Goal: Task Accomplishment & Management: Use online tool/utility

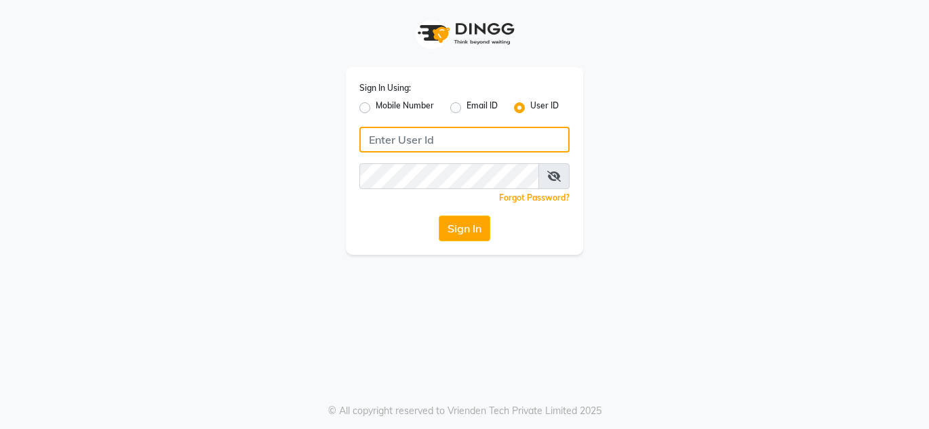
type input "looksforwomen"
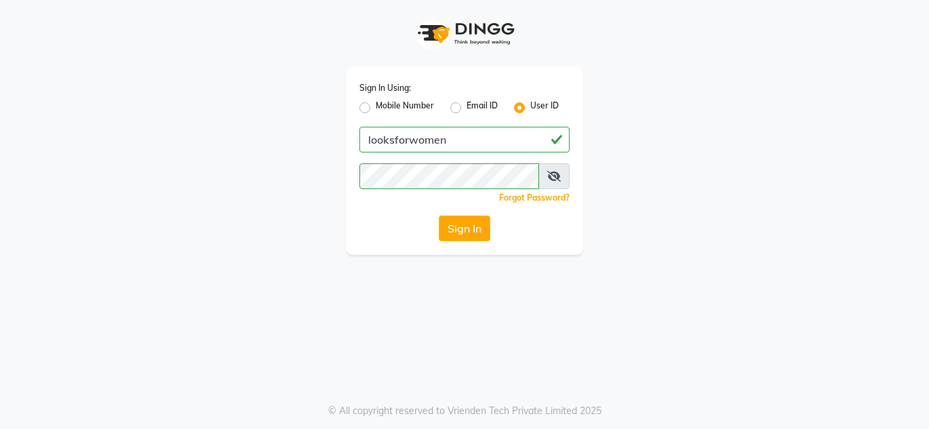
click at [474, 230] on button "Sign In" at bounding box center [465, 229] width 52 height 26
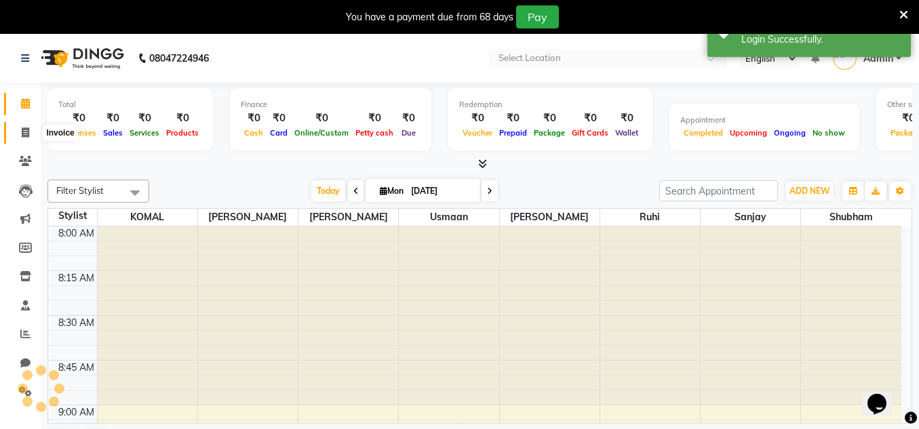
click at [27, 133] on icon at bounding box center [25, 132] width 7 height 10
select select "service"
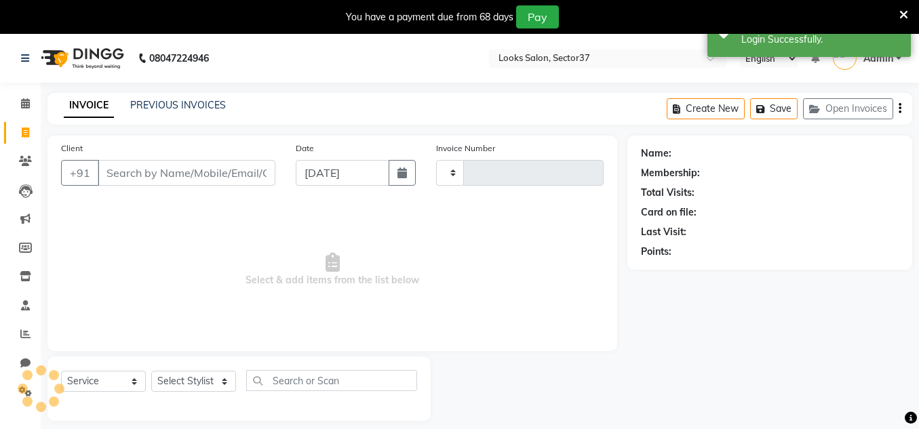
type input "1002"
select select "4350"
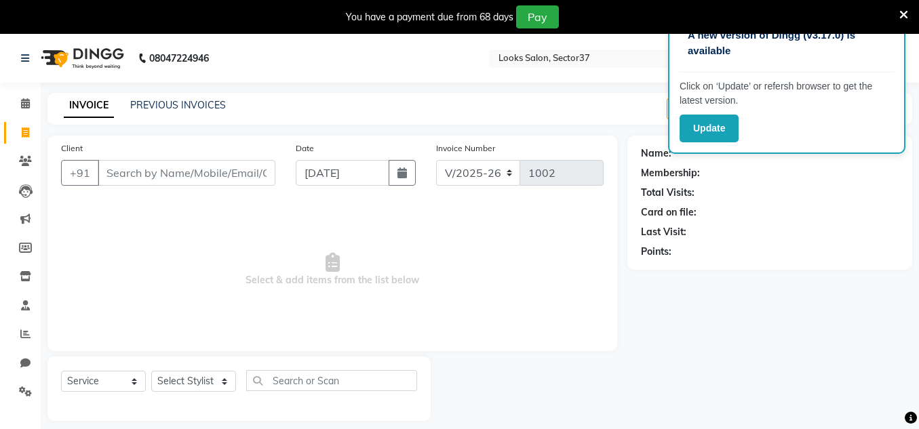
click at [159, 171] on input "Client" at bounding box center [187, 173] width 178 height 26
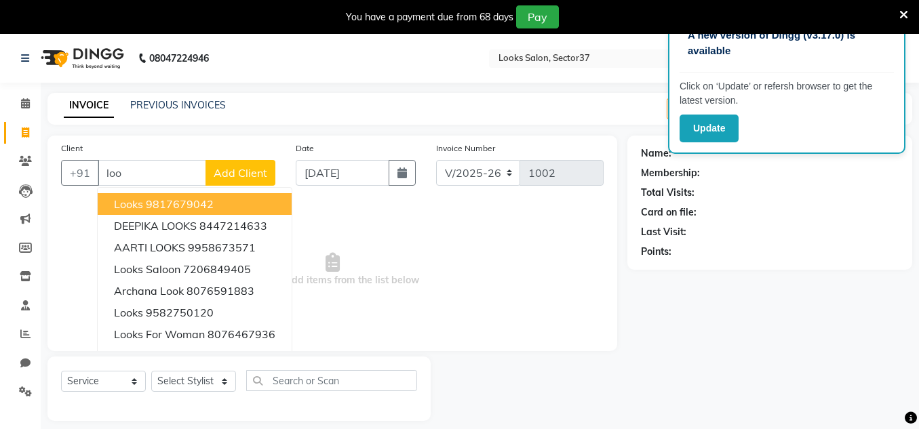
click at [149, 204] on ngb-highlight "9817679042" at bounding box center [180, 204] width 68 height 14
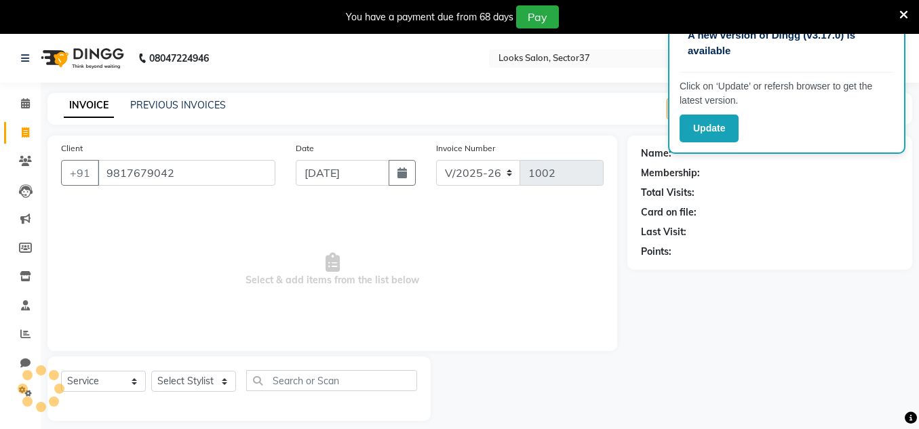
type input "9817679042"
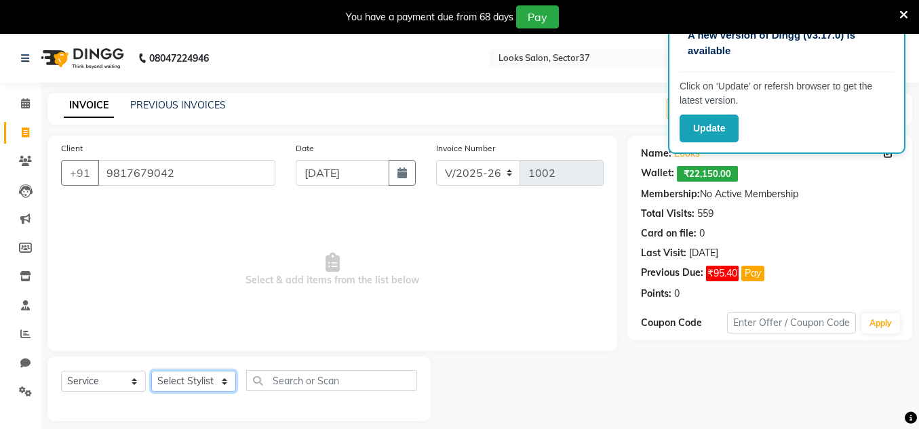
click at [215, 382] on select "Select Stylist [PERSON_NAME] [PERSON_NAME] [PERSON_NAME] [PERSON_NAME] [PERSON_…" at bounding box center [193, 381] width 85 height 21
select select "39911"
click at [151, 371] on select "Select Stylist [PERSON_NAME] [PERSON_NAME] [PERSON_NAME] [PERSON_NAME] [PERSON_…" at bounding box center [193, 381] width 85 height 21
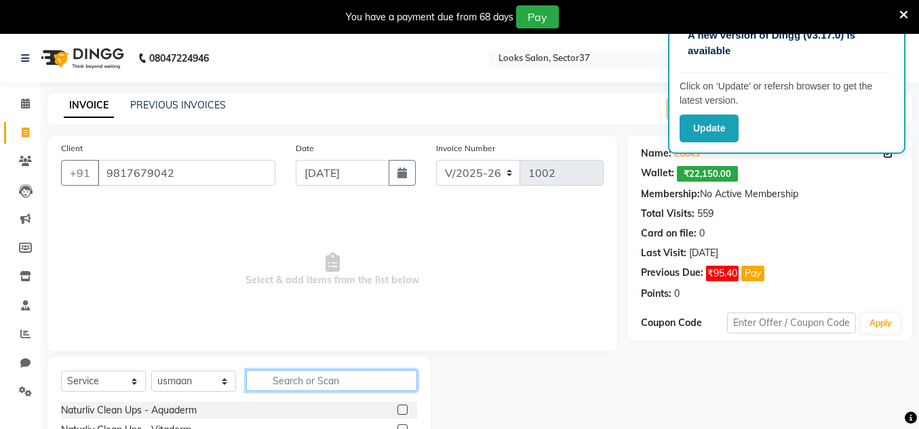
click at [284, 384] on input "text" at bounding box center [331, 380] width 171 height 21
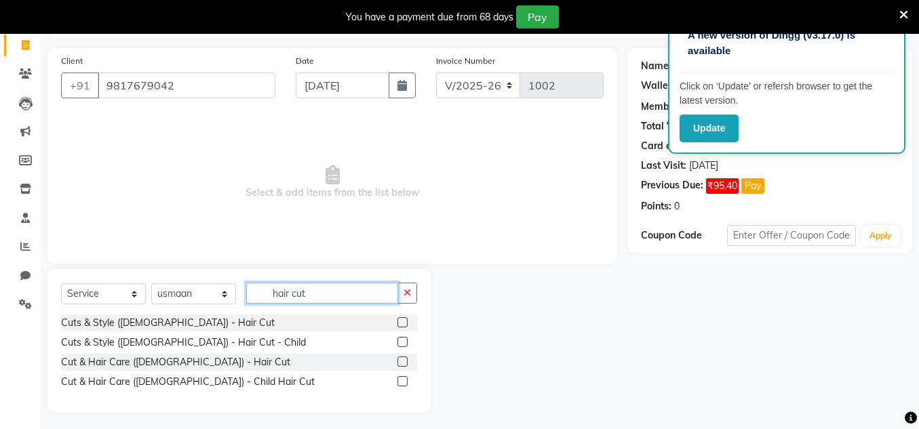
scroll to position [91, 0]
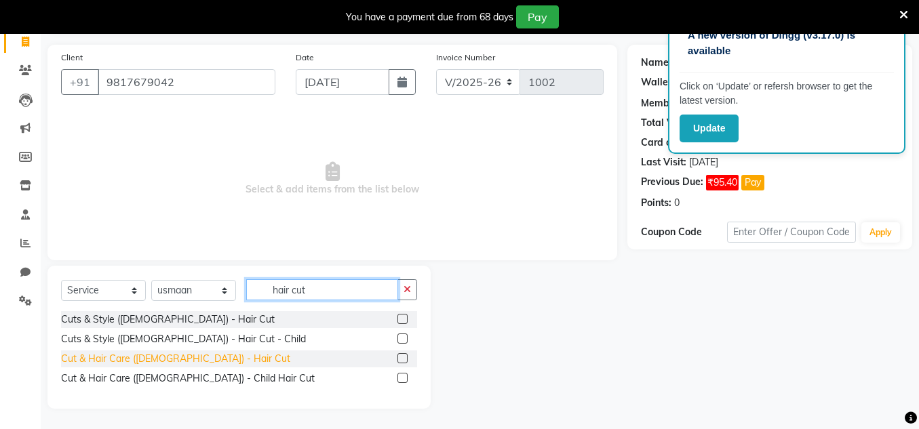
type input "hair cut"
click at [180, 361] on div "Cut & Hair Care ([DEMOGRAPHIC_DATA]) - Hair Cut" at bounding box center [175, 359] width 229 height 14
checkbox input "false"
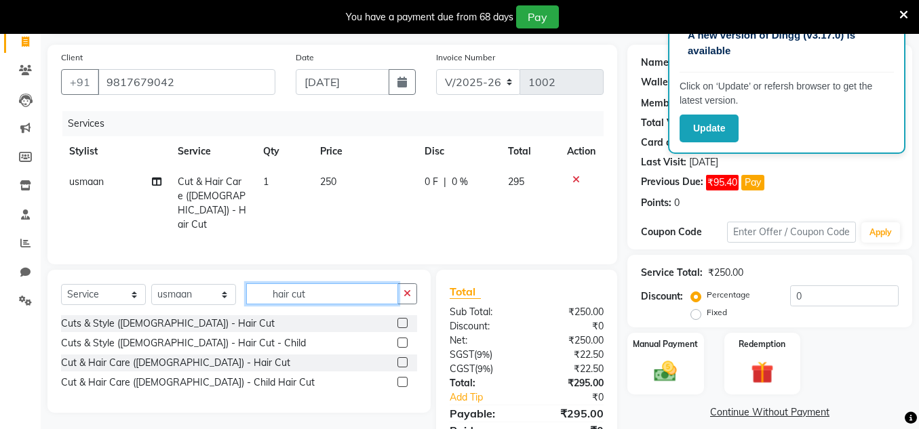
click at [323, 291] on input "hair cut" at bounding box center [322, 293] width 152 height 21
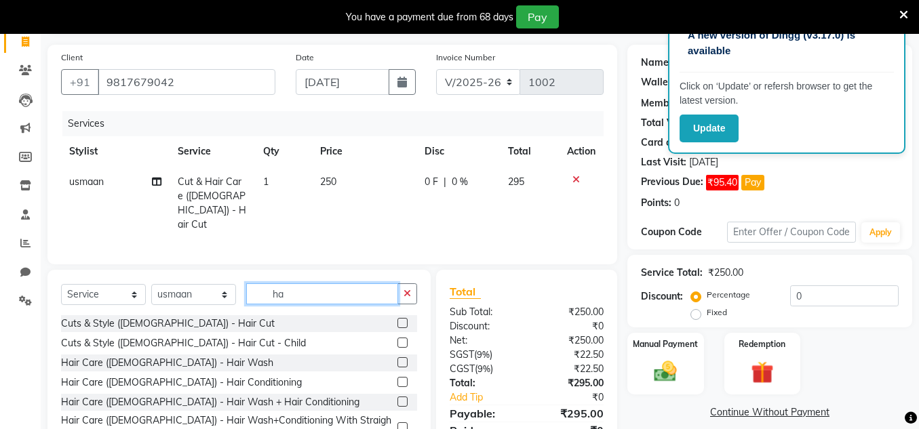
type input "h"
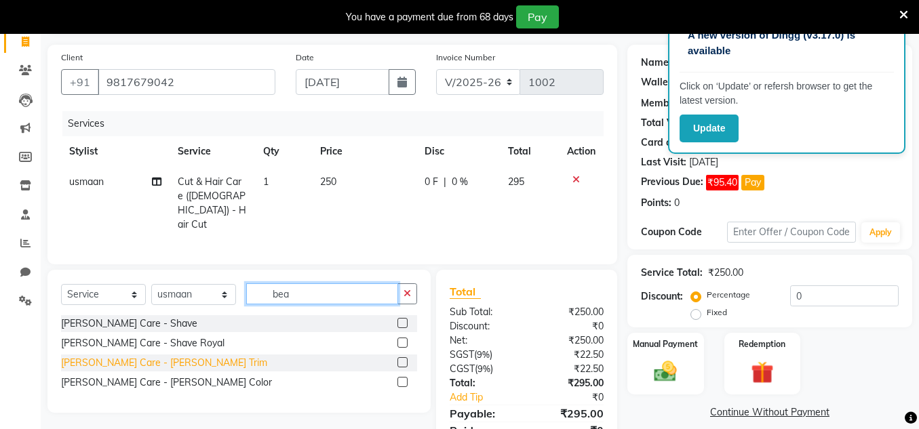
type input "bea"
click at [134, 360] on div "[PERSON_NAME] Care - [PERSON_NAME] Trim" at bounding box center [164, 363] width 206 height 14
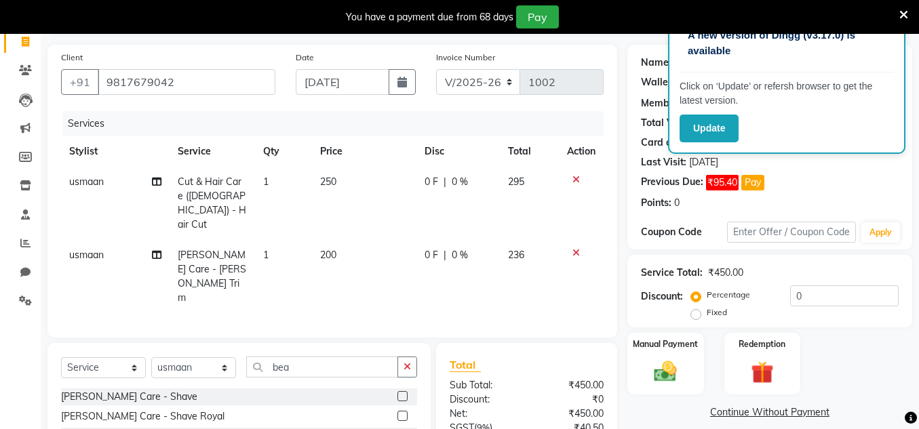
checkbox input "false"
click at [335, 179] on span "250" at bounding box center [328, 182] width 16 height 12
select select "39911"
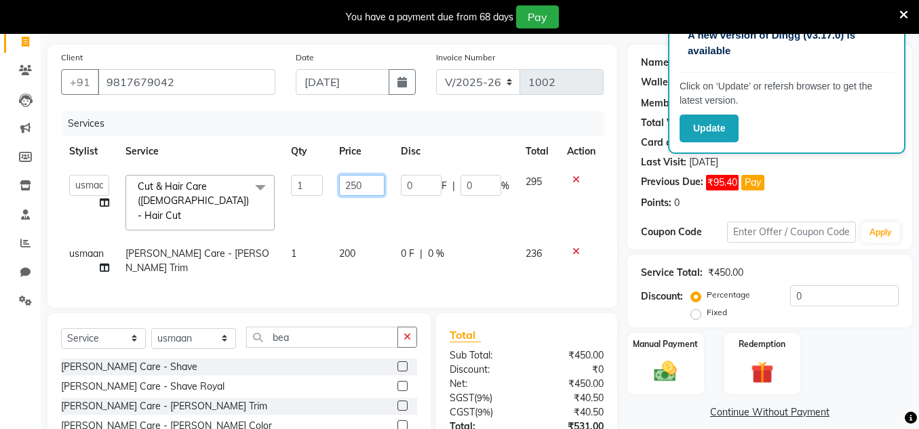
click at [370, 187] on input "250" at bounding box center [361, 185] width 45 height 21
type input "2"
type input "170"
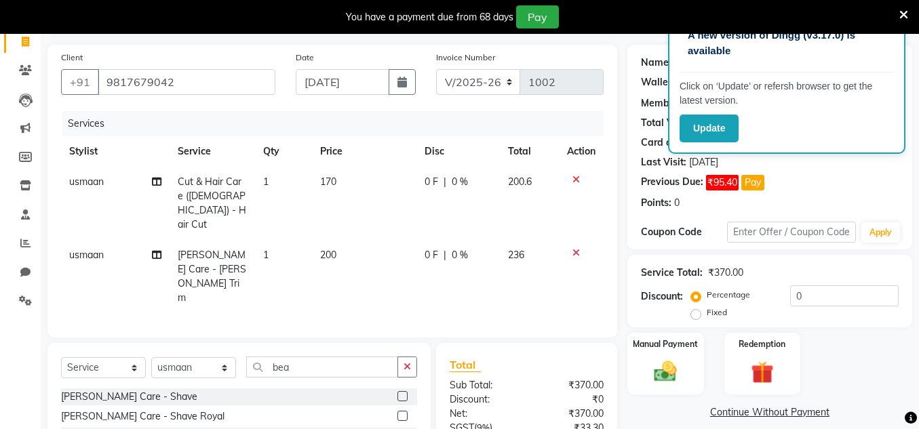
click at [358, 240] on td "200" at bounding box center [364, 276] width 105 height 73
select select "39911"
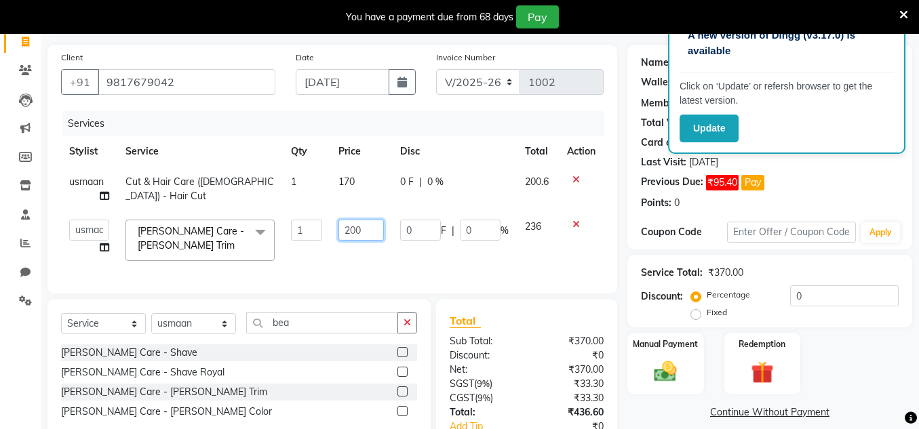
click at [364, 232] on input "200" at bounding box center [360, 230] width 45 height 21
type input "2"
type input "130"
click at [807, 296] on input "0" at bounding box center [844, 295] width 108 height 21
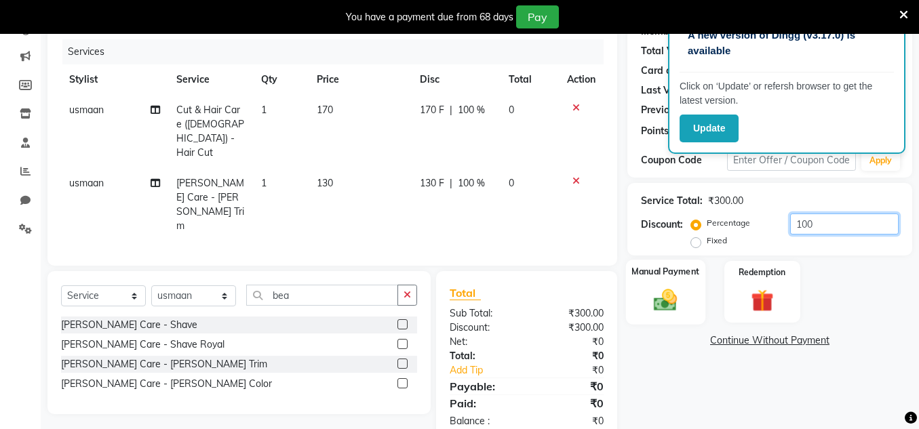
scroll to position [163, 0]
type input "100"
click at [683, 304] on img at bounding box center [665, 298] width 39 height 27
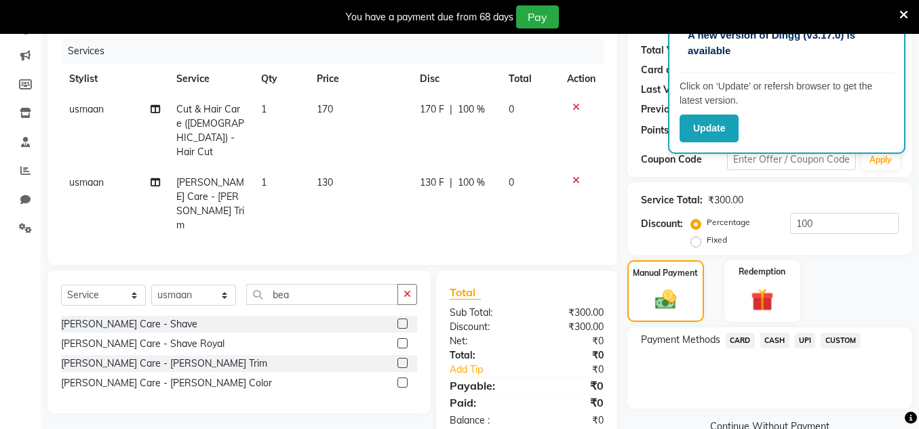
click at [804, 341] on span "UPI" at bounding box center [805, 341] width 21 height 16
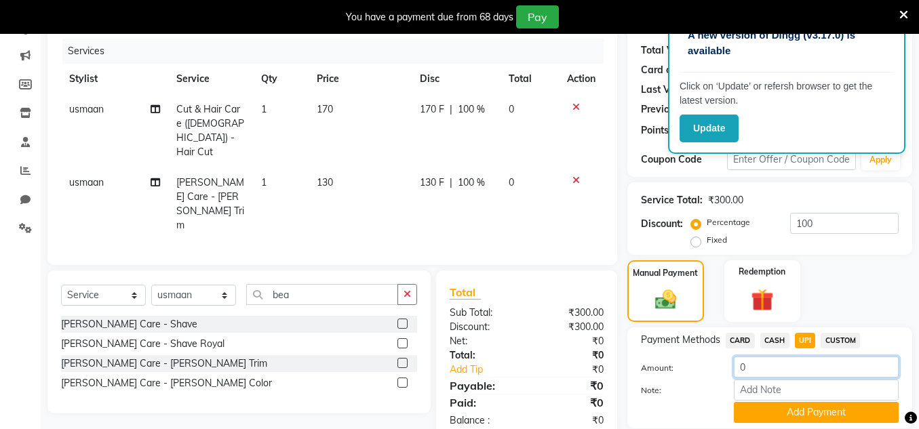
click at [761, 369] on input "0" at bounding box center [816, 367] width 165 height 21
type input "300"
click at [781, 409] on button "Add Payment" at bounding box center [816, 412] width 165 height 21
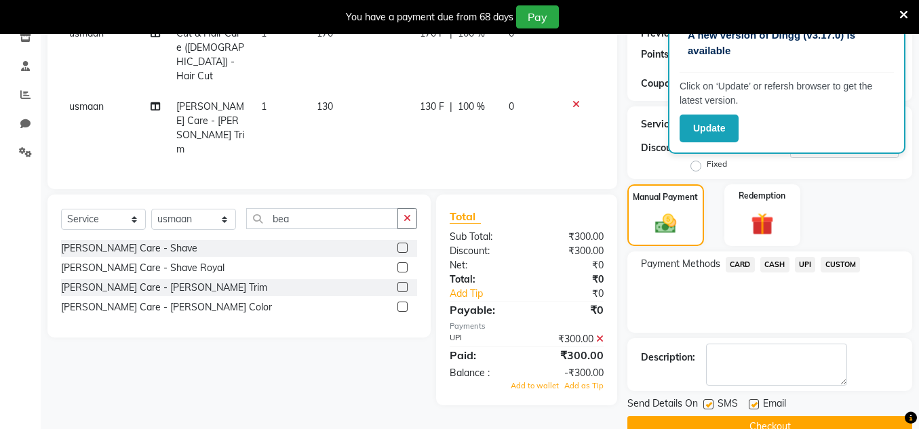
scroll to position [268, 0]
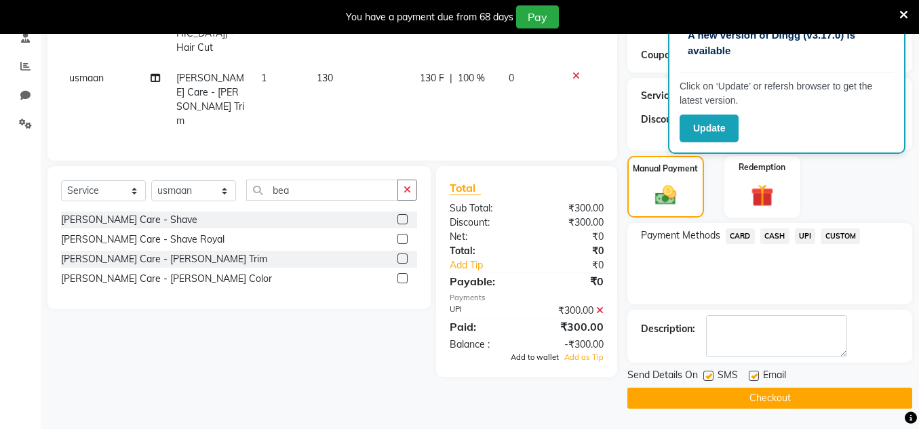
click at [549, 353] on span "Add to wallet" at bounding box center [534, 357] width 48 height 9
click at [715, 401] on button "Checkout" at bounding box center [769, 398] width 285 height 21
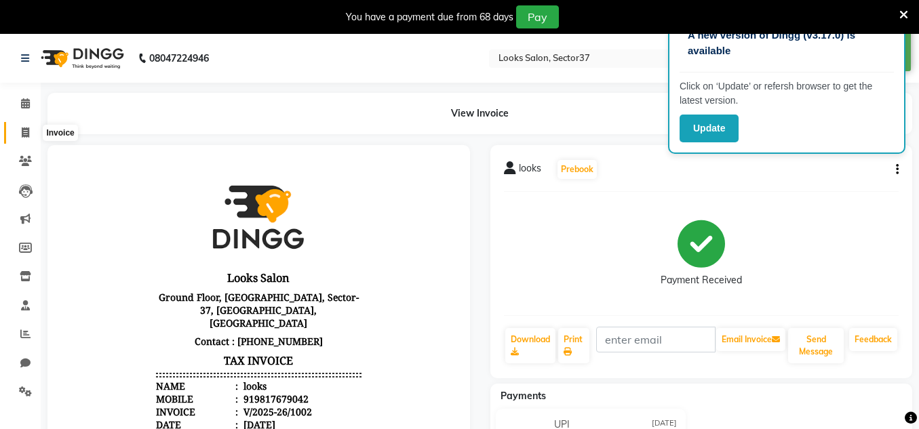
click at [30, 130] on span at bounding box center [26, 133] width 24 height 16
select select "service"
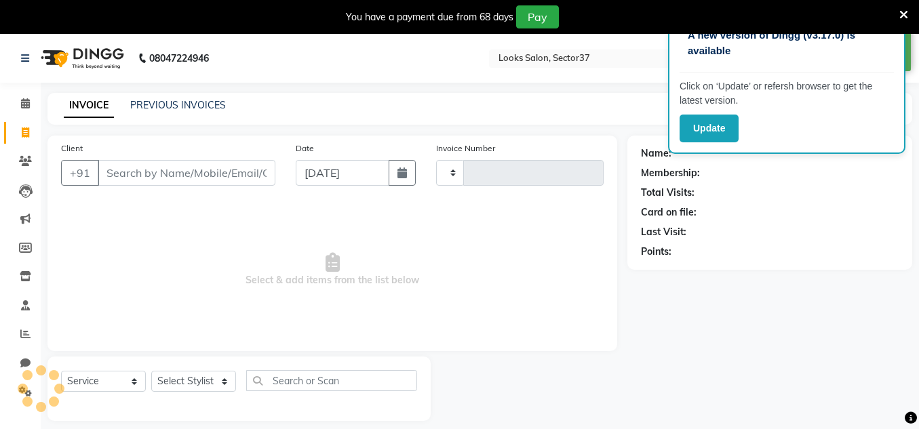
scroll to position [34, 0]
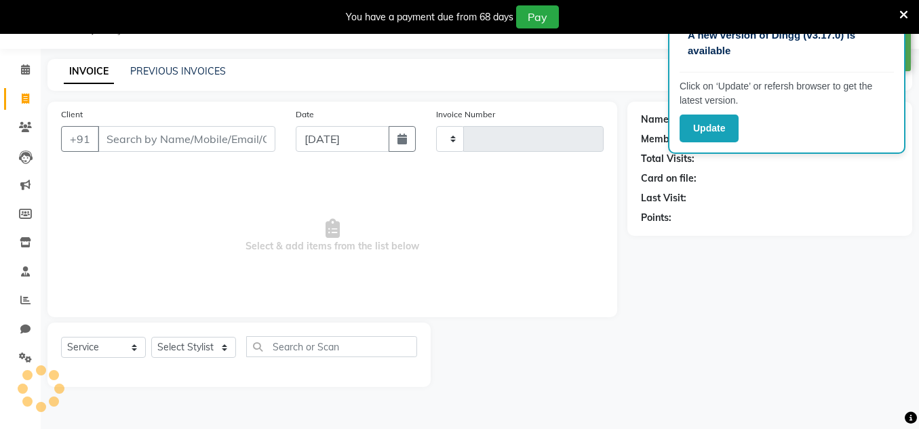
type input "1003"
select select "4350"
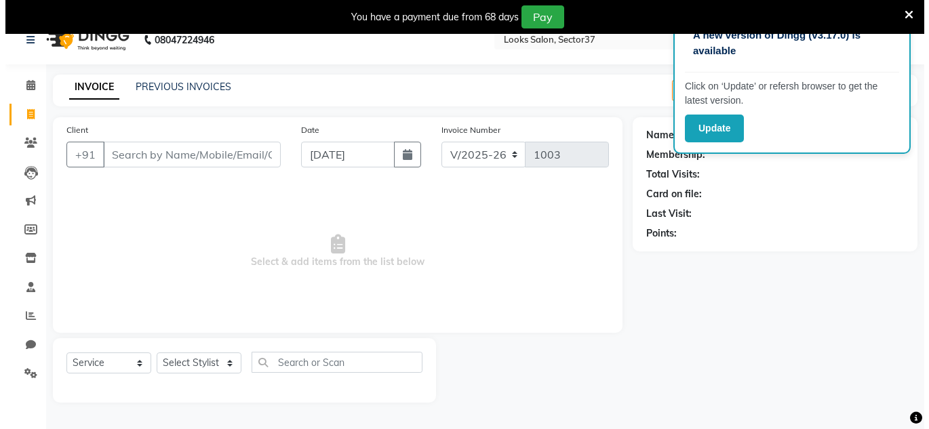
scroll to position [0, 0]
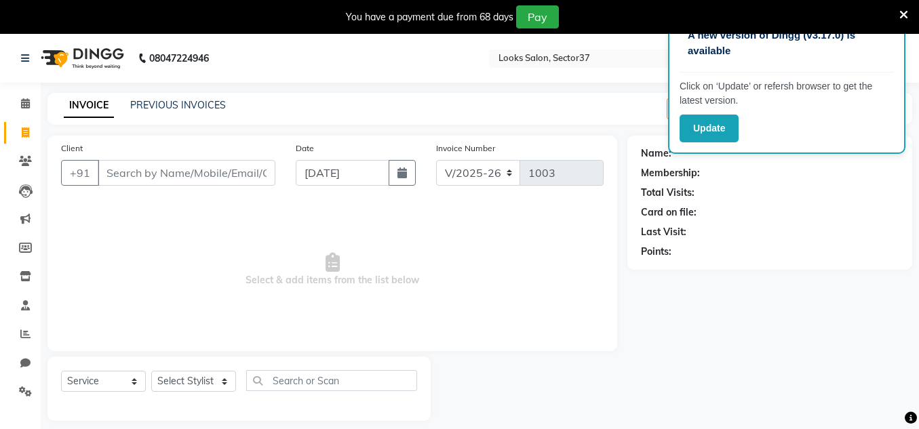
click at [906, 13] on icon at bounding box center [903, 15] width 9 height 12
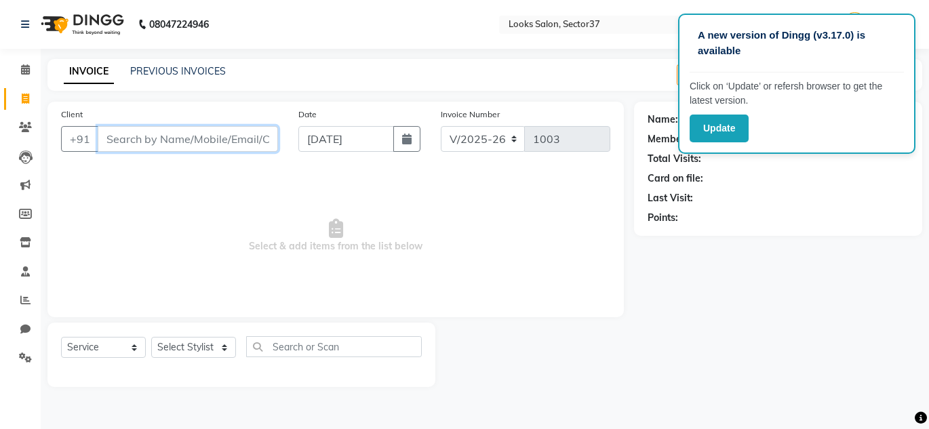
click at [178, 137] on input "Client" at bounding box center [188, 139] width 180 height 26
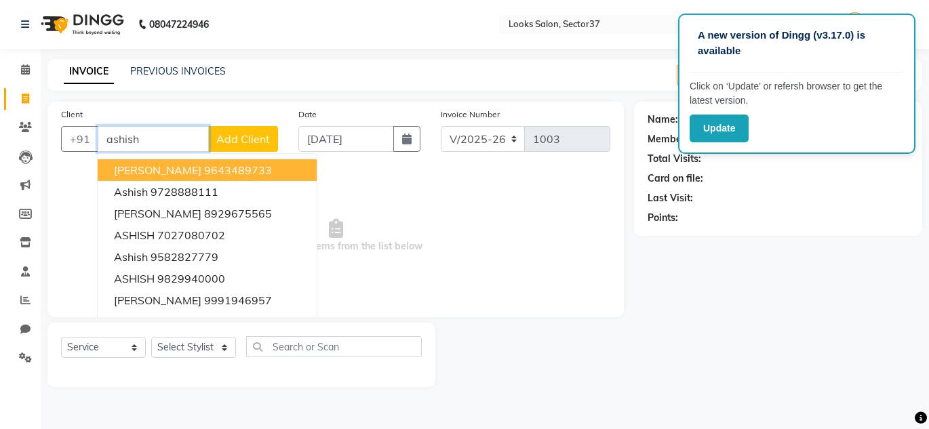
type input "ashish"
click at [249, 140] on span "Add Client" at bounding box center [243, 139] width 54 height 14
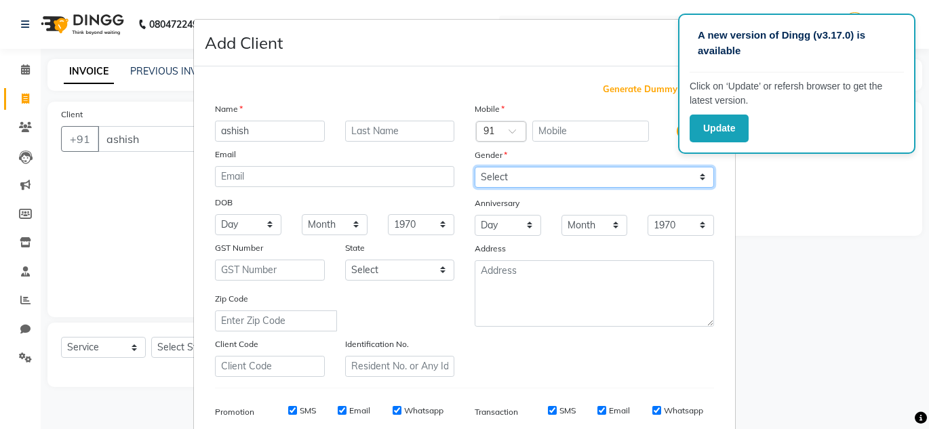
click at [522, 173] on select "Select [DEMOGRAPHIC_DATA] [DEMOGRAPHIC_DATA] Other Prefer Not To Say" at bounding box center [594, 177] width 239 height 21
select select "[DEMOGRAPHIC_DATA]"
click at [475, 167] on select "Select [DEMOGRAPHIC_DATA] [DEMOGRAPHIC_DATA] Other Prefer Not To Say" at bounding box center [594, 177] width 239 height 21
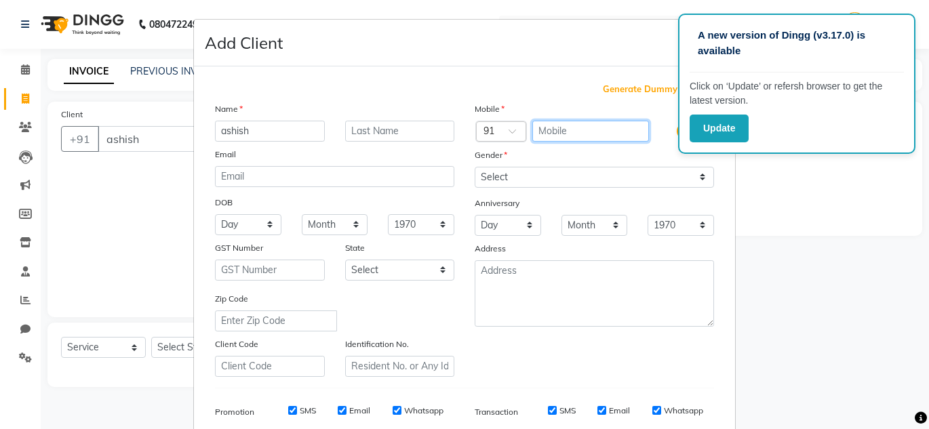
click at [558, 128] on input "text" at bounding box center [590, 131] width 117 height 21
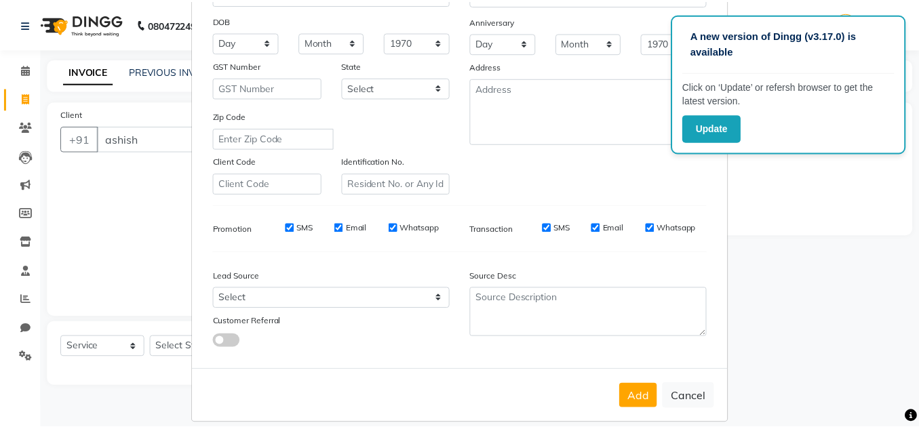
scroll to position [197, 0]
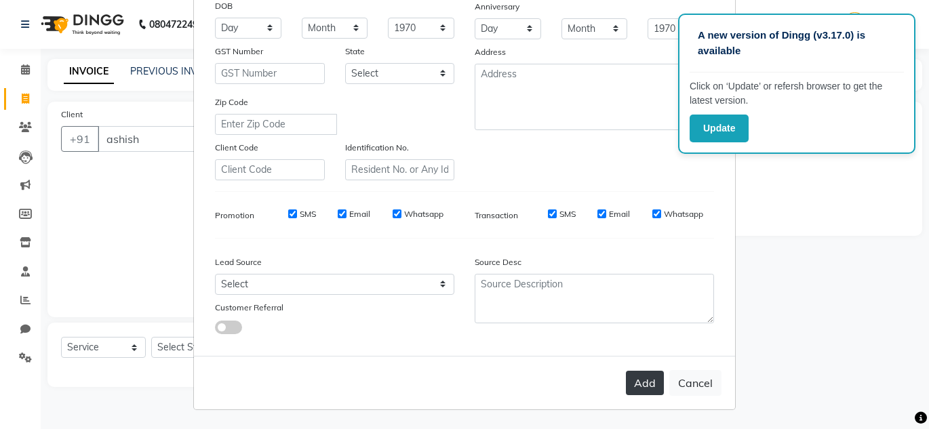
type input "9050003450"
click at [643, 385] on button "Add" at bounding box center [645, 383] width 38 height 24
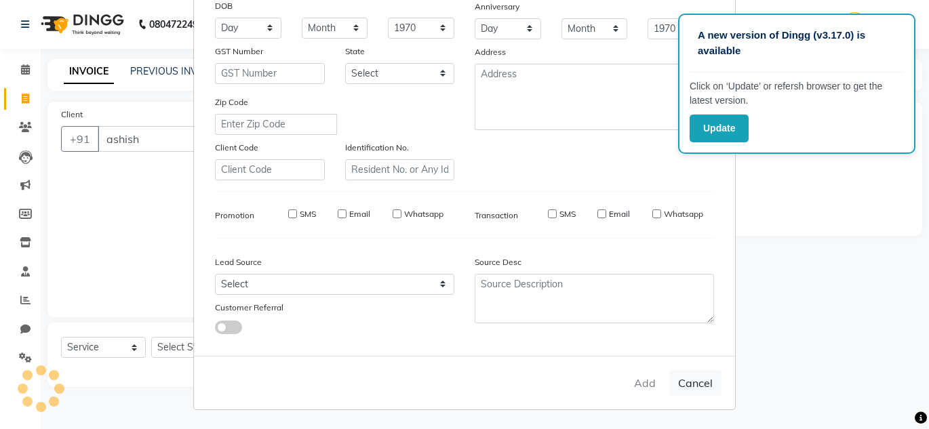
type input "9050003450"
select select
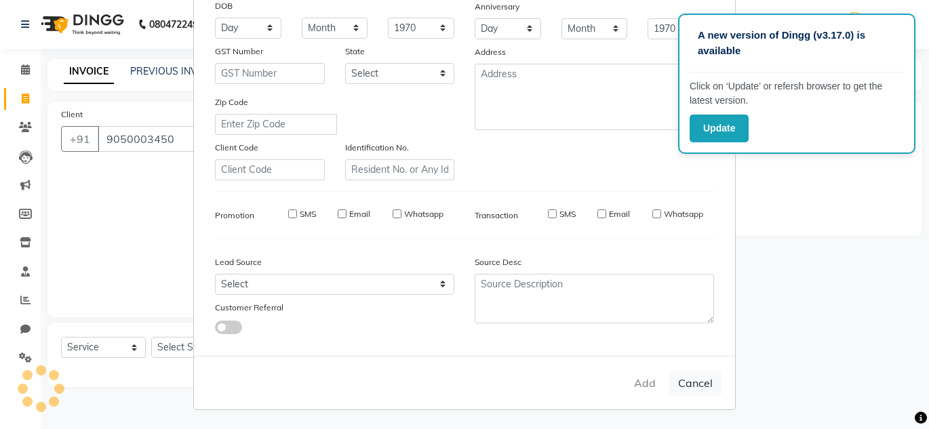
select select
checkbox input "false"
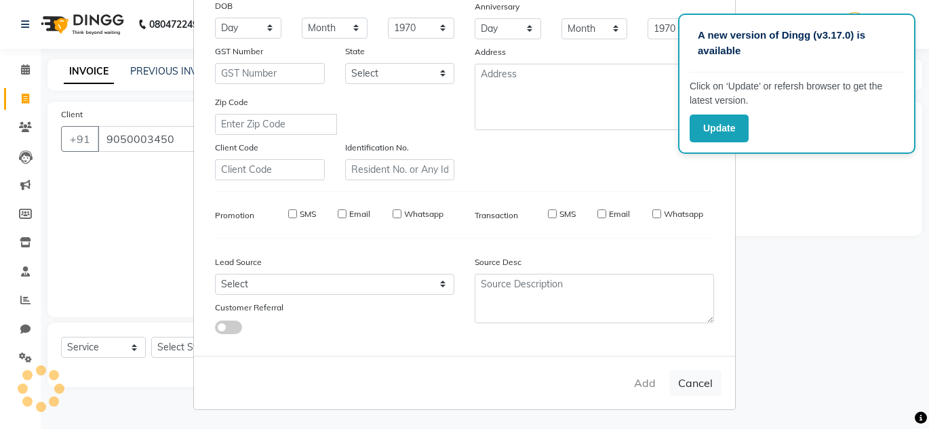
checkbox input "false"
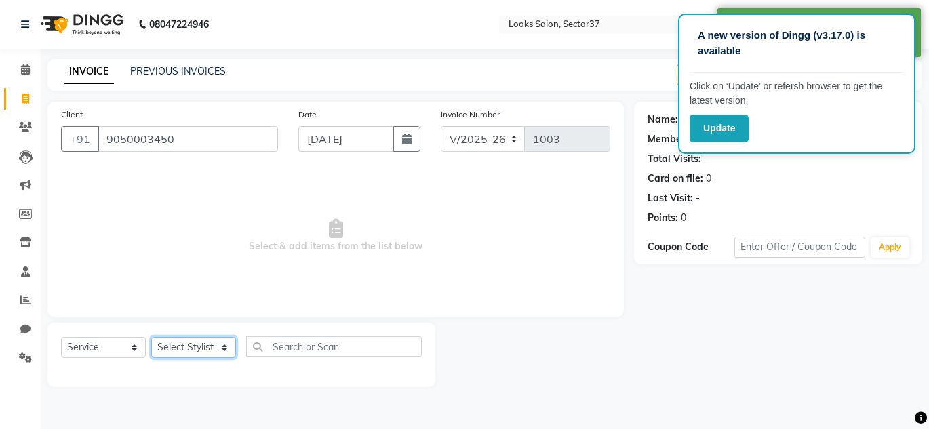
click at [172, 348] on select "Select Stylist [PERSON_NAME] [PERSON_NAME] [PERSON_NAME] [PERSON_NAME] [PERSON_…" at bounding box center [193, 347] width 85 height 21
select select "23737"
click at [151, 337] on select "Select Stylist [PERSON_NAME] [PERSON_NAME] [PERSON_NAME] [PERSON_NAME] [PERSON_…" at bounding box center [193, 347] width 85 height 21
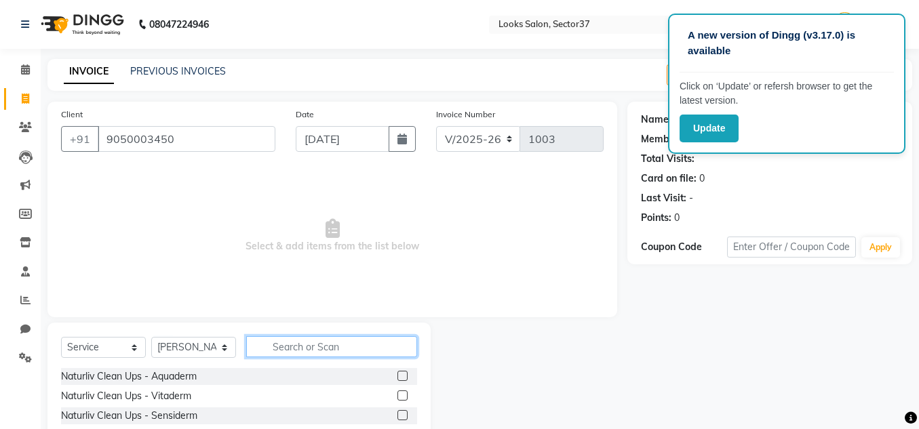
click at [283, 346] on input "text" at bounding box center [331, 346] width 171 height 21
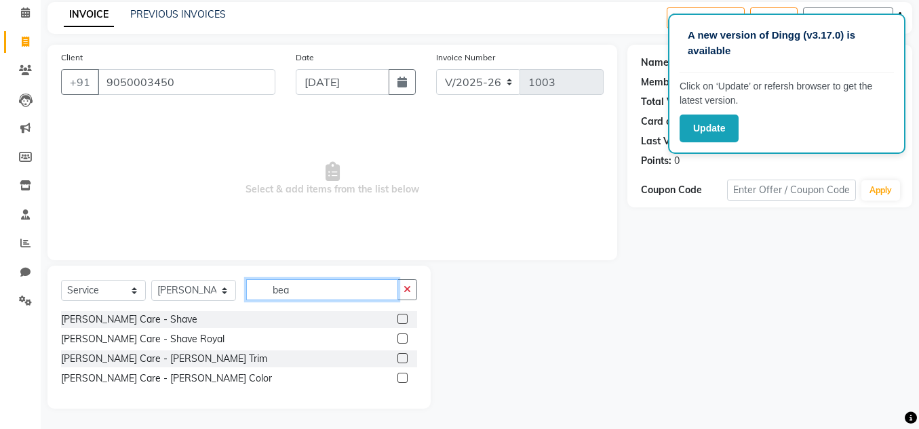
type input "bea"
click at [167, 360] on div "[PERSON_NAME] Care - [PERSON_NAME] Trim" at bounding box center [239, 358] width 356 height 17
click at [138, 359] on div "[PERSON_NAME] Care - [PERSON_NAME] Trim" at bounding box center [164, 359] width 206 height 14
checkbox input "false"
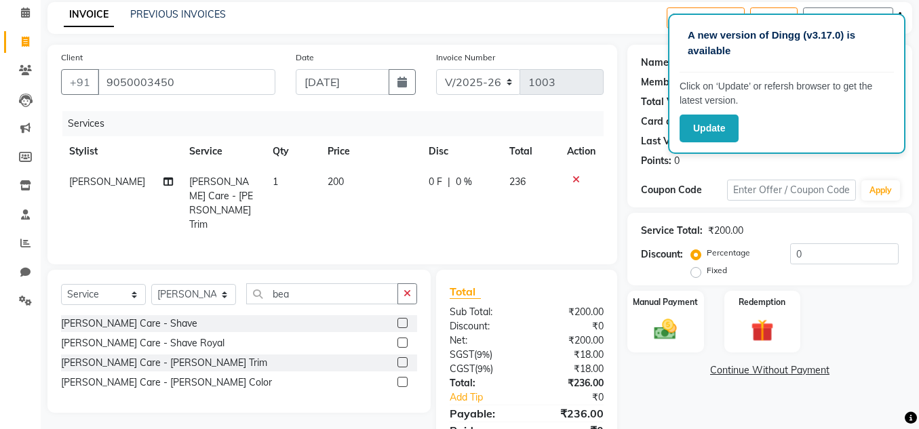
click at [341, 184] on td "200" at bounding box center [369, 203] width 101 height 73
select select "23737"
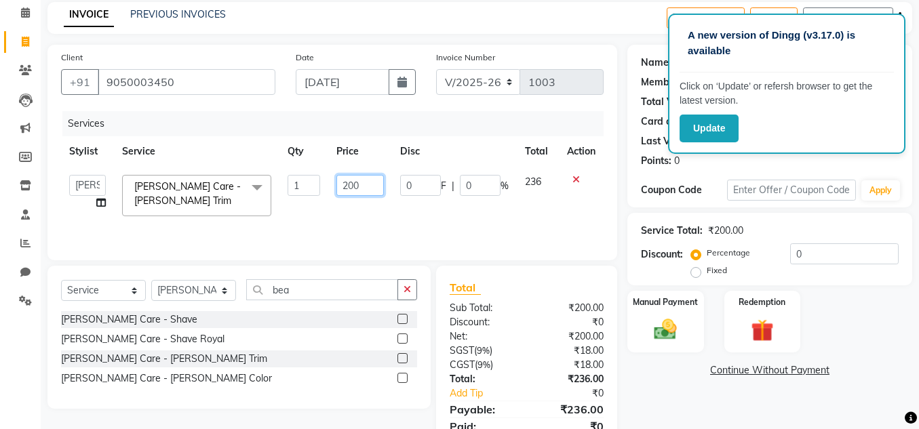
click at [365, 182] on input "200" at bounding box center [359, 185] width 47 height 21
type input "2"
type input "140"
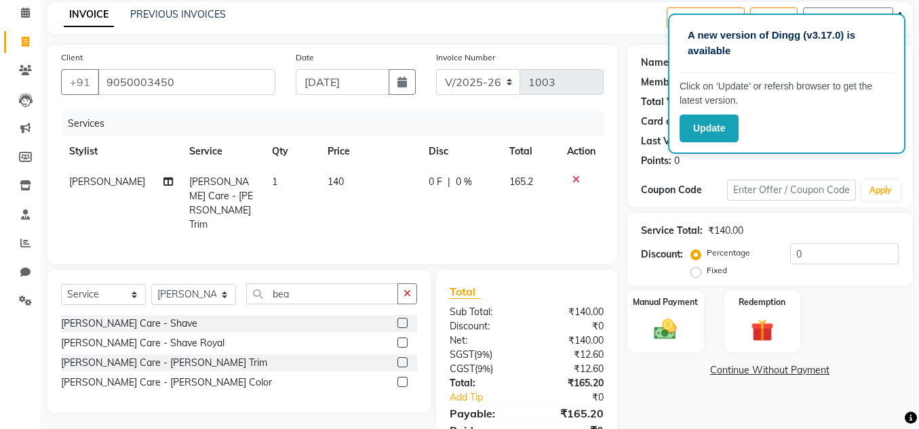
click at [445, 220] on div "Services Stylist Service Qty Price Disc Total Action Rahul [PERSON_NAME] Care -…" at bounding box center [332, 181] width 542 height 140
click at [806, 252] on input "0" at bounding box center [844, 253] width 108 height 21
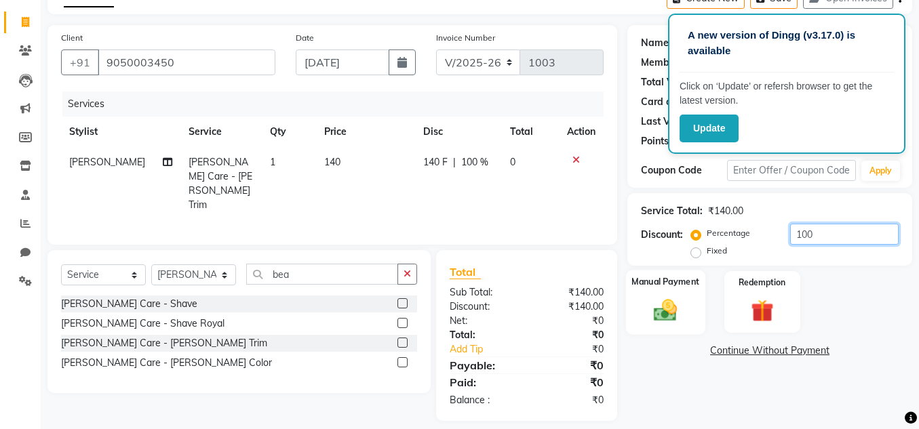
scroll to position [85, 0]
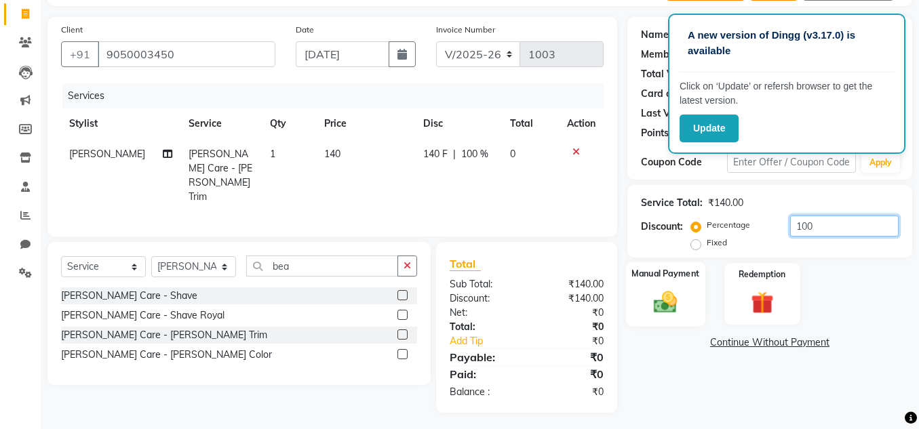
type input "100"
click at [661, 312] on img at bounding box center [665, 301] width 39 height 27
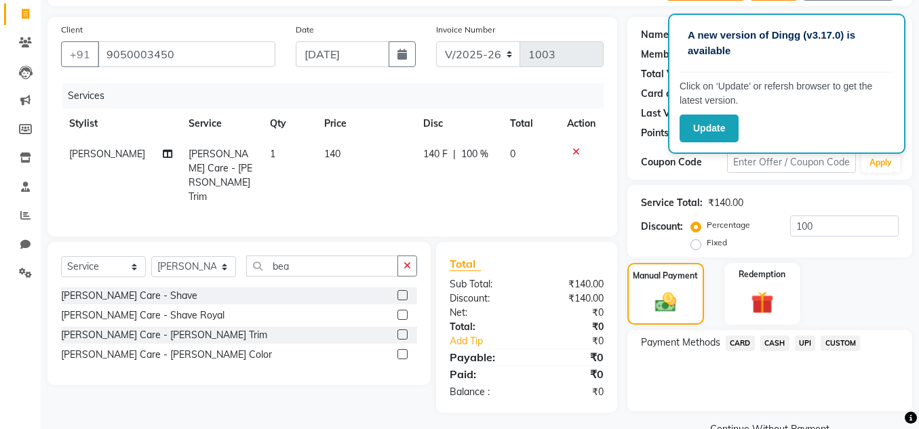
click at [808, 344] on span "UPI" at bounding box center [805, 344] width 21 height 16
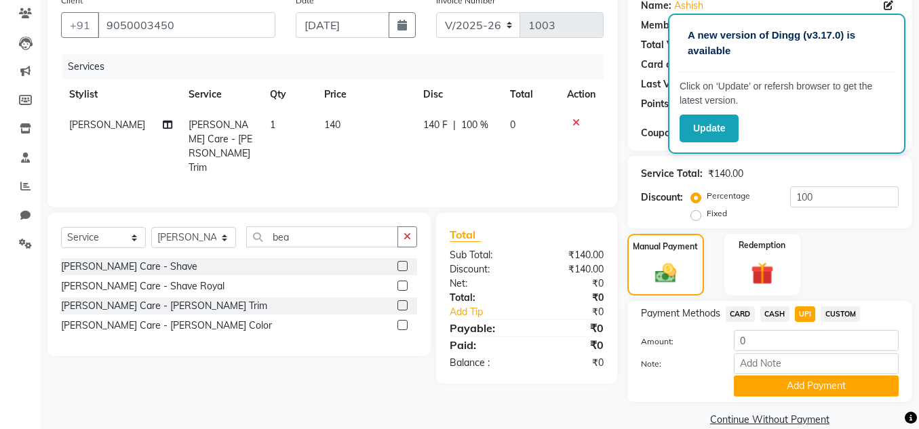
scroll to position [135, 0]
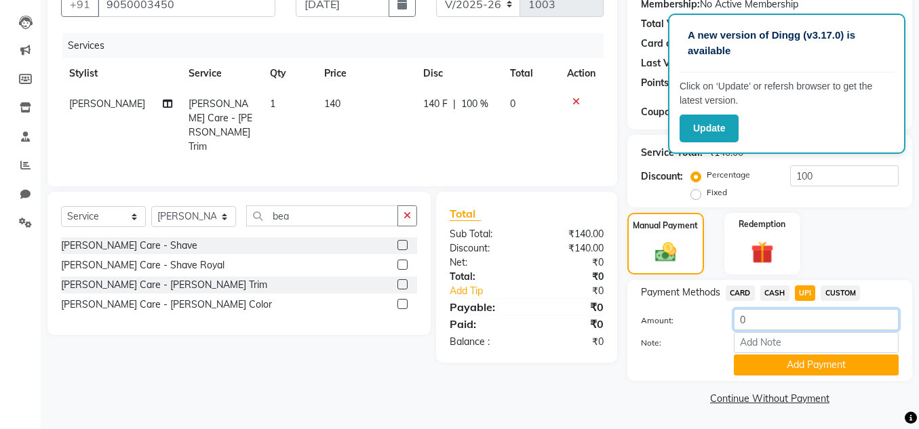
click at [748, 321] on input "0" at bounding box center [816, 319] width 165 height 21
type input "100"
click at [786, 366] on button "Add Payment" at bounding box center [816, 365] width 165 height 21
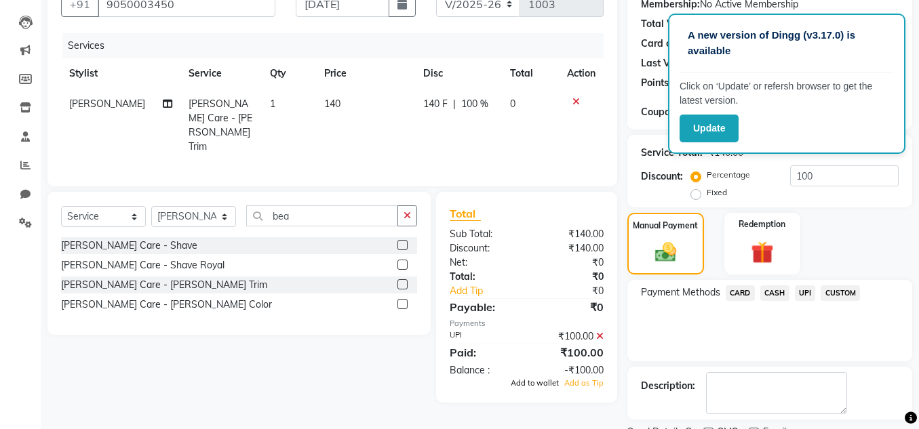
click at [542, 379] on span "Add to wallet" at bounding box center [534, 382] width 48 height 9
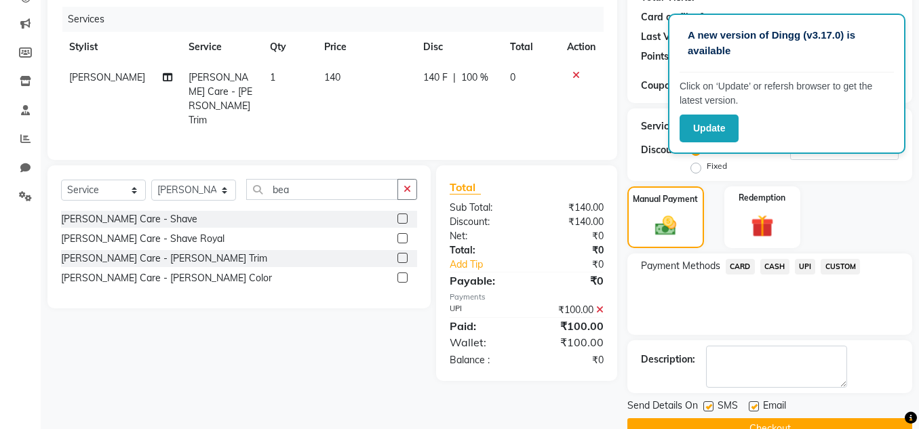
scroll to position [192, 0]
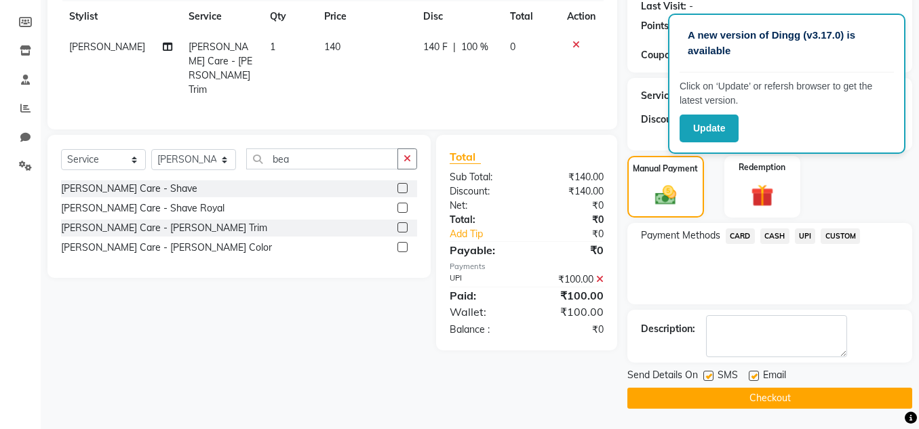
click at [739, 403] on button "Checkout" at bounding box center [769, 398] width 285 height 21
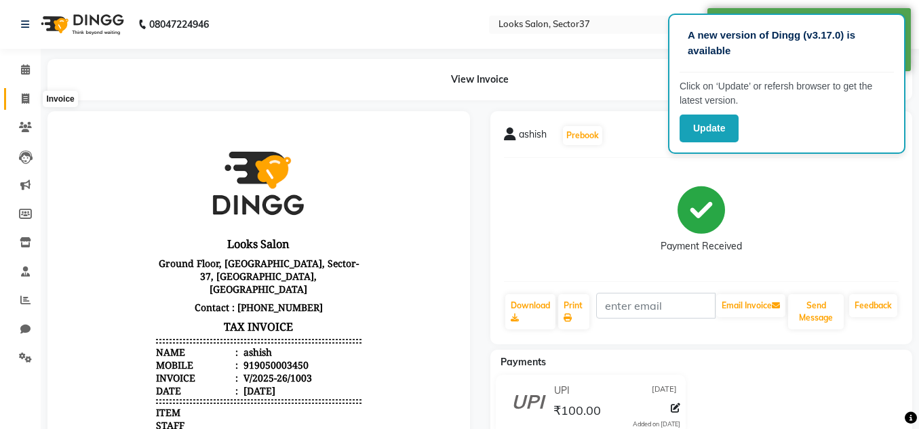
click at [29, 98] on icon at bounding box center [25, 99] width 7 height 10
select select "service"
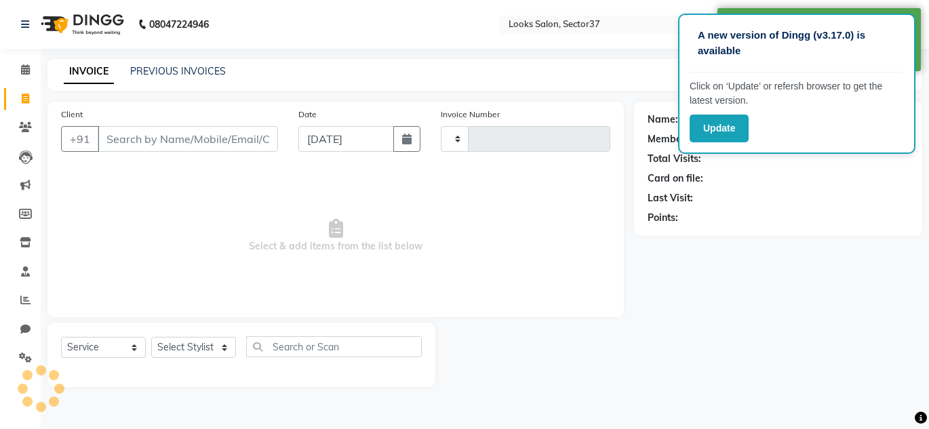
type input "1004"
select select "4350"
click at [144, 136] on input "Client" at bounding box center [188, 139] width 180 height 26
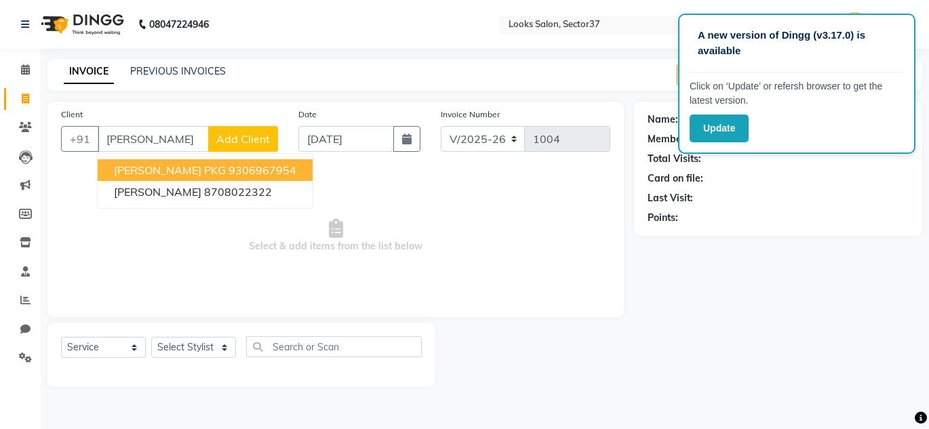
type input "[PERSON_NAME]"
click at [245, 139] on span "Add Client" at bounding box center [243, 139] width 54 height 14
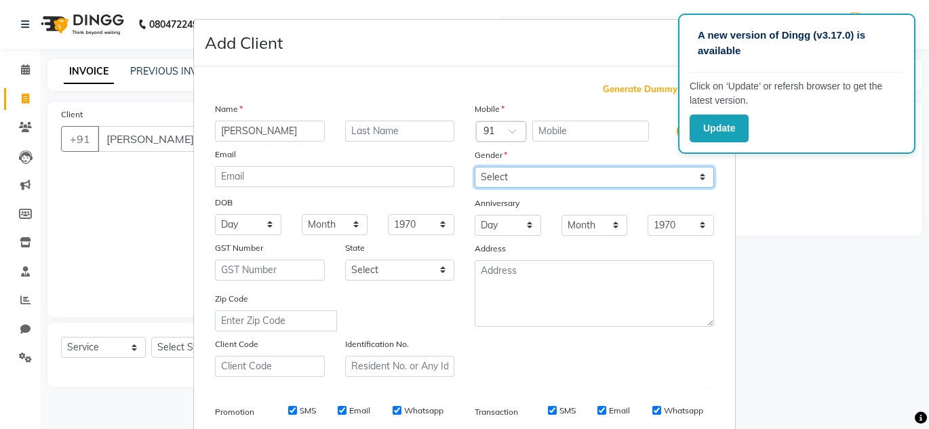
click at [528, 173] on select "Select [DEMOGRAPHIC_DATA] [DEMOGRAPHIC_DATA] Other Prefer Not To Say" at bounding box center [594, 177] width 239 height 21
select select "[DEMOGRAPHIC_DATA]"
click at [475, 167] on select "Select [DEMOGRAPHIC_DATA] [DEMOGRAPHIC_DATA] Other Prefer Not To Say" at bounding box center [594, 177] width 239 height 21
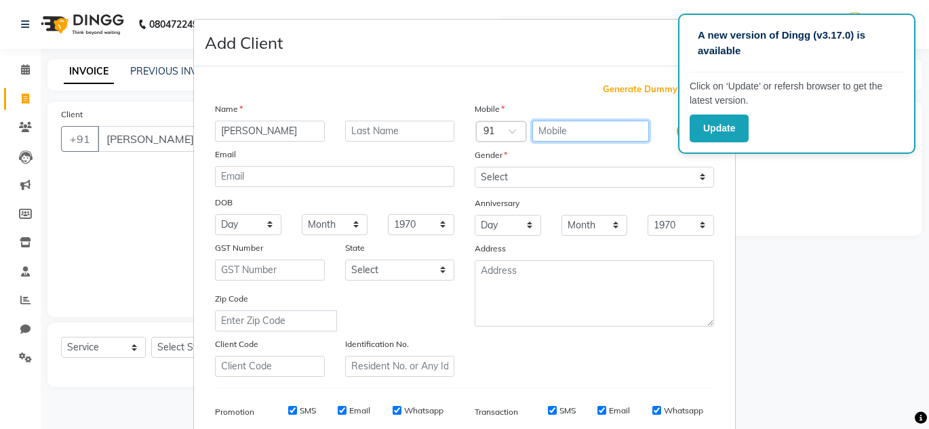
click at [537, 129] on input "text" at bounding box center [590, 131] width 117 height 21
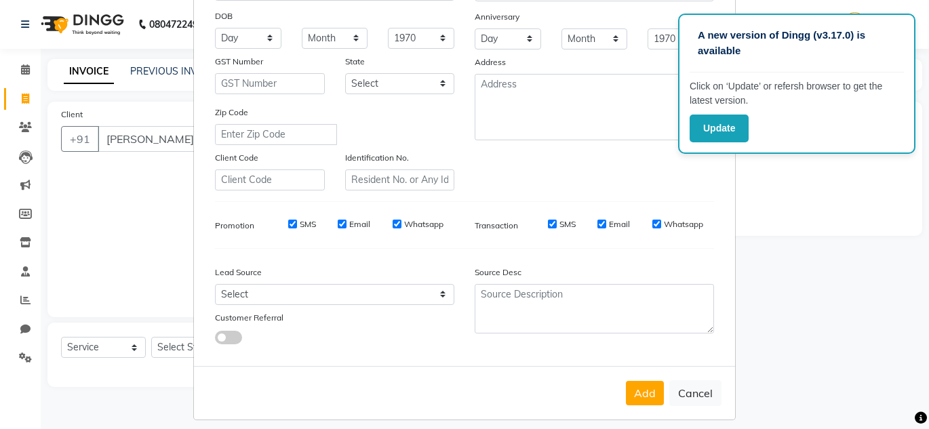
scroll to position [197, 0]
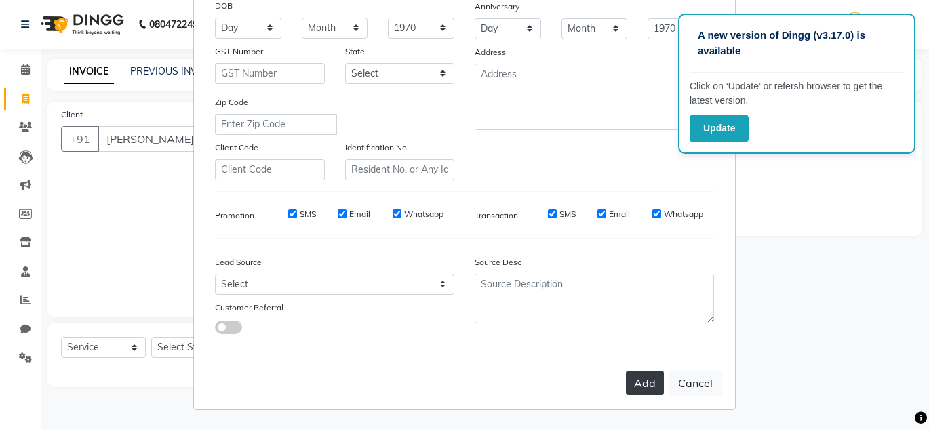
type input "9953799235"
click at [645, 386] on button "Add" at bounding box center [645, 383] width 38 height 24
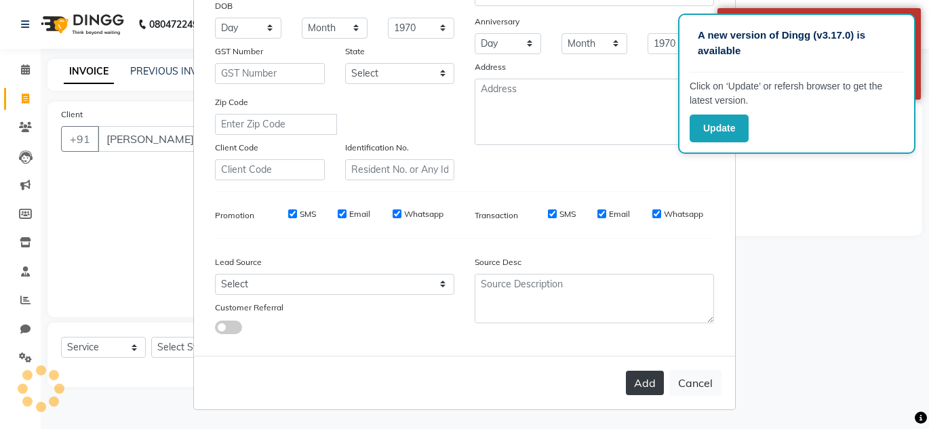
click at [641, 383] on button "Add" at bounding box center [645, 383] width 38 height 24
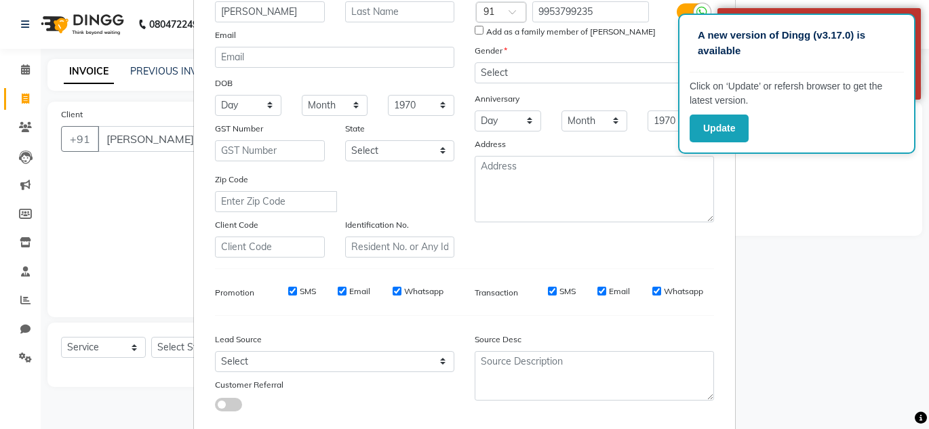
scroll to position [0, 0]
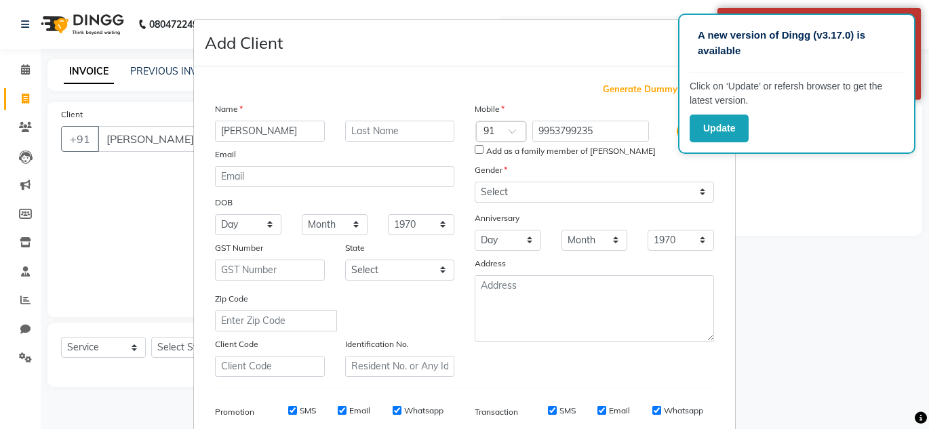
click at [475, 148] on input "Add as a family member of [PERSON_NAME]" at bounding box center [479, 149] width 9 height 9
checkbox input "true"
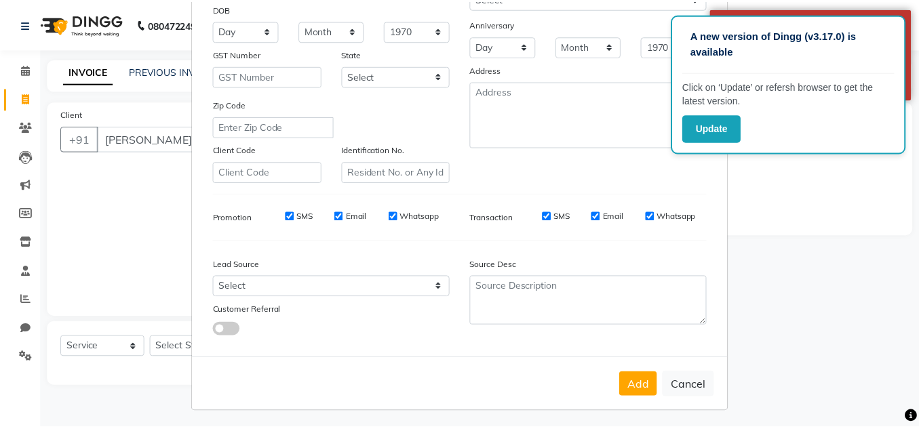
scroll to position [197, 0]
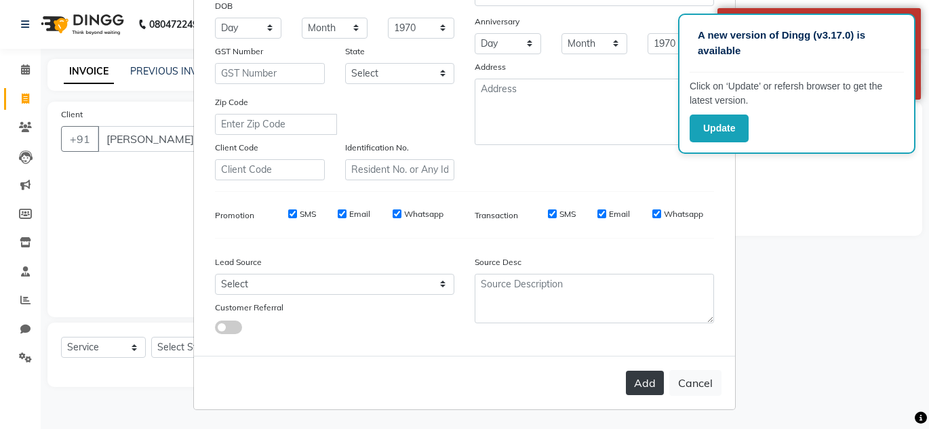
click at [642, 384] on button "Add" at bounding box center [645, 383] width 38 height 24
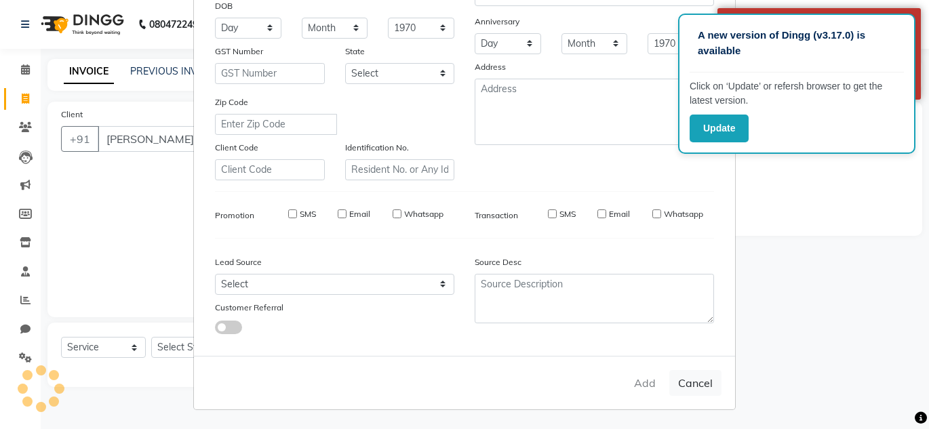
type input "9953799235"
select select
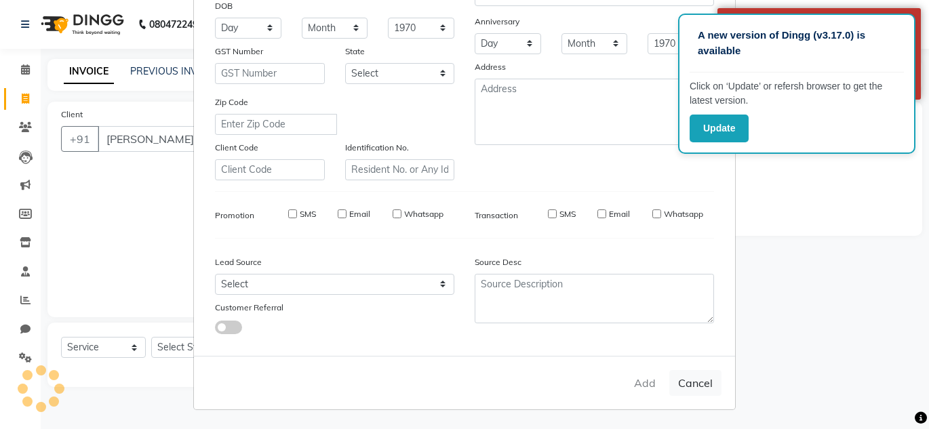
select select
checkbox input "false"
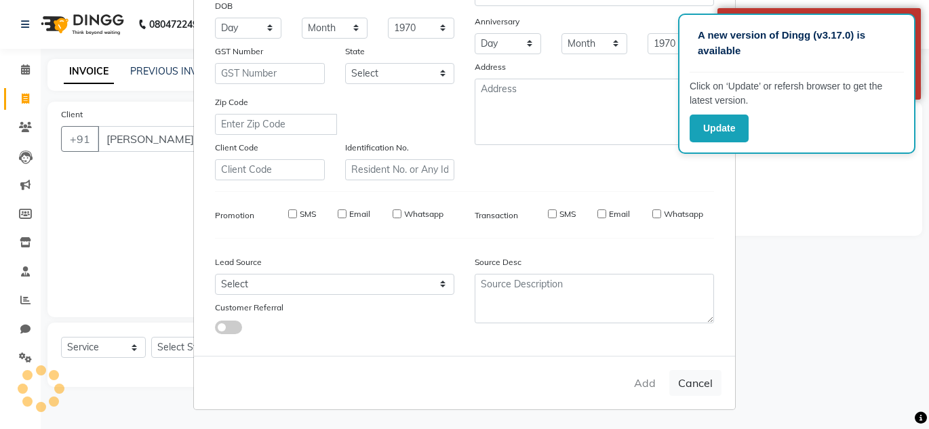
checkbox input "false"
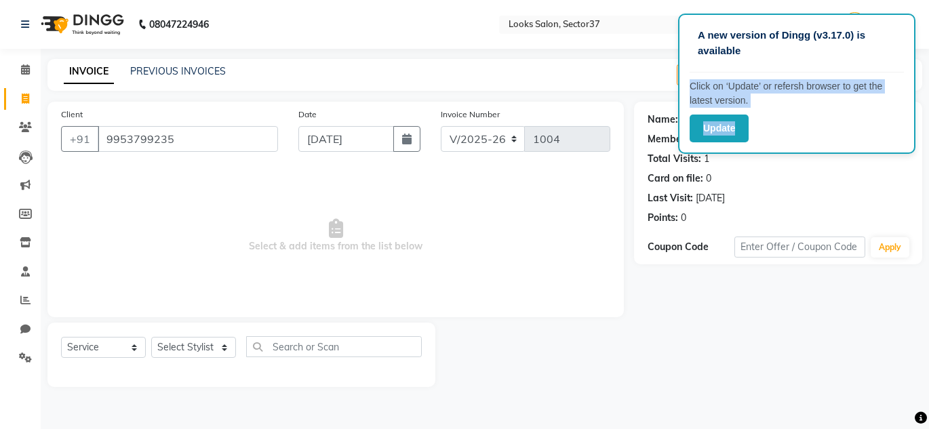
drag, startPoint x: 809, startPoint y: 48, endPoint x: 800, endPoint y: 140, distance: 92.0
click at [800, 139] on div "A new version of Dingg (v3.17.0) is available Click on ‘Update’ or refersh brow…" at bounding box center [796, 84] width 237 height 140
click at [811, 189] on div "Name: [PERSON_NAME] Membership: No Active Membership Total Visits: 1 Card on fi…" at bounding box center [777, 166] width 261 height 118
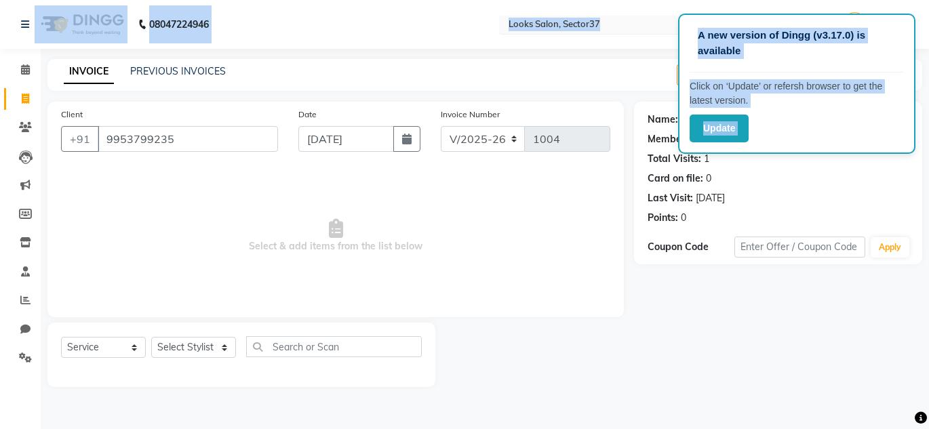
drag, startPoint x: 687, startPoint y: 17, endPoint x: 623, endPoint y: 28, distance: 64.6
click at [623, 28] on app-root "A new version of Dingg (v3.17.0) is available Click on ‘Update’ or refersh brow…" at bounding box center [464, 203] width 929 height 407
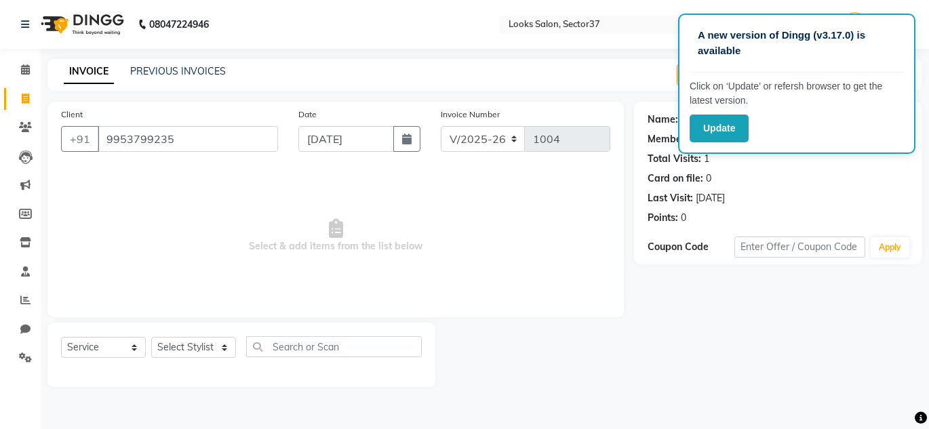
click at [599, 56] on div "A new version of Dingg (v3.17.0) is available Click on ‘Update’ or refersh brow…" at bounding box center [464, 214] width 929 height 429
click at [212, 349] on select "Select Stylist [PERSON_NAME] [PERSON_NAME] [PERSON_NAME] [PERSON_NAME] [PERSON_…" at bounding box center [193, 347] width 85 height 21
select select "52904"
click at [151, 337] on select "Select Stylist [PERSON_NAME] [PERSON_NAME] [PERSON_NAME] [PERSON_NAME] [PERSON_…" at bounding box center [193, 347] width 85 height 21
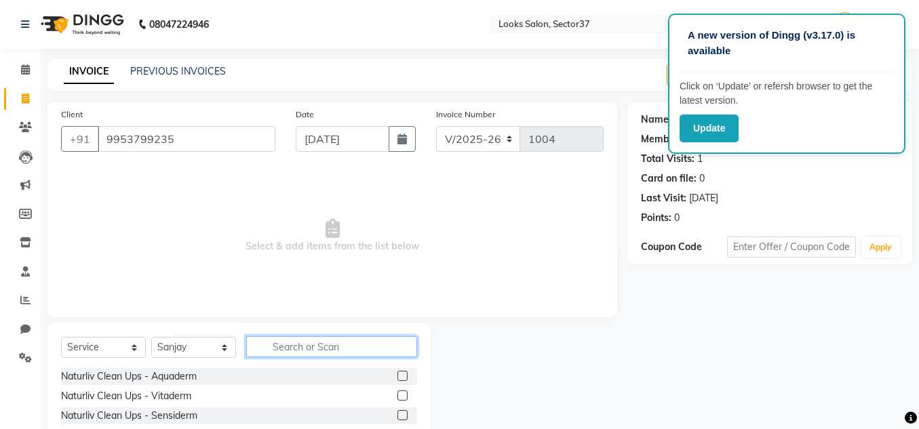
click at [281, 346] on input "text" at bounding box center [331, 346] width 171 height 21
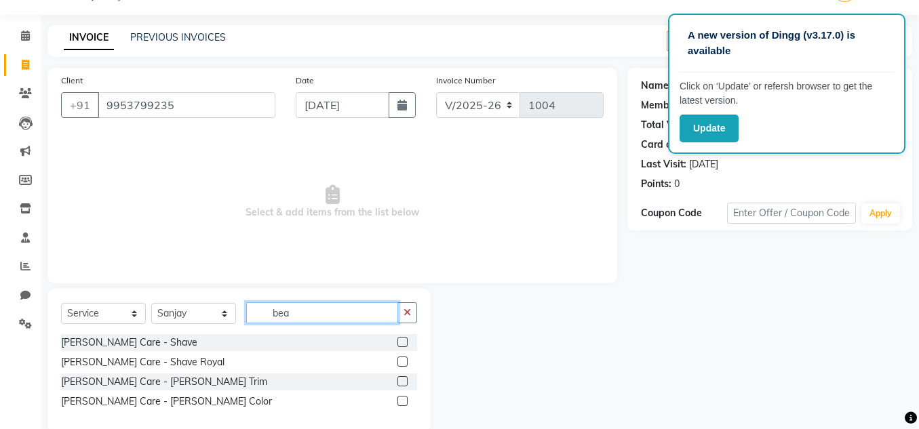
scroll to position [57, 0]
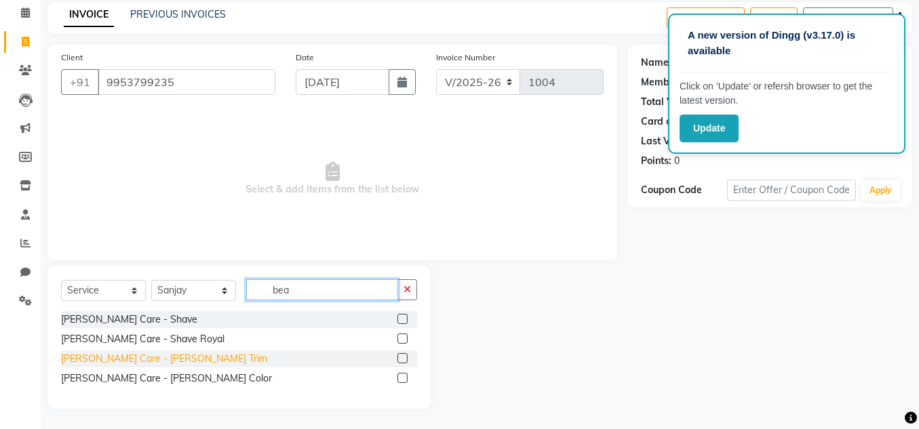
type input "bea"
click at [148, 359] on div "[PERSON_NAME] Care - [PERSON_NAME] Trim" at bounding box center [164, 359] width 206 height 14
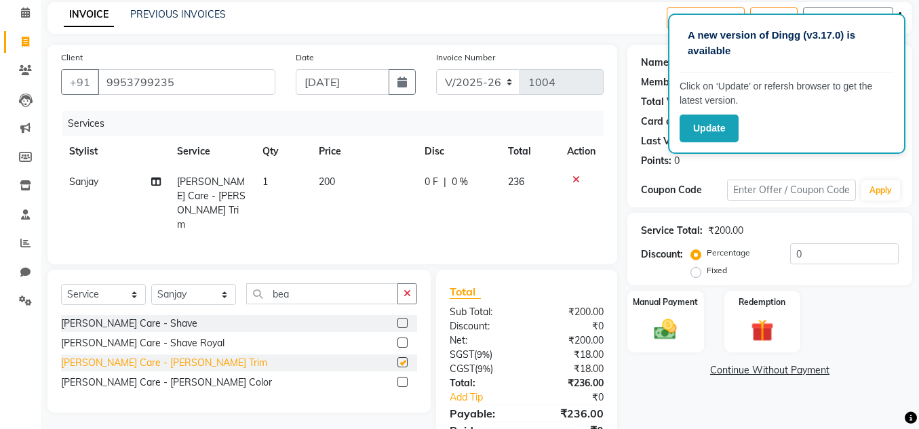
checkbox input "false"
click at [334, 182] on span "200" at bounding box center [327, 182] width 16 height 12
select select "52904"
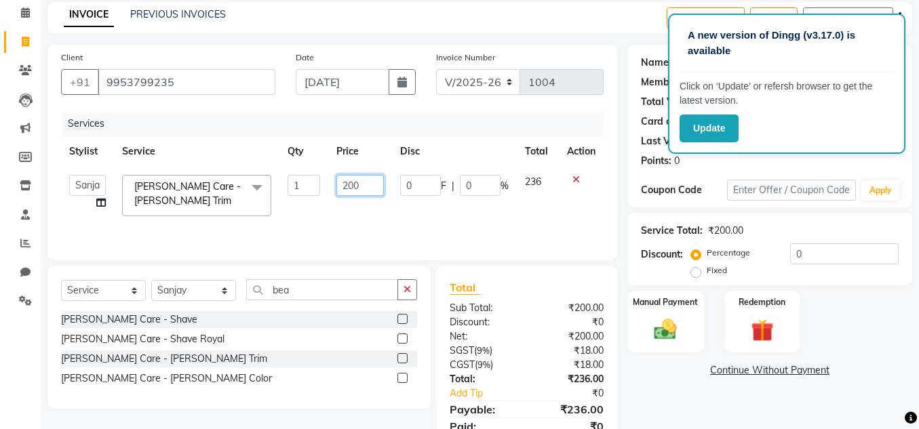
click at [357, 187] on input "200" at bounding box center [359, 185] width 47 height 21
type input "2"
type input "140"
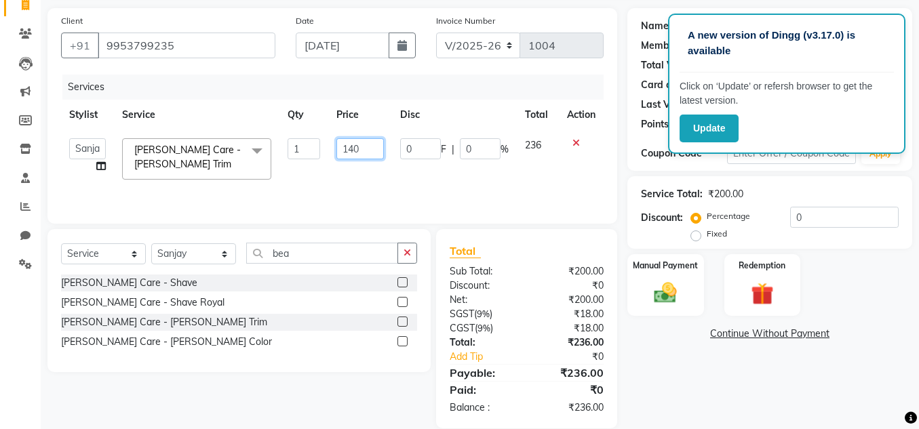
scroll to position [113, 0]
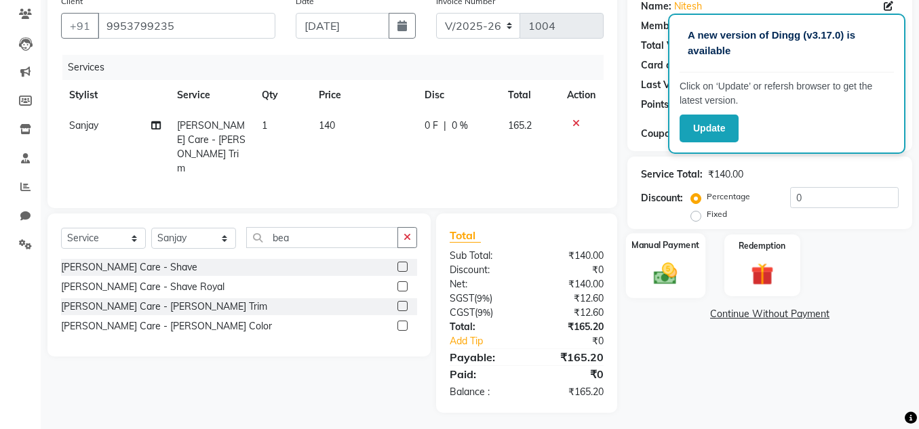
click at [664, 283] on img at bounding box center [665, 273] width 39 height 27
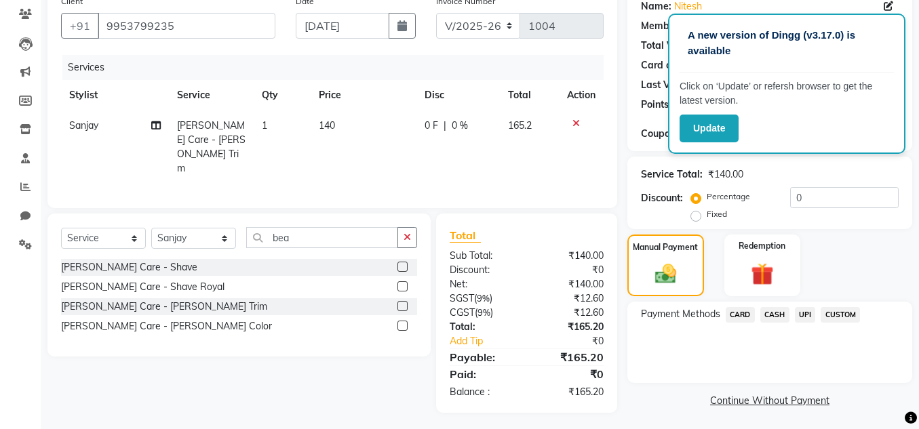
click at [806, 314] on span "UPI" at bounding box center [805, 315] width 21 height 16
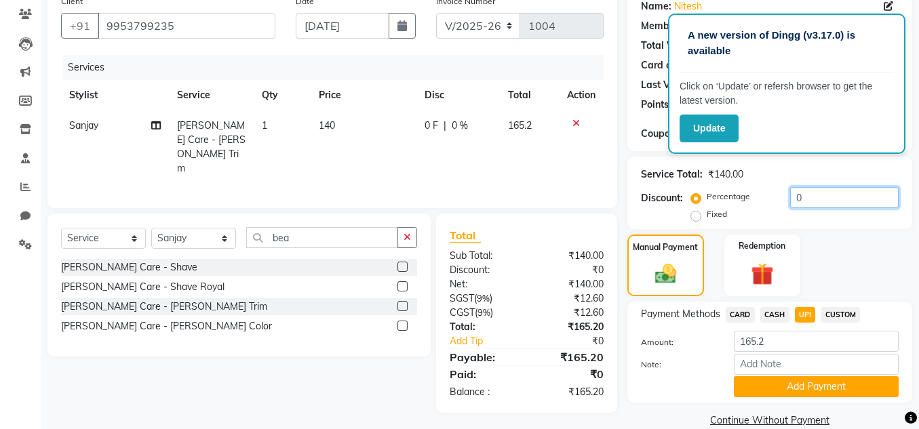
click at [807, 199] on input "0" at bounding box center [844, 197] width 108 height 21
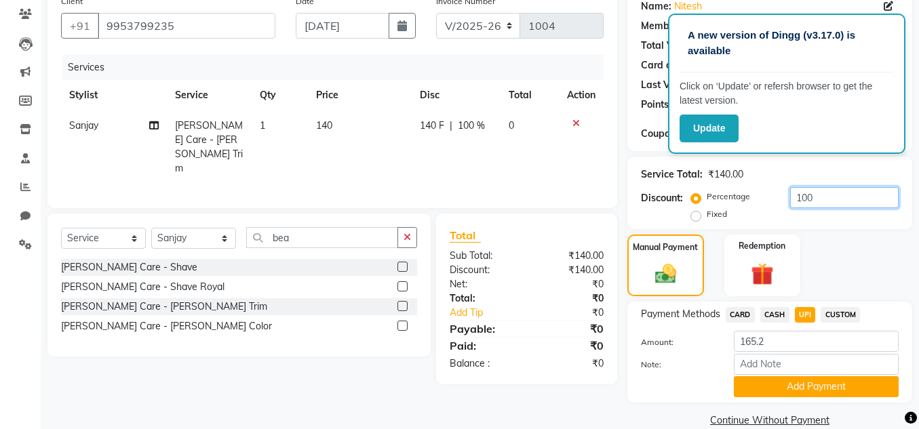
type input "100"
click at [776, 337] on input "165.2" at bounding box center [816, 341] width 165 height 21
type input "140"
click at [798, 390] on button "Add Payment" at bounding box center [816, 386] width 165 height 21
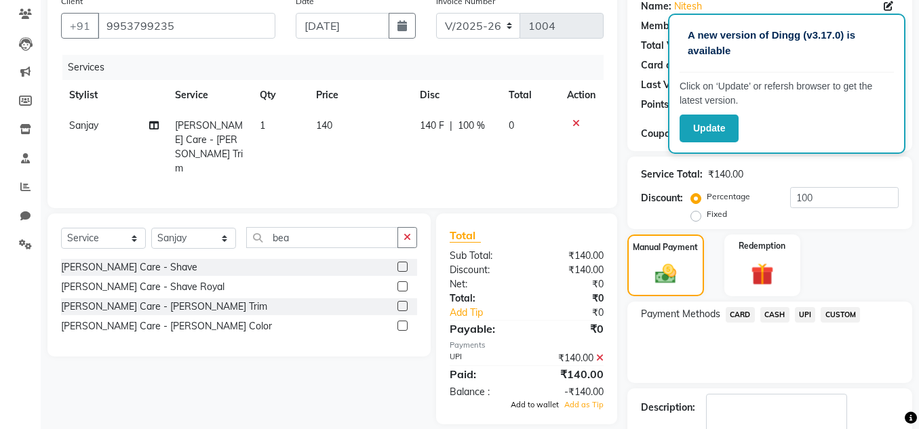
click at [531, 400] on span "Add to wallet" at bounding box center [534, 404] width 48 height 9
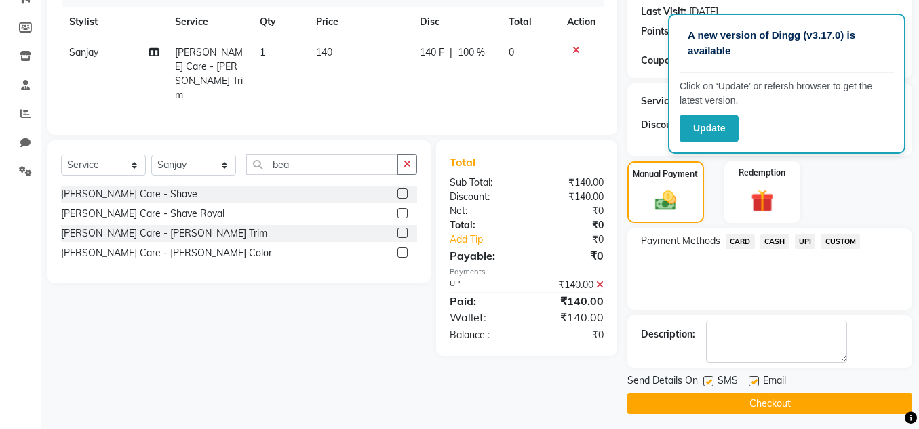
scroll to position [192, 0]
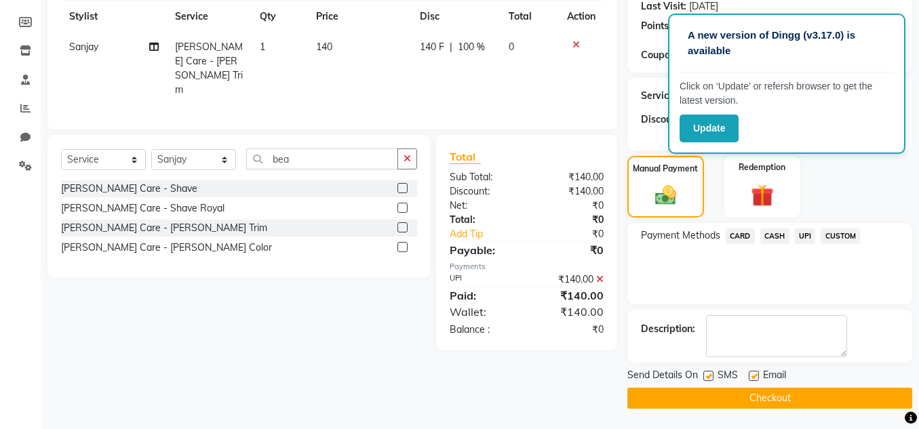
click at [682, 399] on button "Checkout" at bounding box center [769, 398] width 285 height 21
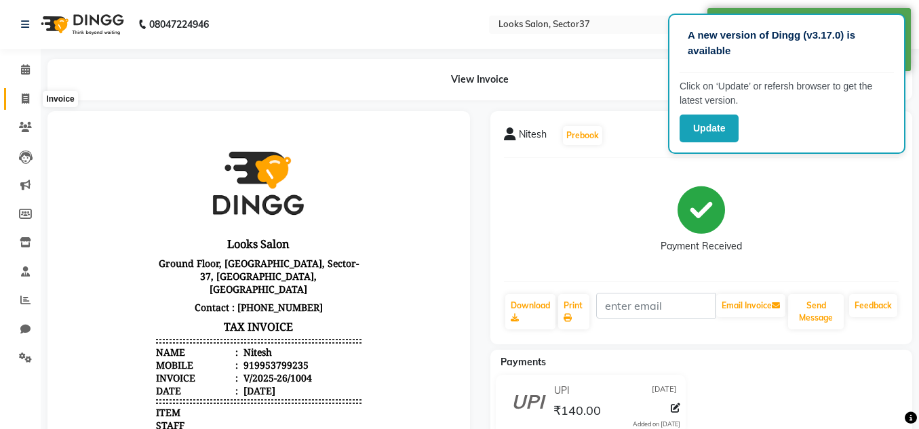
click at [29, 95] on icon at bounding box center [25, 99] width 7 height 10
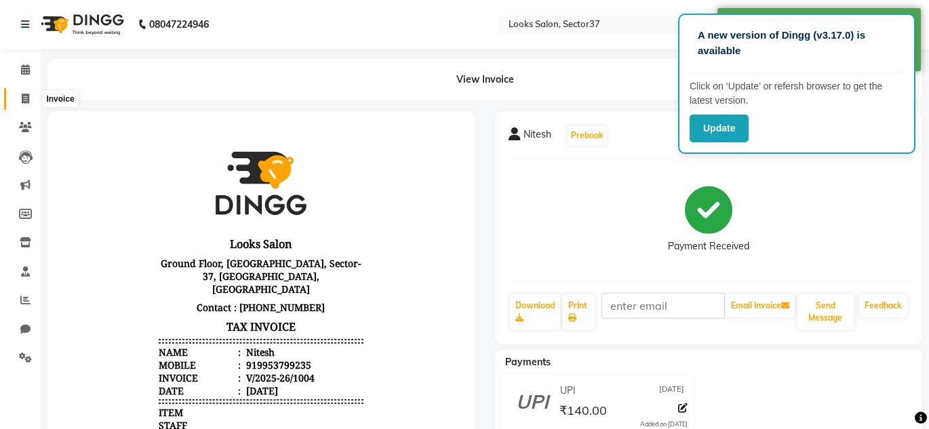
select select "4350"
select select "service"
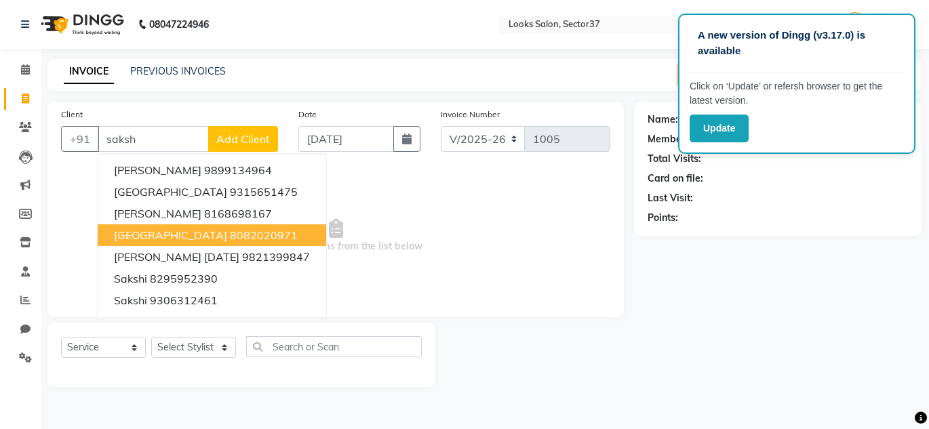
click at [230, 240] on ngb-highlight "8082020971" at bounding box center [264, 235] width 68 height 14
type input "8082020971"
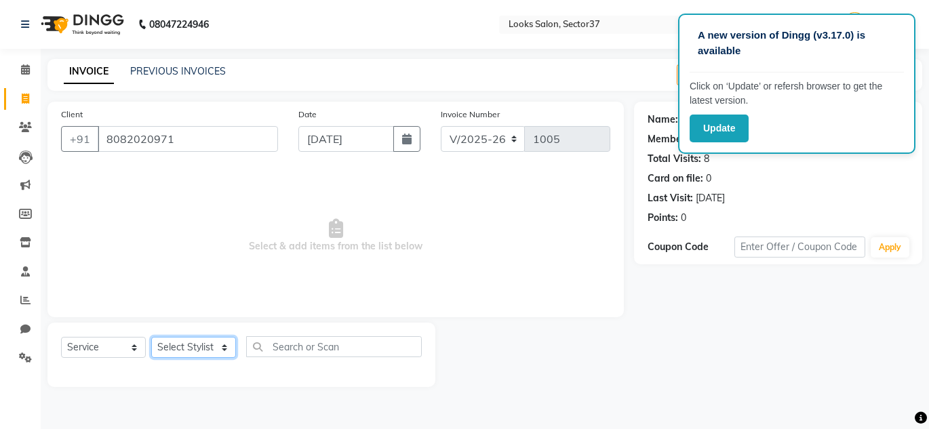
click at [218, 350] on select "Select Stylist [PERSON_NAME] [PERSON_NAME] [PERSON_NAME] [PERSON_NAME] [PERSON_…" at bounding box center [193, 347] width 85 height 21
select select "23737"
click at [151, 337] on select "Select Stylist [PERSON_NAME] [PERSON_NAME] [PERSON_NAME] [PERSON_NAME] [PERSON_…" at bounding box center [193, 347] width 85 height 21
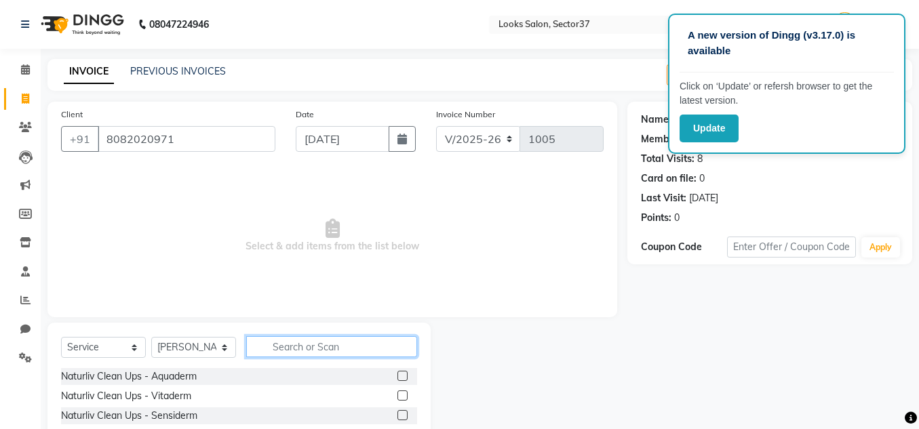
click at [283, 346] on input "text" at bounding box center [331, 346] width 171 height 21
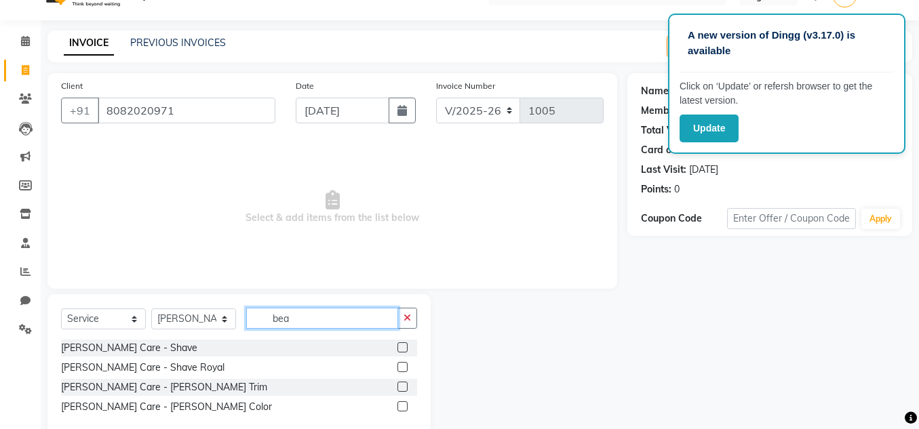
scroll to position [57, 0]
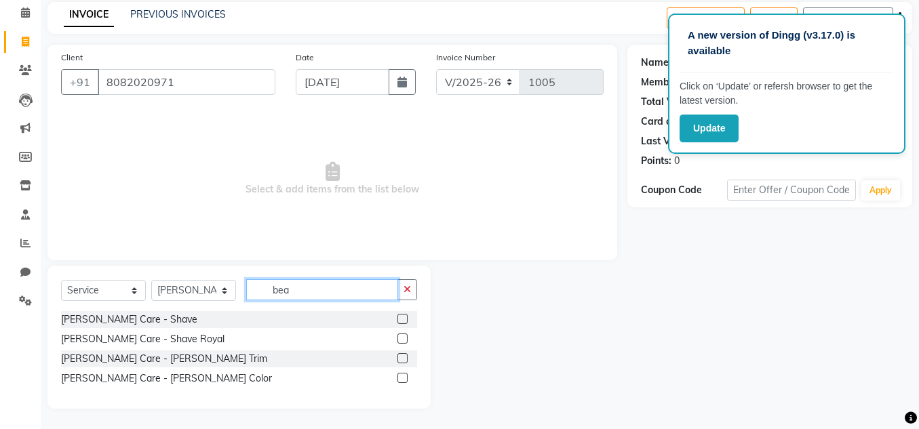
type input "bea"
click at [177, 359] on div "[PERSON_NAME] Care - [PERSON_NAME] Trim" at bounding box center [239, 358] width 356 height 17
click at [153, 359] on div "[PERSON_NAME] Care - [PERSON_NAME] Trim" at bounding box center [164, 359] width 206 height 14
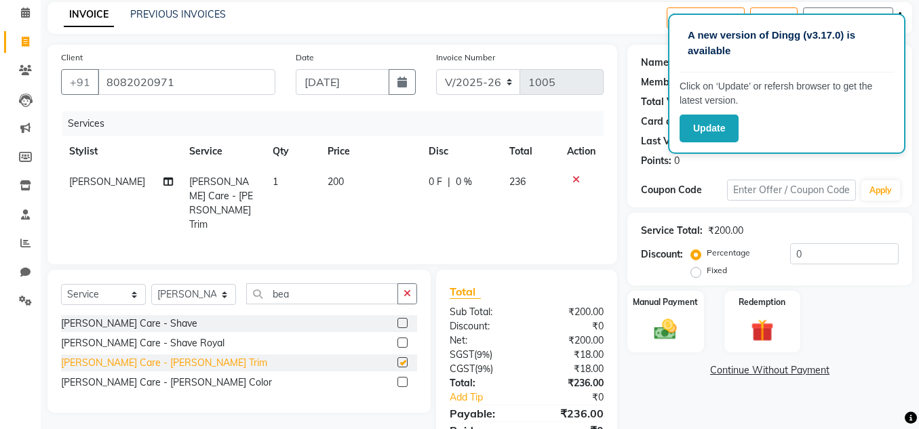
checkbox input "false"
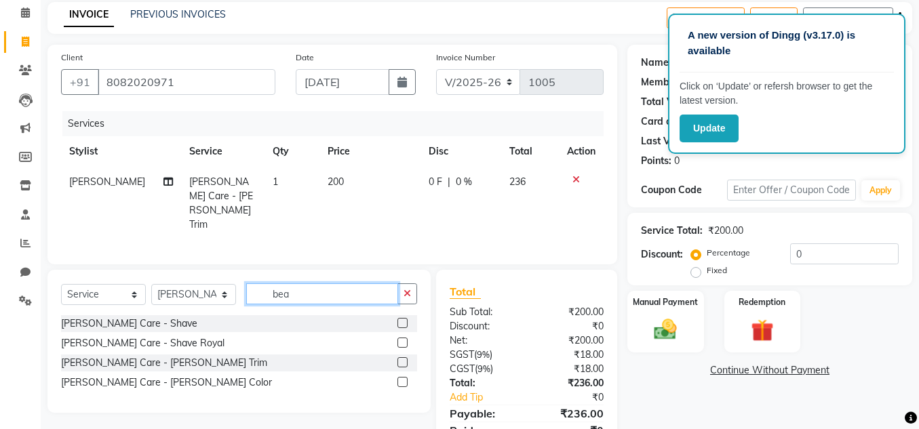
click at [297, 290] on input "bea" at bounding box center [322, 293] width 152 height 21
type input "b"
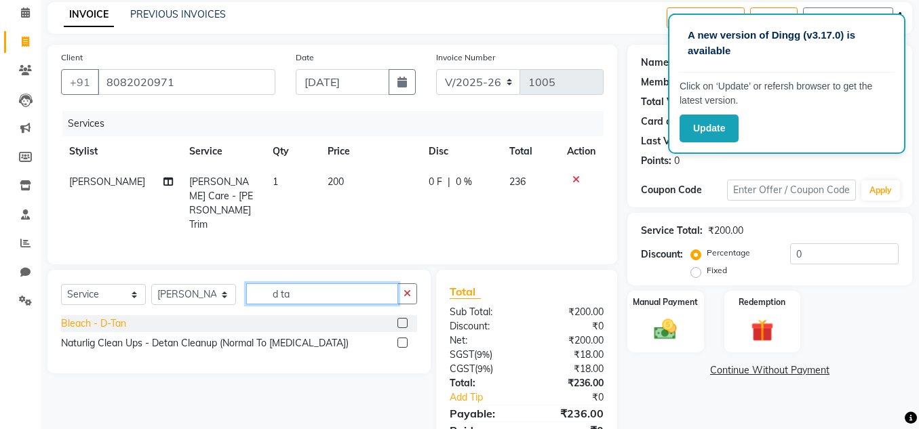
type input "d ta"
click at [110, 317] on div "Bleach - D-Tan" at bounding box center [93, 324] width 65 height 14
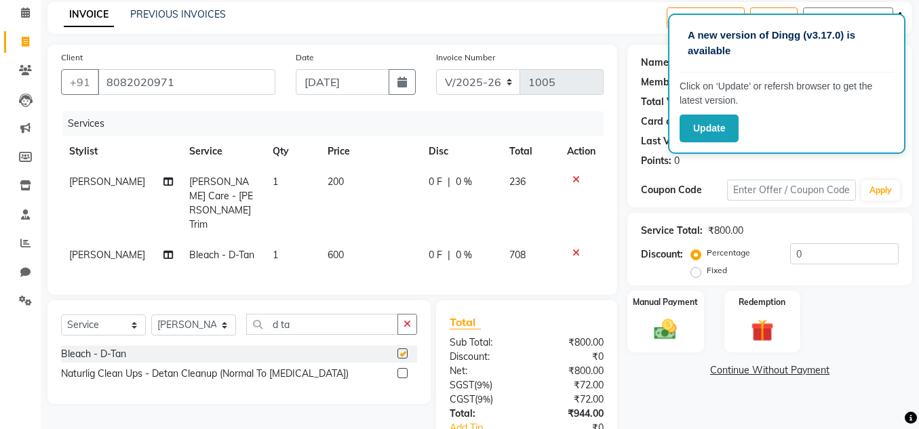
checkbox input "false"
click at [338, 184] on td "200" at bounding box center [369, 203] width 101 height 73
select select "23737"
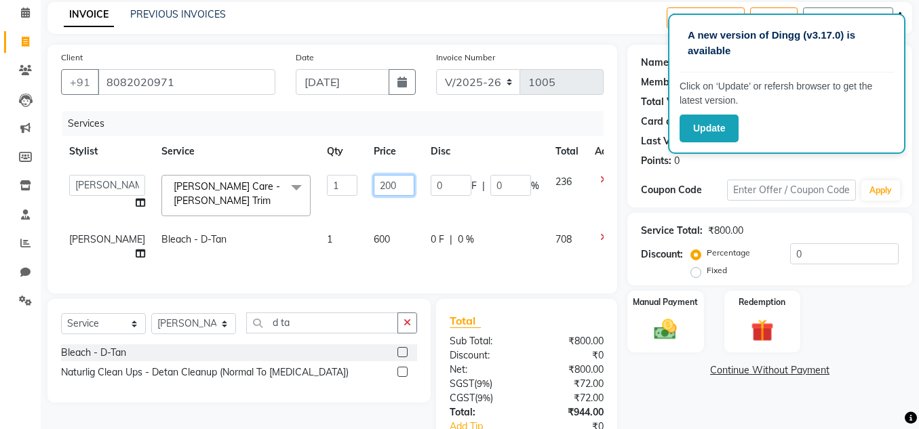
click at [374, 184] on input "200" at bounding box center [394, 185] width 41 height 21
type input "2"
type input "140"
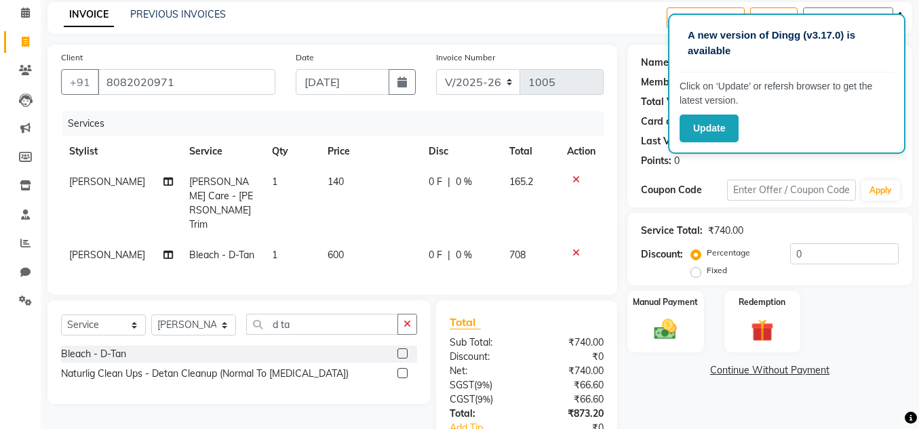
click at [362, 240] on td "600" at bounding box center [369, 255] width 101 height 31
select select "23737"
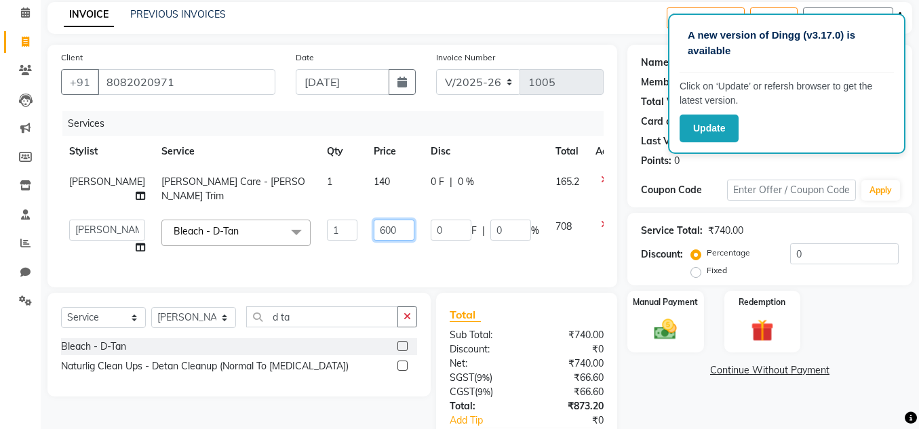
click at [374, 241] on input "600" at bounding box center [394, 230] width 41 height 21
type input "6"
type input "400"
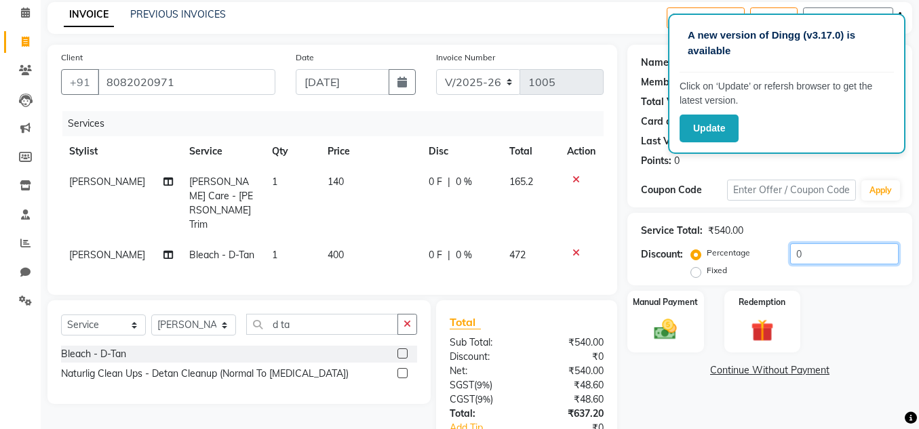
click at [811, 252] on input "0" at bounding box center [844, 253] width 108 height 21
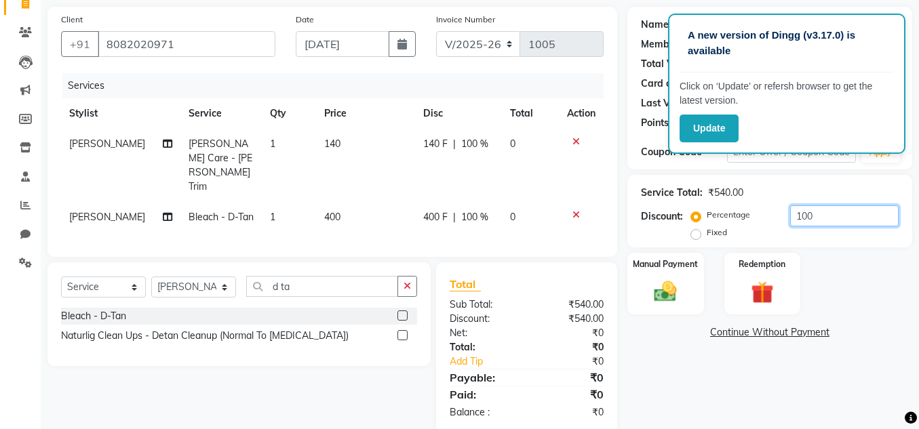
scroll to position [101, 0]
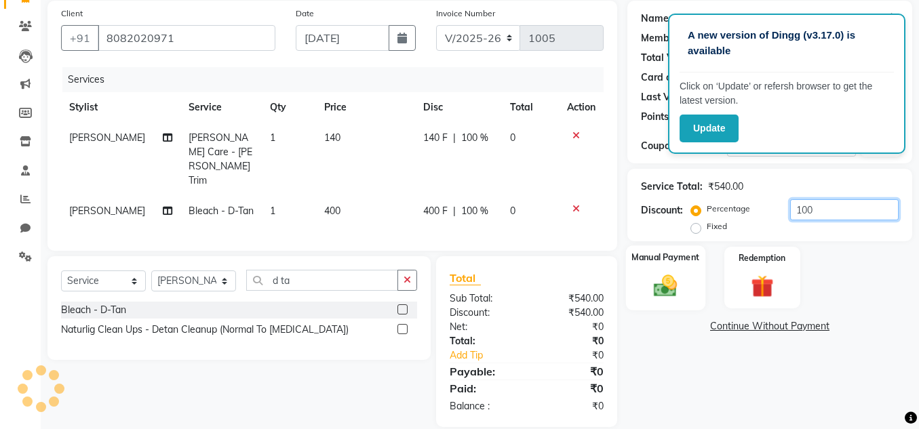
type input "100"
click at [677, 298] on img at bounding box center [665, 285] width 39 height 27
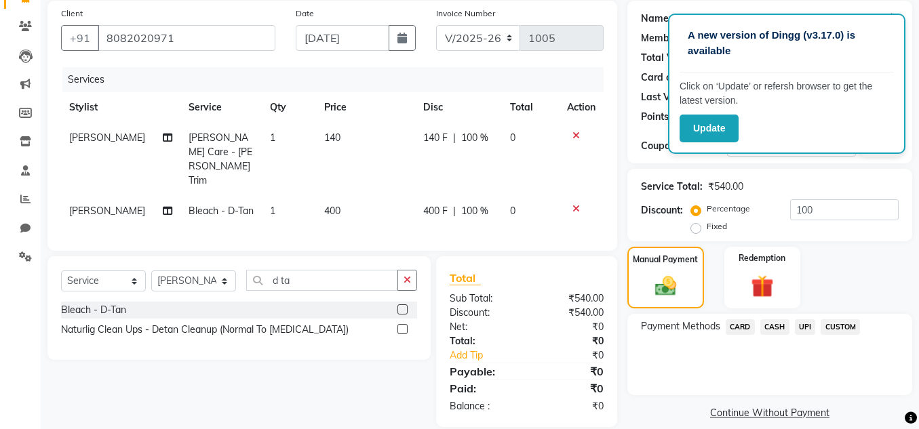
click at [782, 329] on span "CASH" at bounding box center [774, 327] width 29 height 16
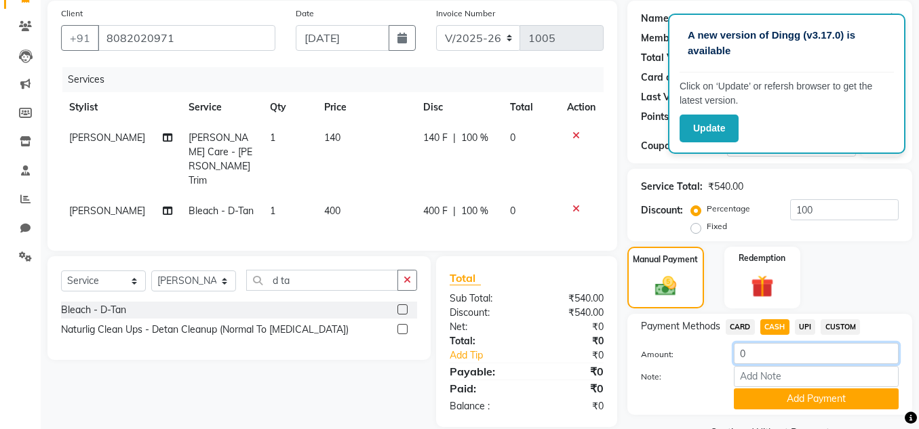
click at [751, 353] on input "0" at bounding box center [816, 353] width 165 height 21
type input "500"
click at [774, 397] on button "Add Payment" at bounding box center [816, 398] width 165 height 21
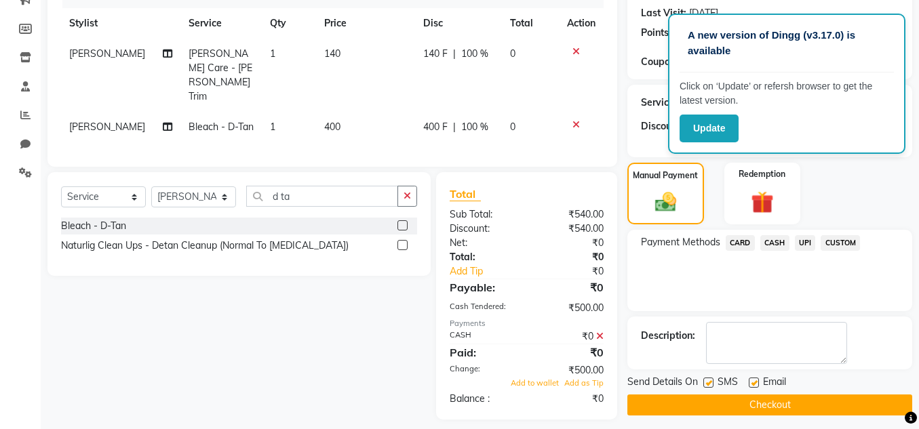
scroll to position [192, 0]
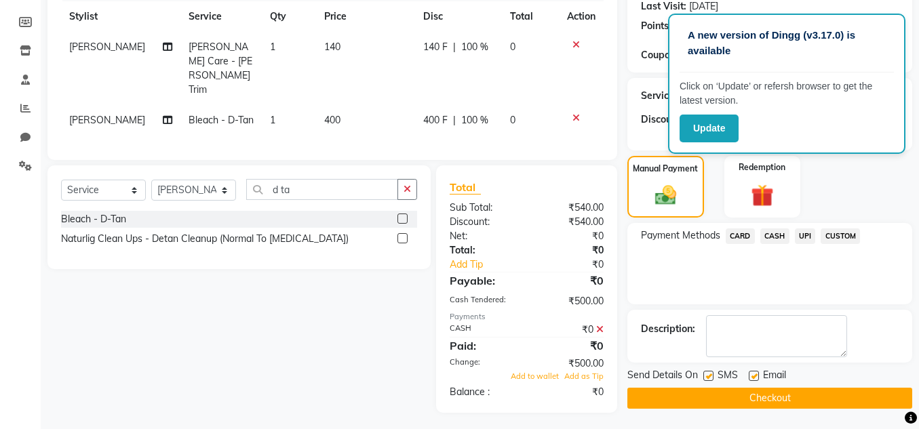
click at [803, 236] on span "UPI" at bounding box center [805, 236] width 21 height 16
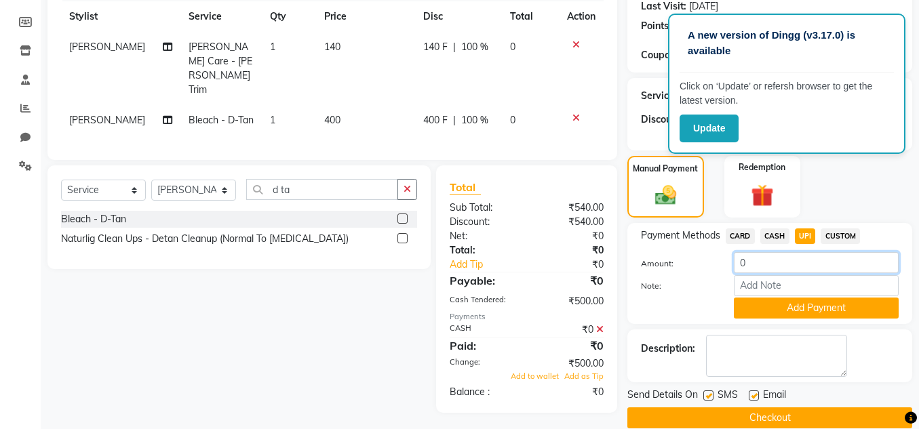
click at [750, 263] on input "0" at bounding box center [816, 262] width 165 height 21
type input "40"
click at [759, 305] on button "Add Payment" at bounding box center [816, 308] width 165 height 21
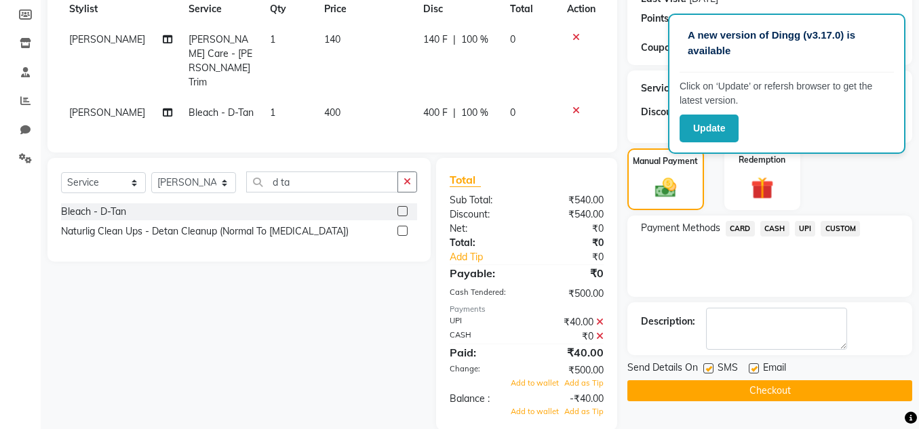
scroll to position [203, 0]
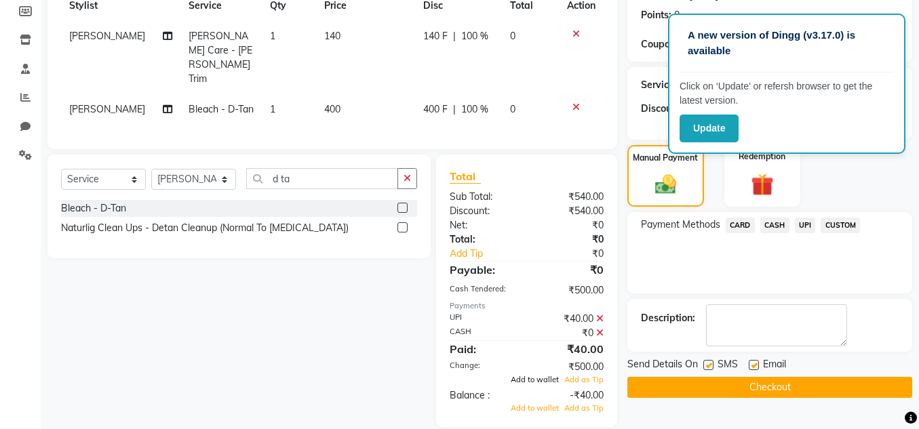
click at [531, 375] on span "Add to wallet" at bounding box center [534, 379] width 48 height 9
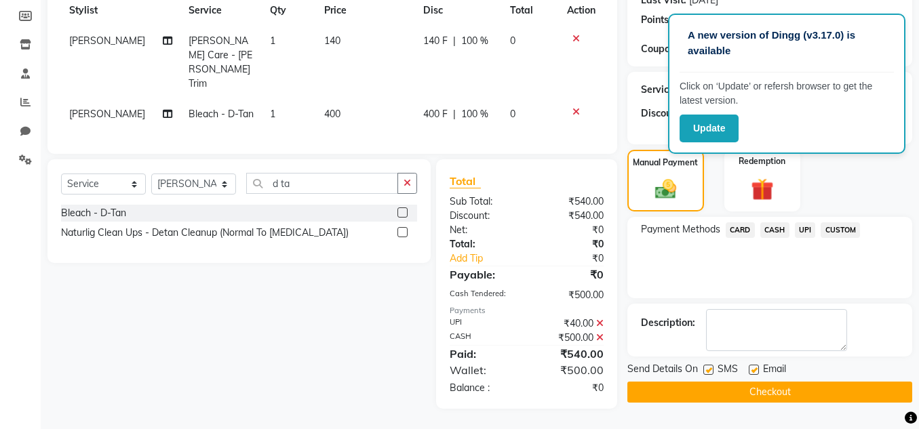
scroll to position [192, 0]
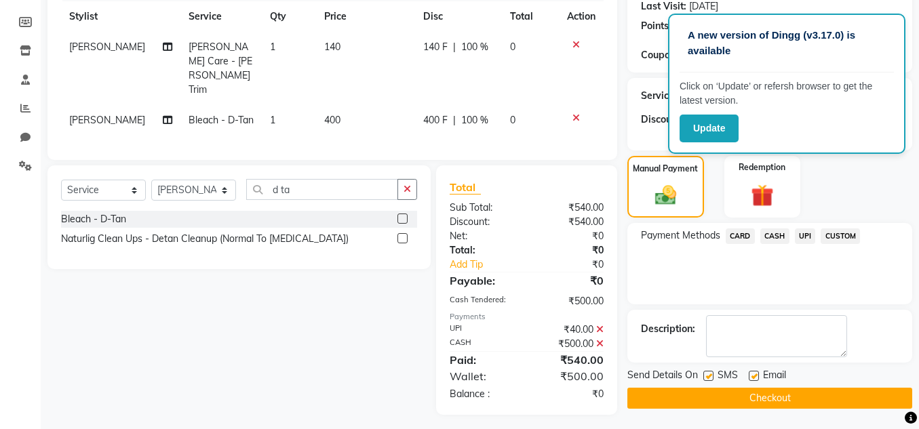
drag, startPoint x: 709, startPoint y: 373, endPoint x: 725, endPoint y: 378, distance: 16.5
click at [711, 375] on label at bounding box center [708, 376] width 10 height 10
click at [711, 375] on input "checkbox" at bounding box center [707, 376] width 9 height 9
checkbox input "false"
click at [752, 376] on label at bounding box center [753, 376] width 10 height 10
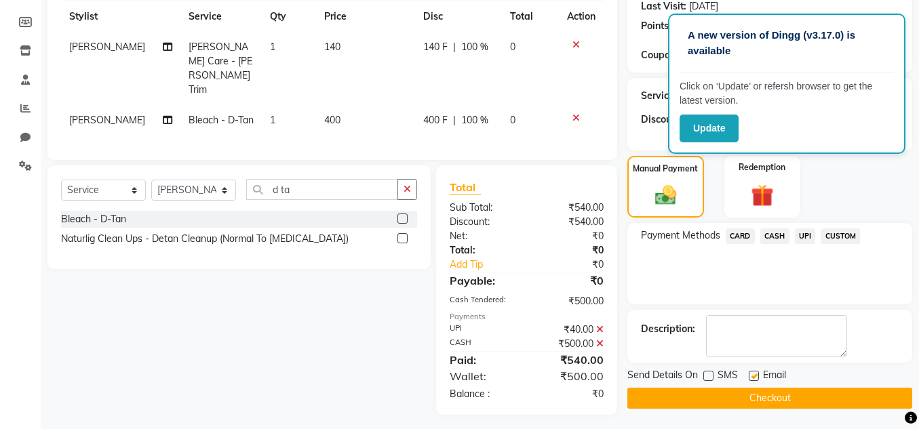
click at [752, 376] on input "checkbox" at bounding box center [752, 376] width 9 height 9
checkbox input "false"
click at [706, 376] on label at bounding box center [708, 376] width 10 height 10
click at [706, 376] on input "checkbox" at bounding box center [707, 376] width 9 height 9
checkbox input "true"
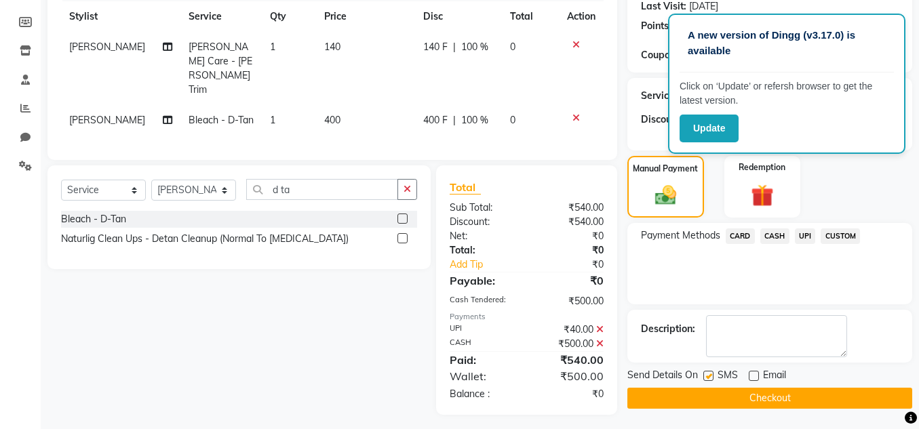
click at [755, 377] on label at bounding box center [753, 376] width 10 height 10
click at [755, 377] on input "checkbox" at bounding box center [752, 376] width 9 height 9
checkbox input "true"
click at [749, 401] on button "Checkout" at bounding box center [769, 398] width 285 height 21
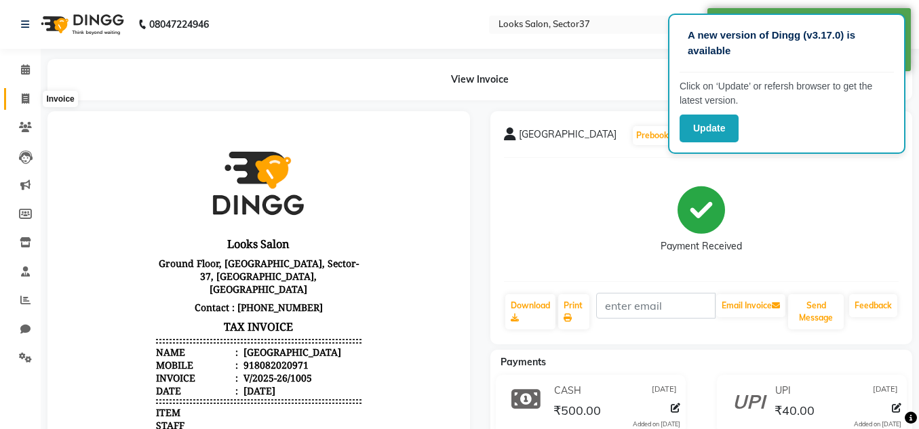
click at [28, 99] on icon at bounding box center [25, 99] width 7 height 10
select select "service"
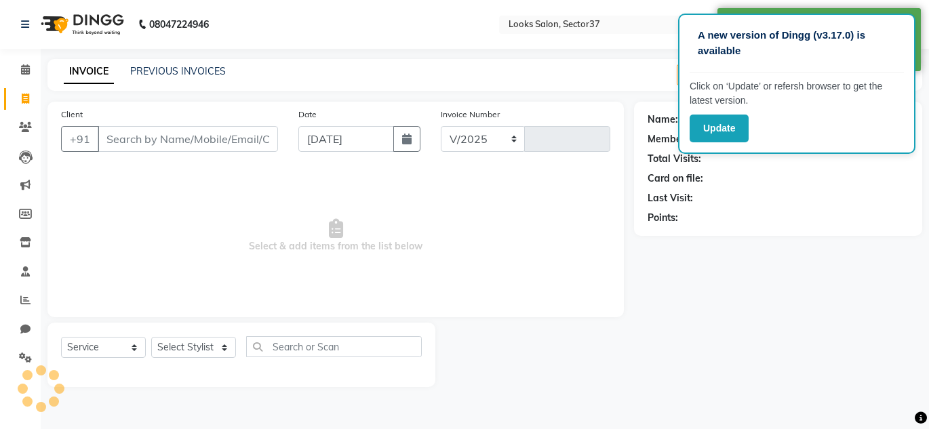
select select "4350"
type input "1006"
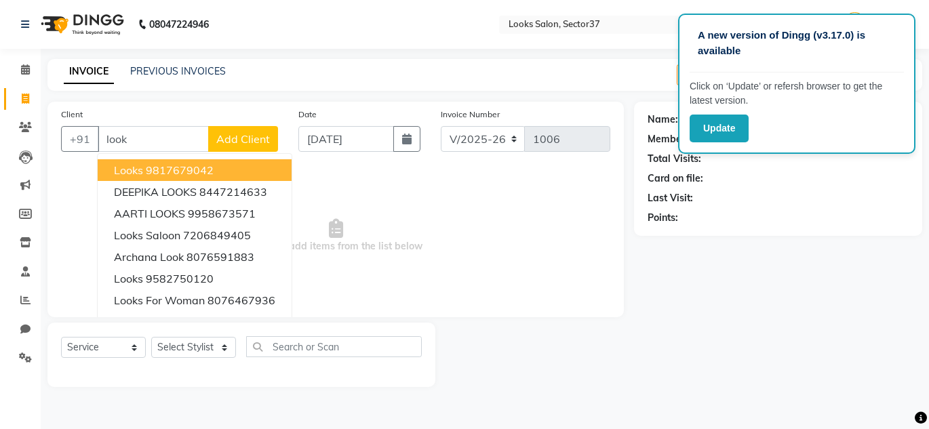
click at [206, 176] on ngb-highlight "9817679042" at bounding box center [180, 170] width 68 height 14
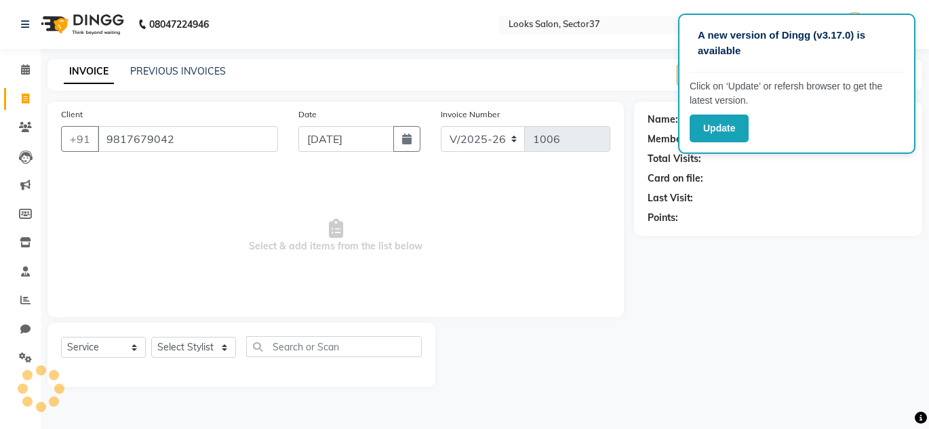
type input "9817679042"
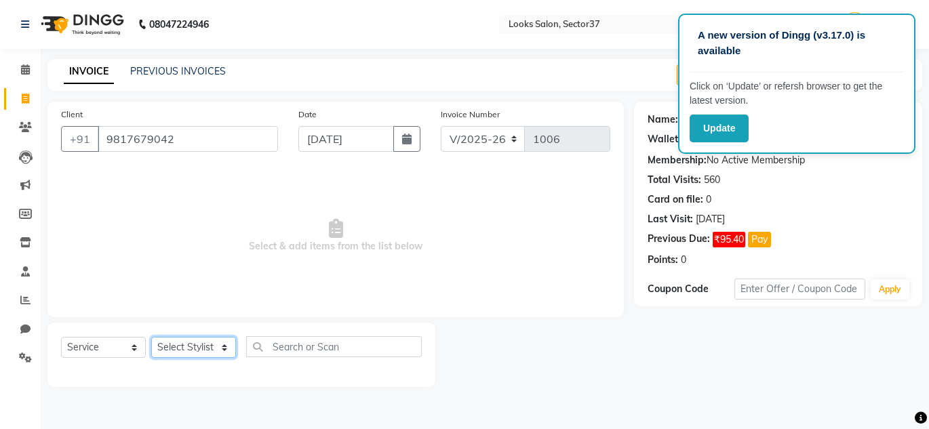
click at [205, 348] on select "Select Stylist [PERSON_NAME] [PERSON_NAME] [PERSON_NAME] [PERSON_NAME] [PERSON_…" at bounding box center [193, 347] width 85 height 21
select select "52904"
click at [151, 337] on select "Select Stylist [PERSON_NAME] [PERSON_NAME] [PERSON_NAME] [PERSON_NAME] [PERSON_…" at bounding box center [193, 347] width 85 height 21
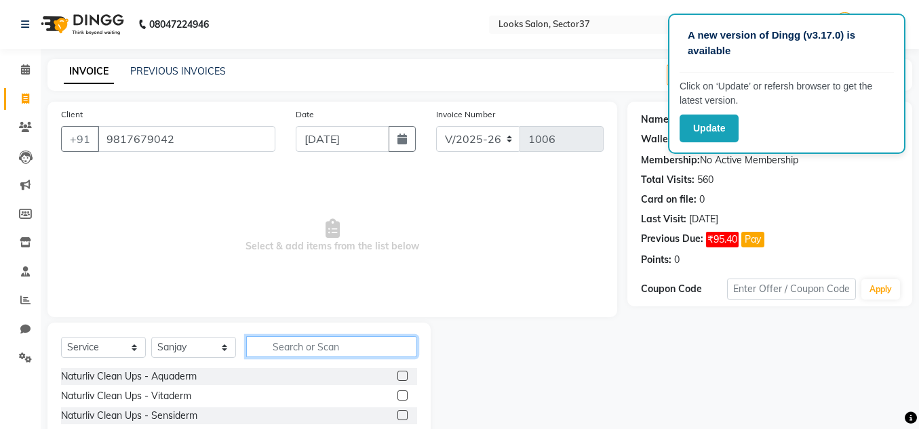
click at [294, 344] on input "text" at bounding box center [331, 346] width 171 height 21
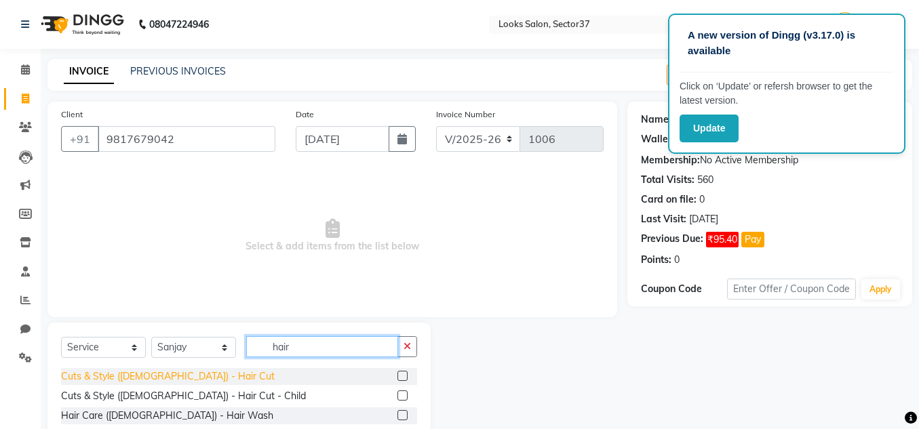
type input "hair"
click at [145, 376] on div "Cuts & Style ([DEMOGRAPHIC_DATA]) - Hair Cut" at bounding box center [168, 376] width 214 height 14
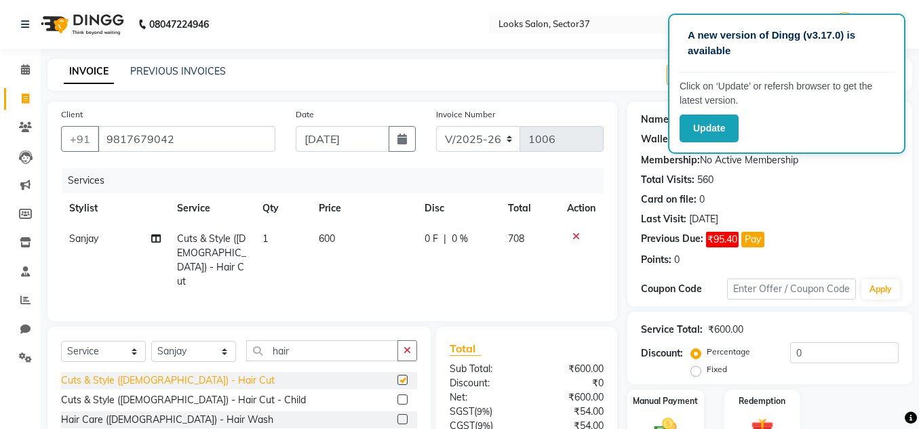
checkbox input "false"
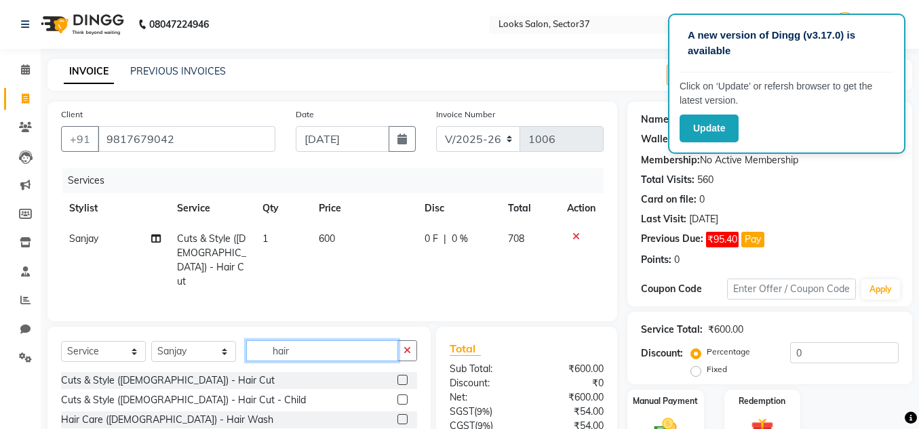
click at [300, 348] on input "hair" at bounding box center [322, 350] width 152 height 21
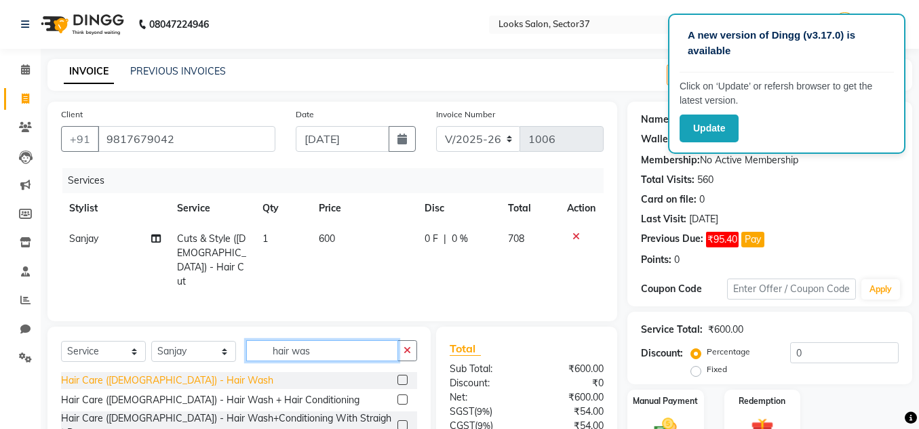
type input "hair was"
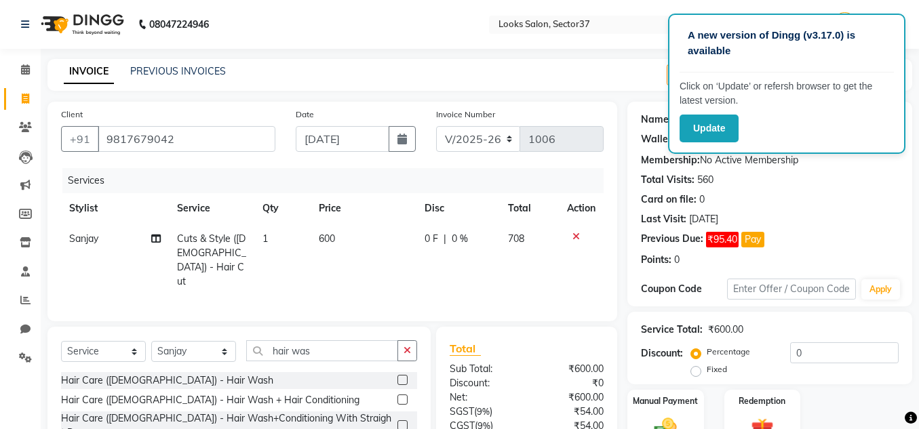
click at [185, 379] on div "Hair Care ([DEMOGRAPHIC_DATA]) - Hair Wash" at bounding box center [167, 381] width 212 height 14
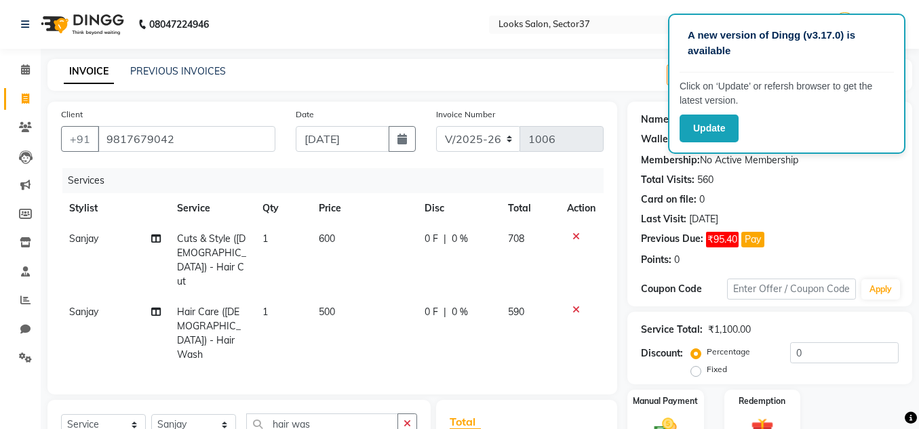
checkbox input "false"
click at [337, 235] on td "600" at bounding box center [362, 260] width 105 height 73
select select "52904"
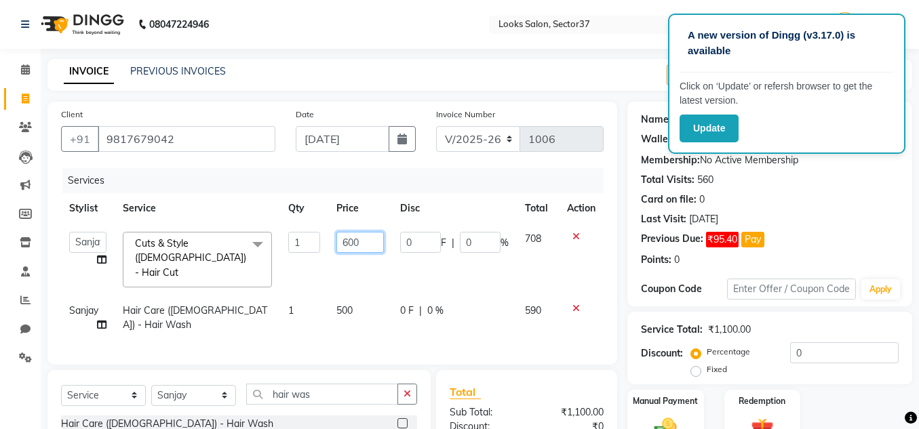
click at [363, 241] on input "600" at bounding box center [359, 242] width 47 height 21
type input "6"
type input "500"
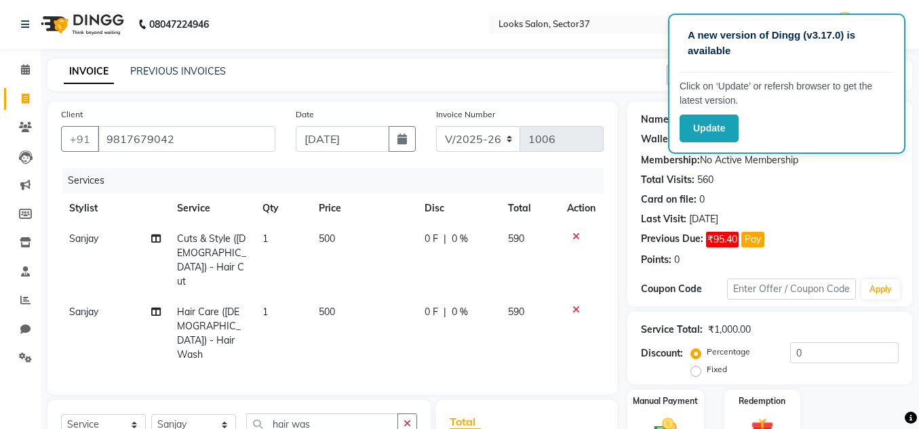
click at [354, 297] on td "500" at bounding box center [362, 333] width 105 height 73
select select "52904"
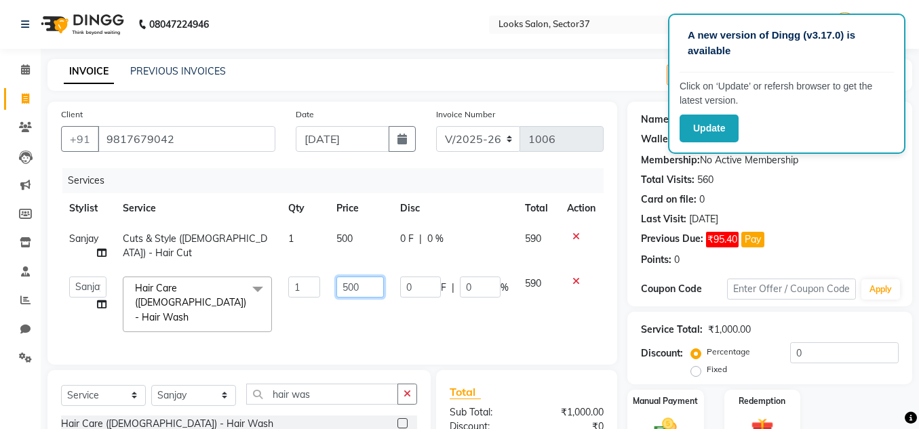
click at [367, 286] on input "500" at bounding box center [359, 287] width 47 height 21
type input "5"
type input "200"
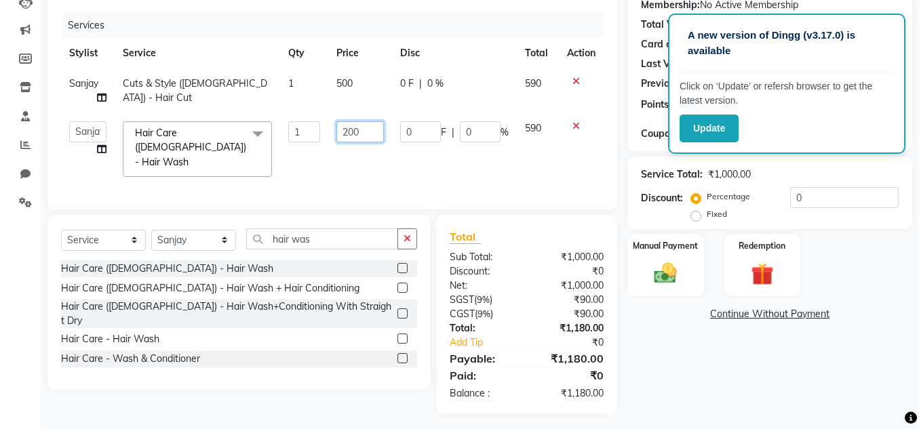
scroll to position [157, 0]
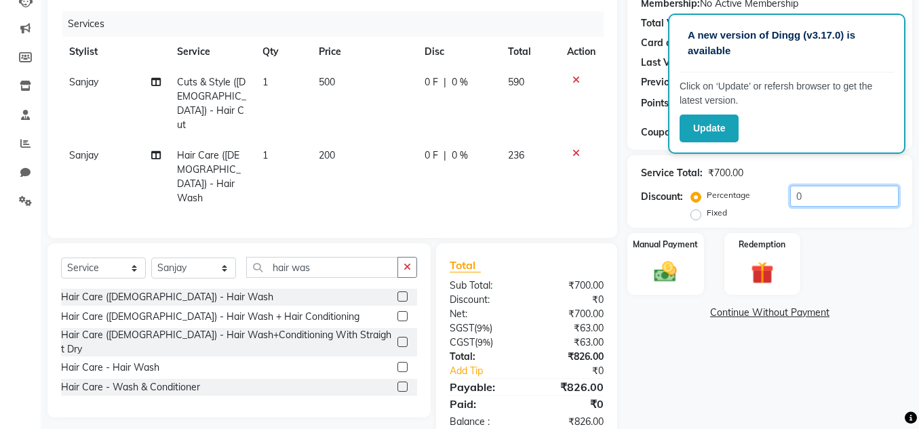
click at [811, 195] on input "0" at bounding box center [844, 196] width 108 height 21
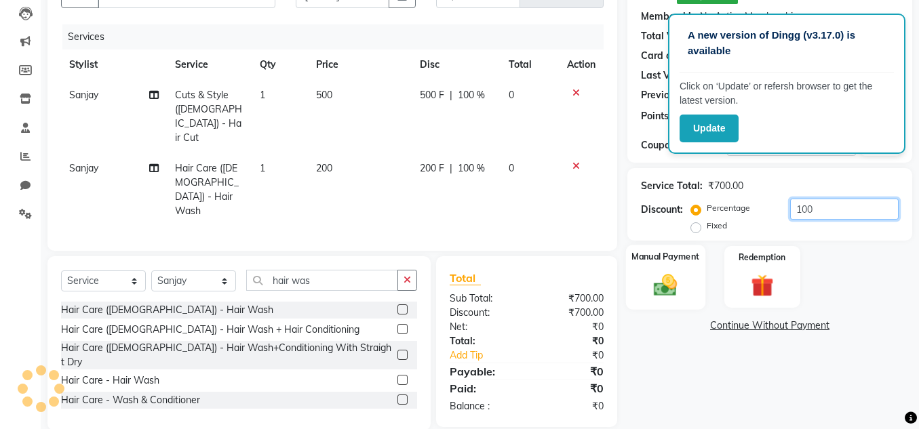
type input "100"
click at [672, 292] on img at bounding box center [665, 284] width 39 height 27
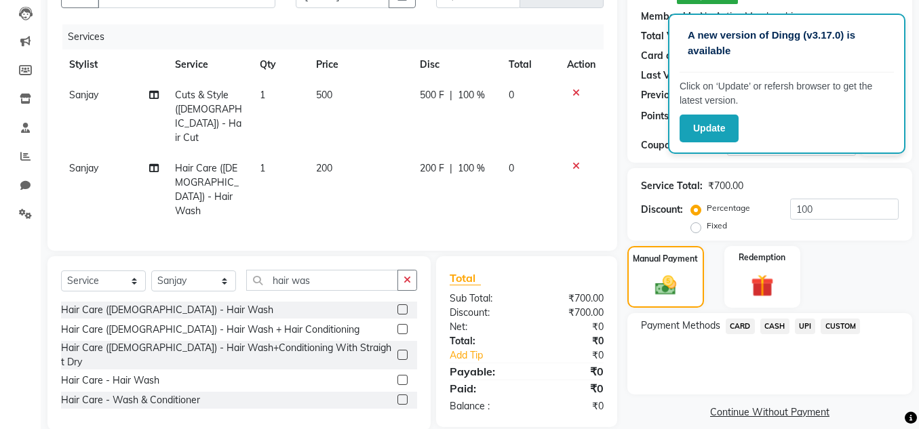
click at [778, 327] on span "CASH" at bounding box center [774, 327] width 29 height 16
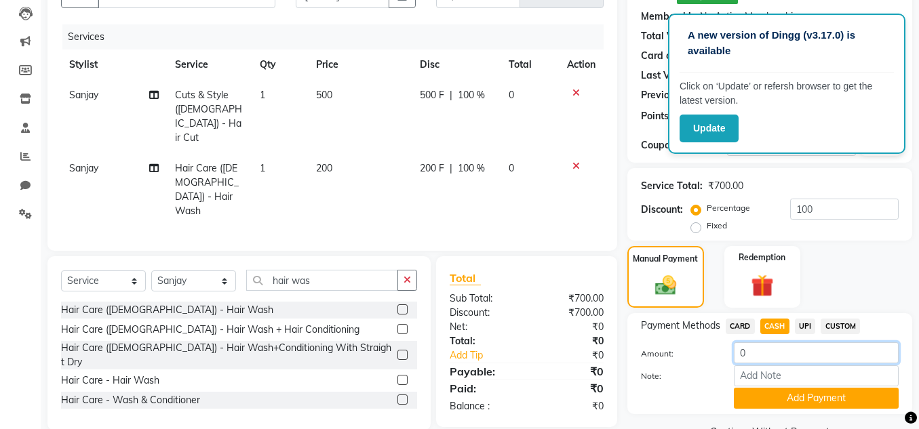
click at [750, 350] on input "0" at bounding box center [816, 352] width 165 height 21
type input "700"
click at [759, 401] on button "Add Payment" at bounding box center [816, 398] width 165 height 21
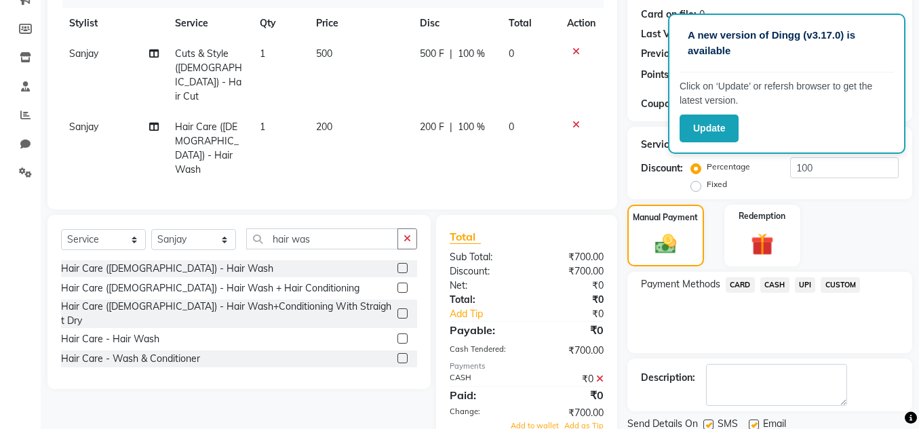
scroll to position [234, 0]
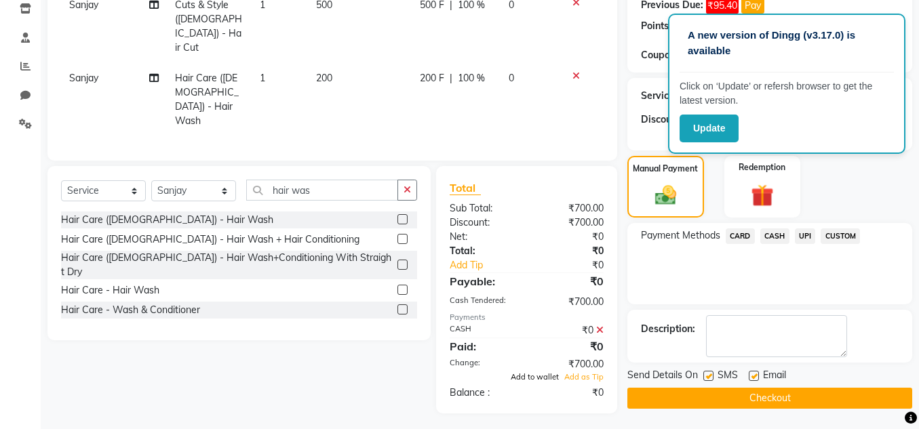
click at [544, 372] on span "Add to wallet" at bounding box center [534, 376] width 48 height 9
click at [716, 398] on button "Checkout" at bounding box center [769, 398] width 285 height 21
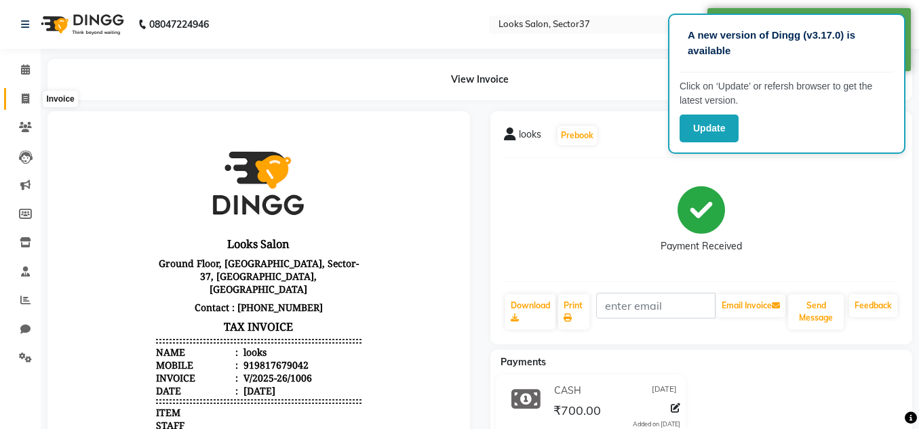
click at [25, 99] on icon at bounding box center [25, 99] width 7 height 10
select select "service"
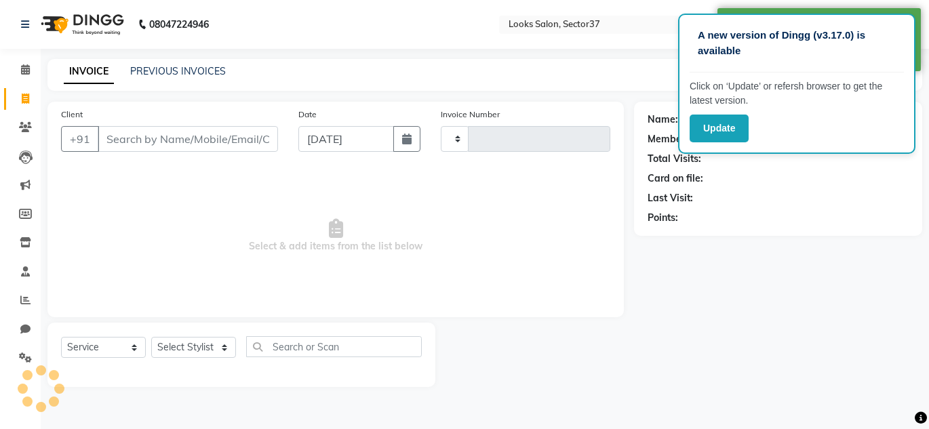
click at [143, 137] on input "Client" at bounding box center [188, 139] width 180 height 26
type input "1007"
select select "4350"
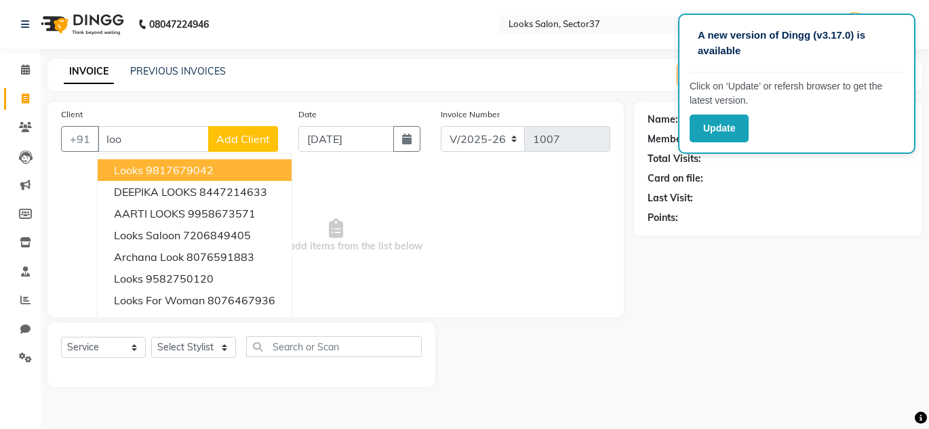
click at [157, 171] on ngb-highlight "9817679042" at bounding box center [180, 170] width 68 height 14
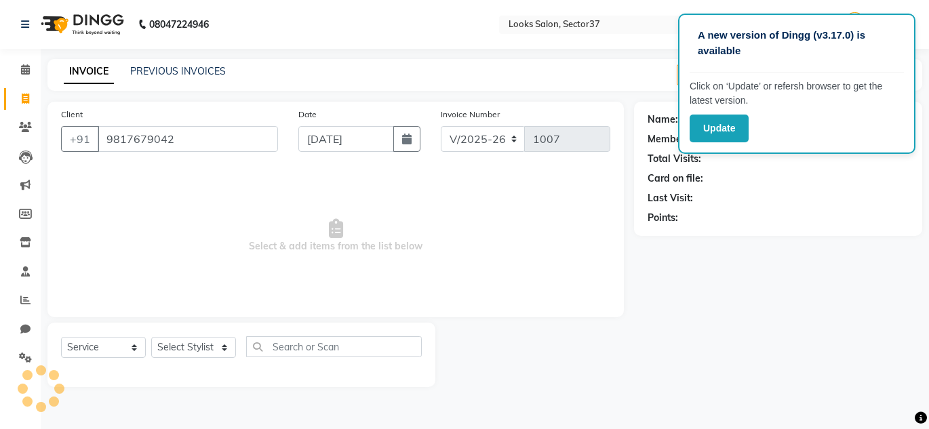
type input "9817679042"
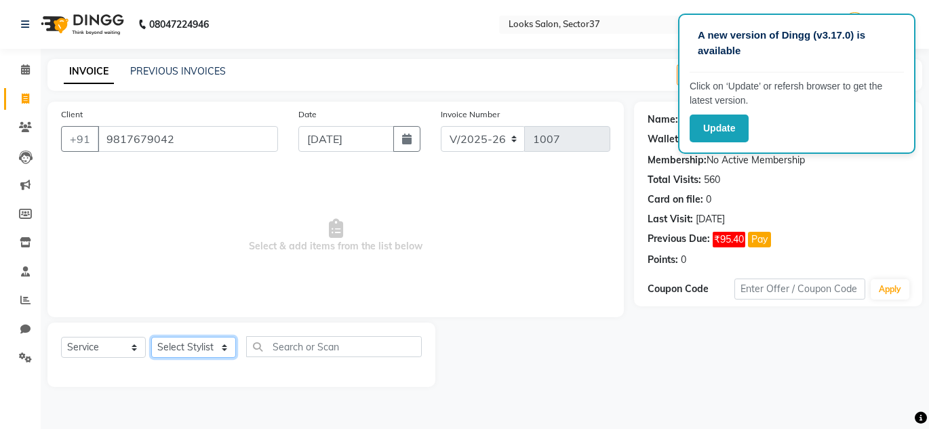
click at [203, 345] on select "Select Stylist [PERSON_NAME] [PERSON_NAME] [PERSON_NAME] [PERSON_NAME] [PERSON_…" at bounding box center [193, 347] width 85 height 21
select select "71459"
click at [151, 337] on select "Select Stylist [PERSON_NAME] [PERSON_NAME] [PERSON_NAME] [PERSON_NAME] [PERSON_…" at bounding box center [193, 347] width 85 height 21
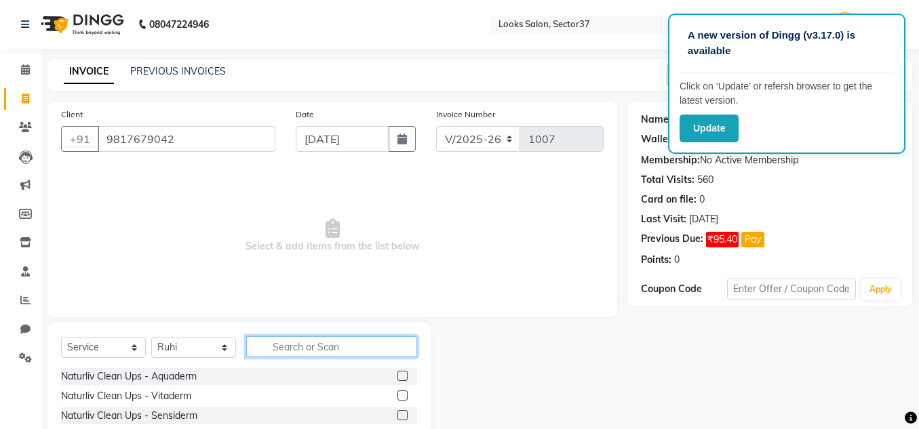
click at [277, 344] on input "text" at bounding box center [331, 346] width 171 height 21
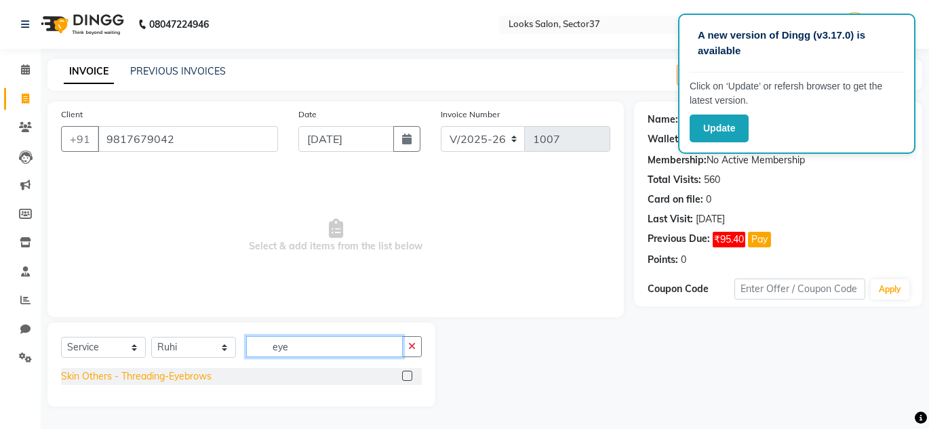
type input "eye"
click at [153, 376] on div "Skin Others - Threading-Eyebrows" at bounding box center [136, 376] width 150 height 14
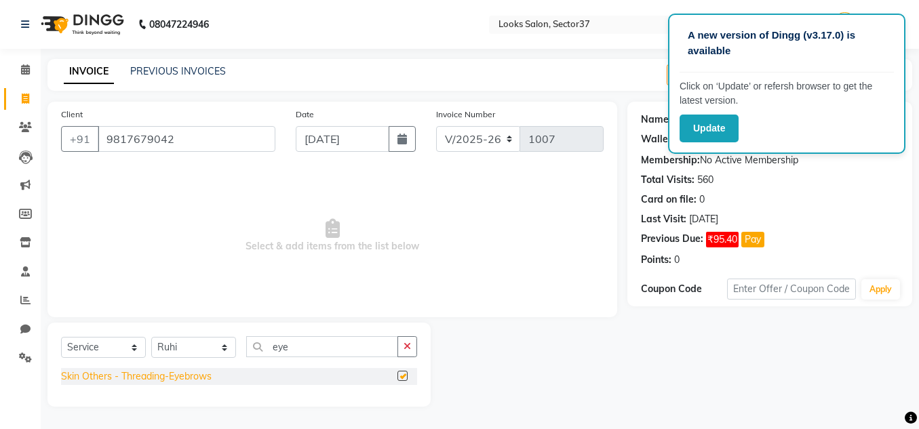
checkbox input "false"
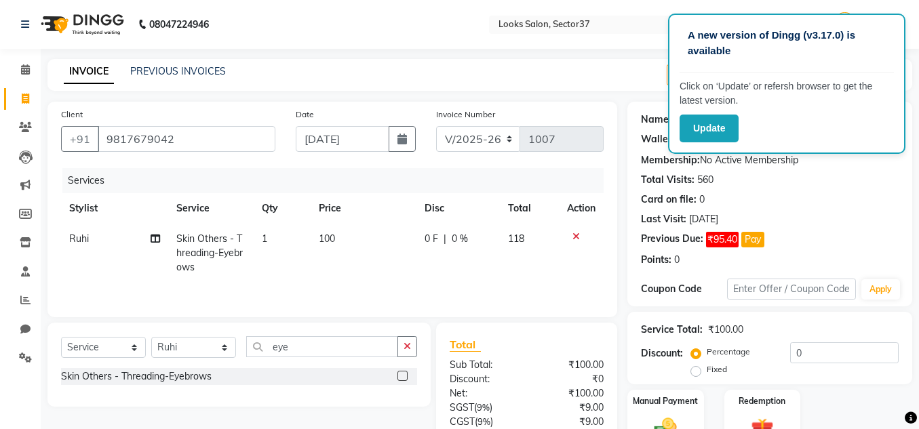
click at [336, 236] on td "100" at bounding box center [363, 253] width 106 height 59
select select "71459"
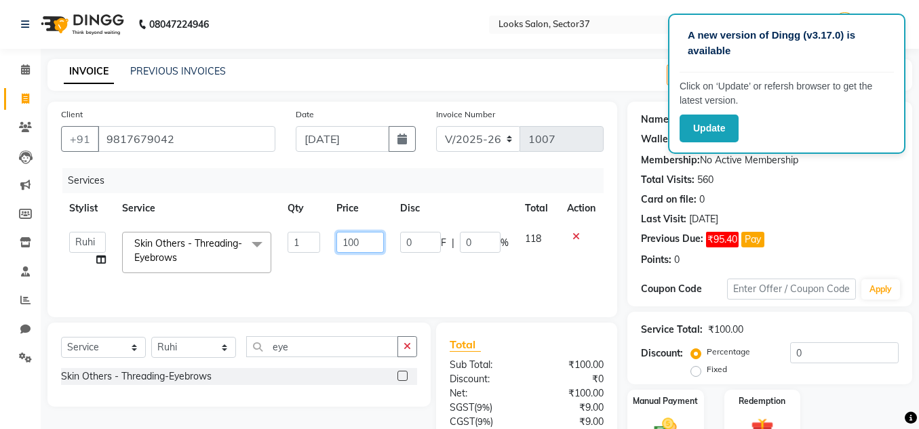
click at [356, 241] on input "100" at bounding box center [359, 242] width 47 height 21
click at [361, 238] on input "100" at bounding box center [359, 242] width 47 height 21
type input "1"
type input "50"
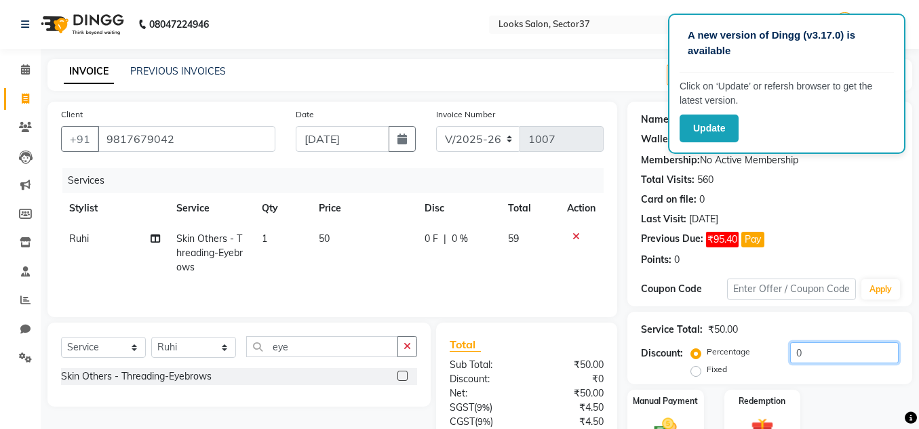
click at [808, 350] on input "0" at bounding box center [844, 352] width 108 height 21
type input "5"
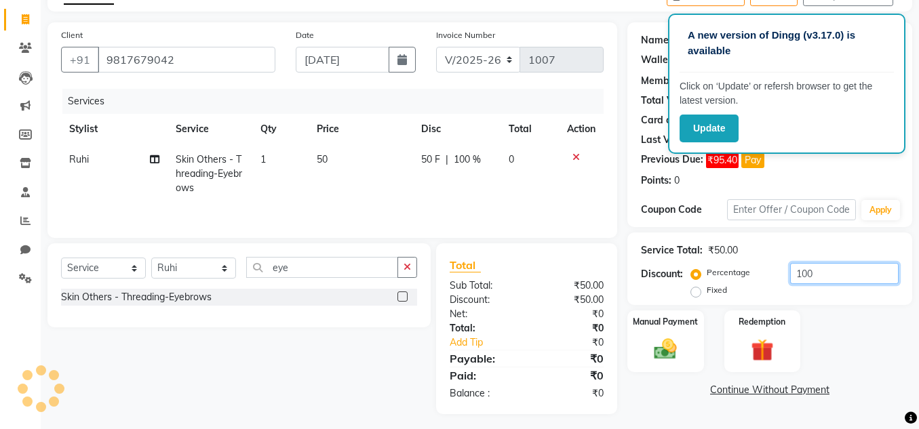
scroll to position [85, 0]
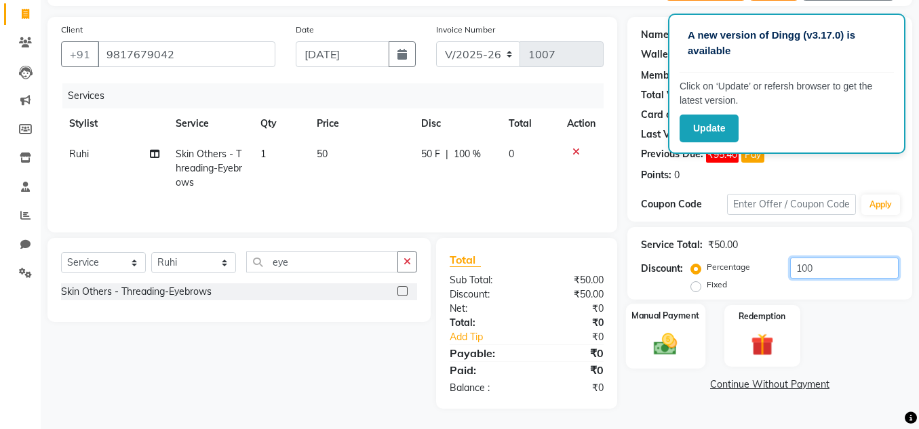
type input "100"
click at [691, 359] on div "Manual Payment" at bounding box center [665, 336] width 79 height 64
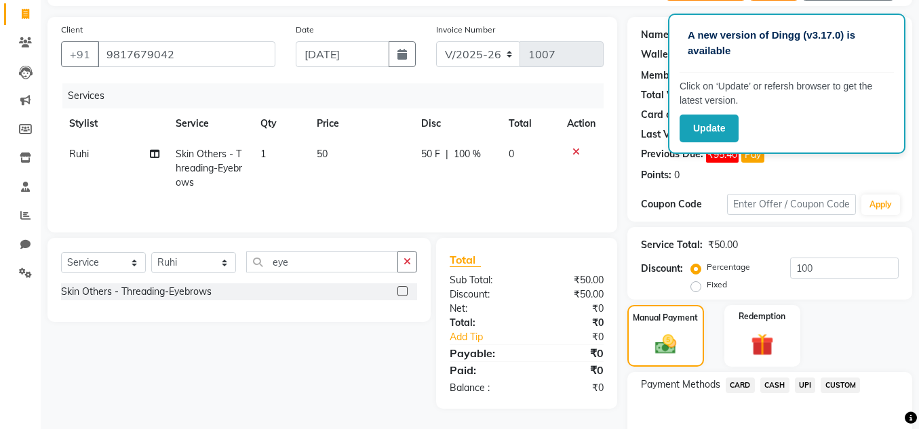
click at [769, 385] on span "CASH" at bounding box center [774, 386] width 29 height 16
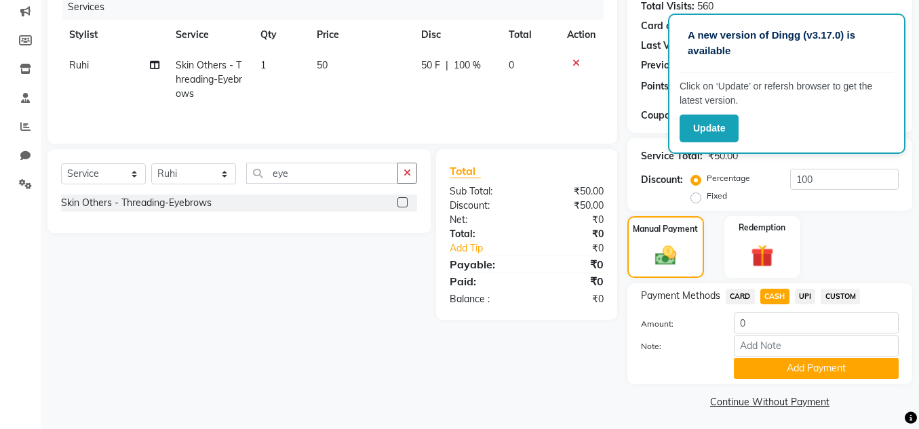
scroll to position [177, 0]
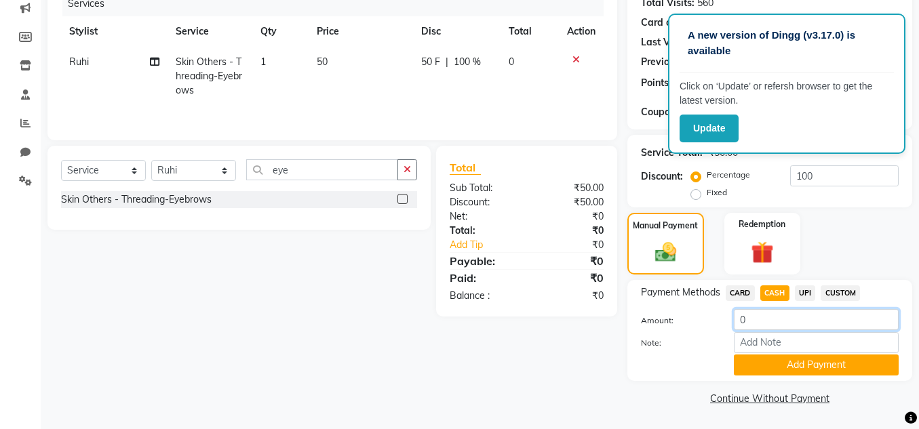
click at [760, 320] on input "0" at bounding box center [816, 319] width 165 height 21
type input "50"
click at [777, 367] on button "Add Payment" at bounding box center [816, 365] width 165 height 21
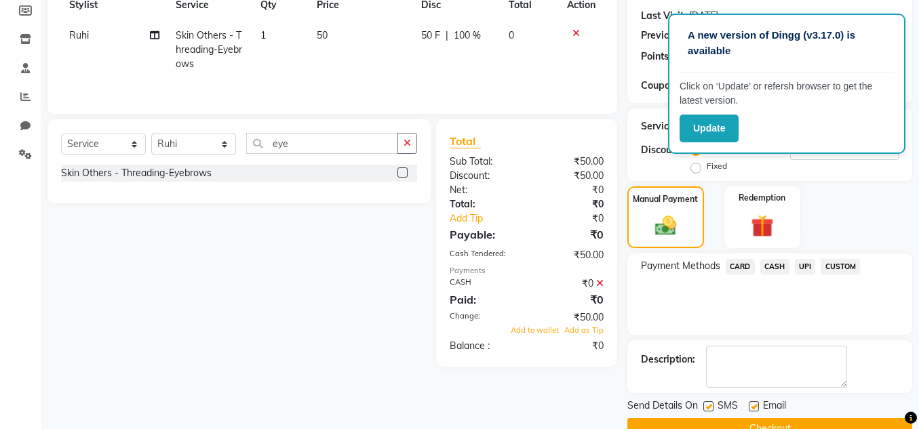
scroll to position [234, 0]
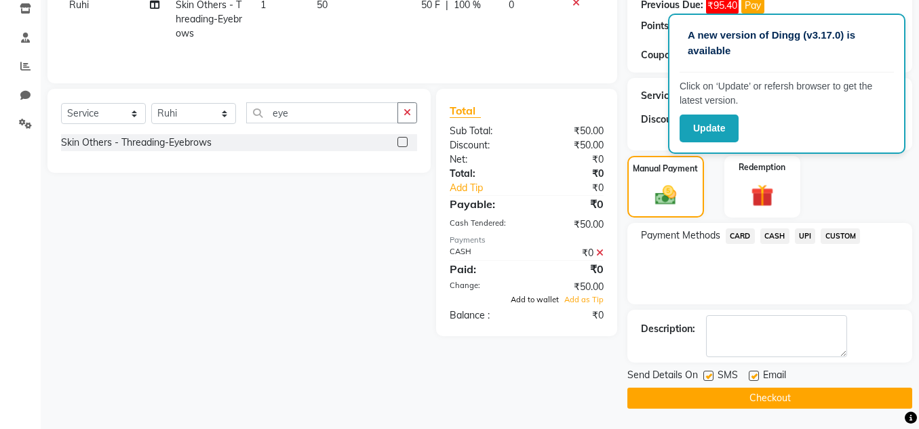
click at [548, 301] on span "Add to wallet" at bounding box center [534, 299] width 48 height 9
click at [704, 397] on button "Checkout" at bounding box center [769, 398] width 285 height 21
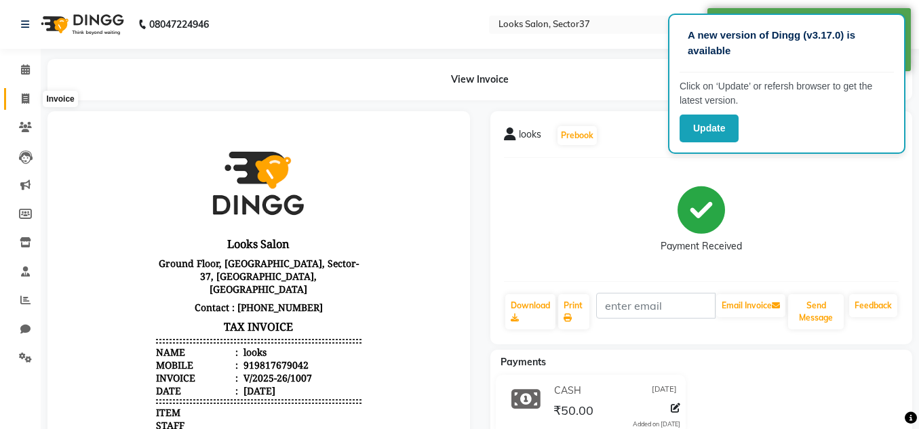
click at [28, 98] on icon at bounding box center [25, 99] width 7 height 10
select select "service"
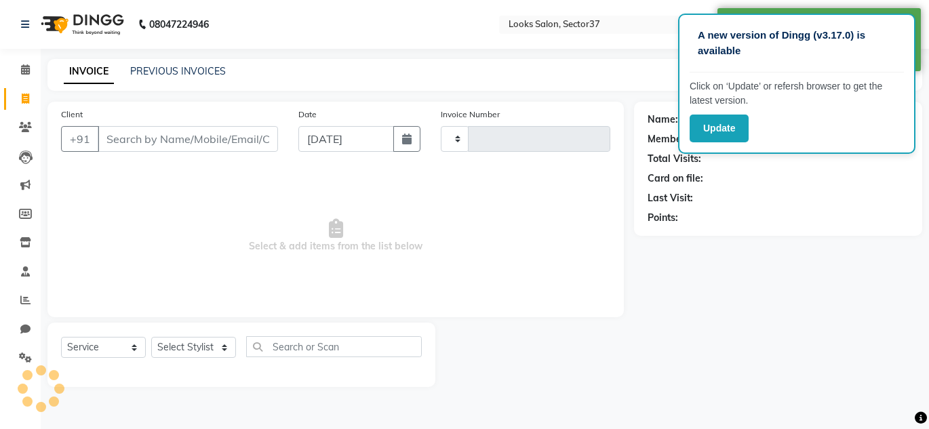
type input "1008"
select select "4350"
click at [150, 135] on input "Client" at bounding box center [188, 139] width 180 height 26
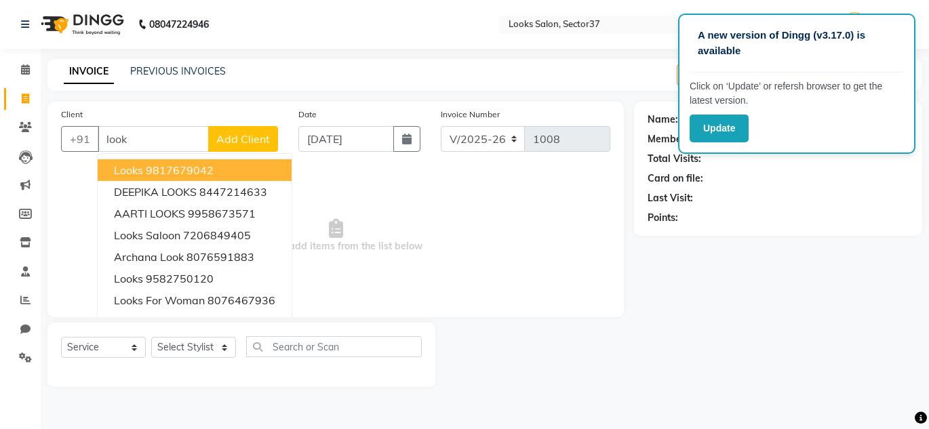
click at [166, 172] on ngb-highlight "9817679042" at bounding box center [180, 170] width 68 height 14
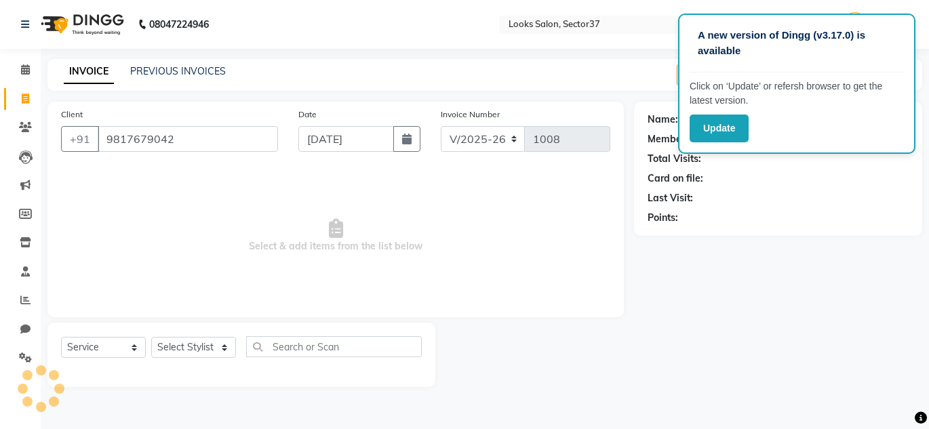
type input "9817679042"
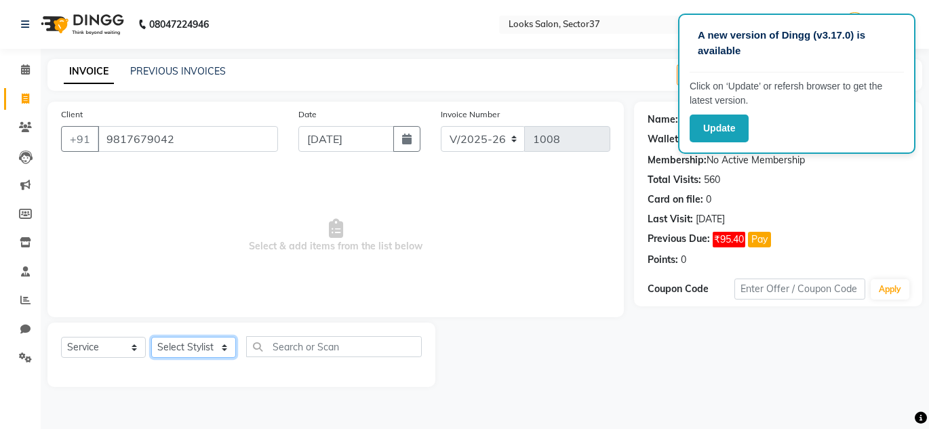
click at [199, 347] on select "Select Stylist [PERSON_NAME] [PERSON_NAME] [PERSON_NAME] [PERSON_NAME] [PERSON_…" at bounding box center [193, 347] width 85 height 21
select select "39911"
click at [151, 337] on select "Select Stylist [PERSON_NAME] [PERSON_NAME] [PERSON_NAME] [PERSON_NAME] [PERSON_…" at bounding box center [193, 347] width 85 height 21
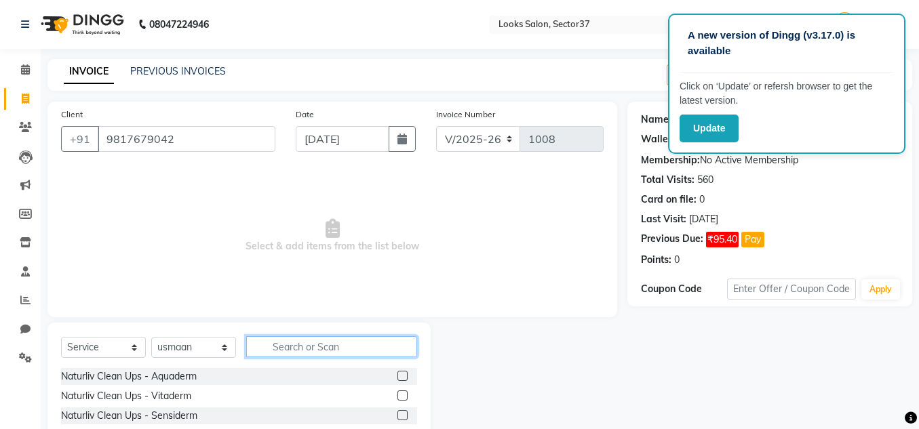
click at [284, 344] on input "text" at bounding box center [331, 346] width 171 height 21
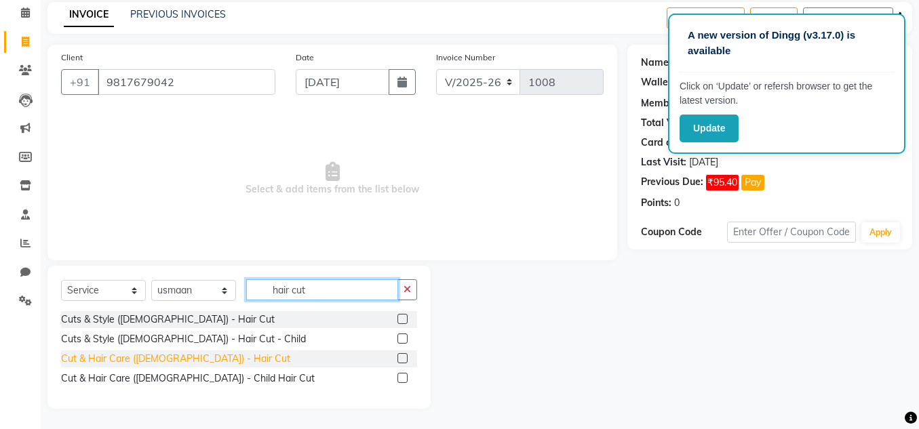
type input "hair cut"
click at [169, 359] on div "Cut & Hair Care ([DEMOGRAPHIC_DATA]) - Hair Cut" at bounding box center [175, 359] width 229 height 14
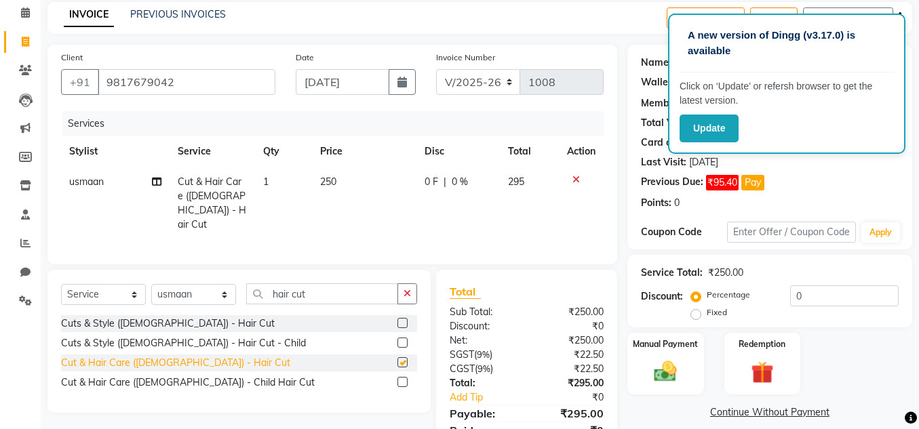
checkbox input "false"
click at [340, 180] on td "250" at bounding box center [364, 203] width 105 height 73
select select "39911"
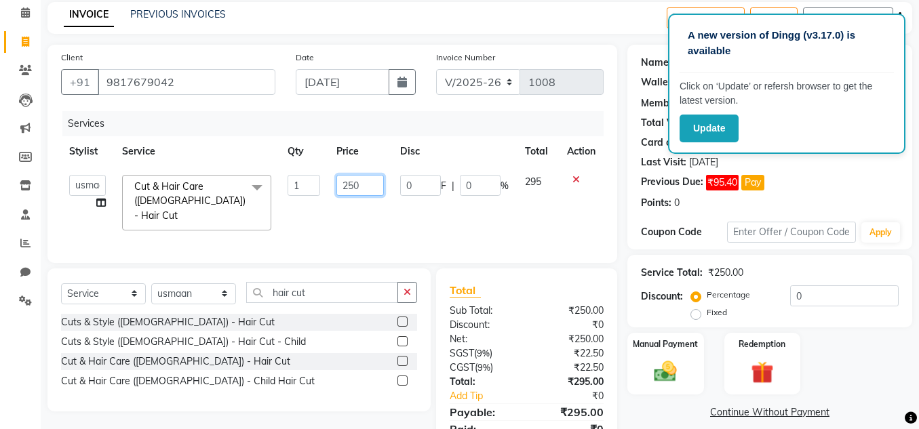
click at [371, 185] on input "250" at bounding box center [359, 185] width 47 height 21
type input "2"
type input "170"
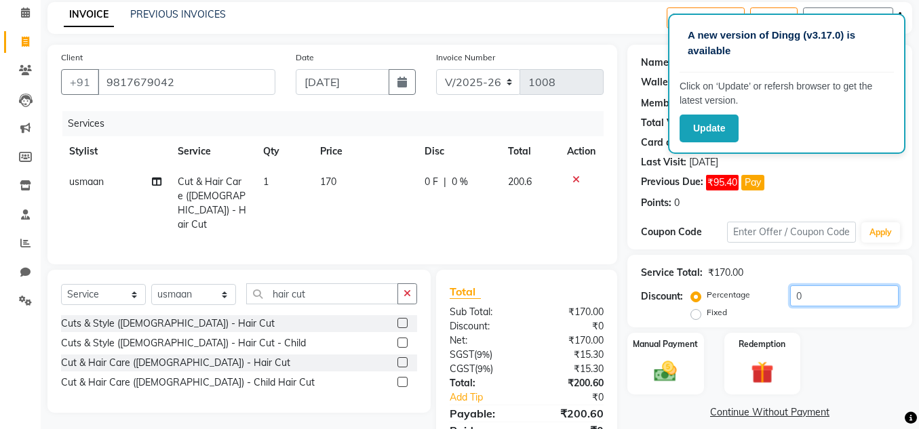
click at [811, 294] on input "0" at bounding box center [844, 295] width 108 height 21
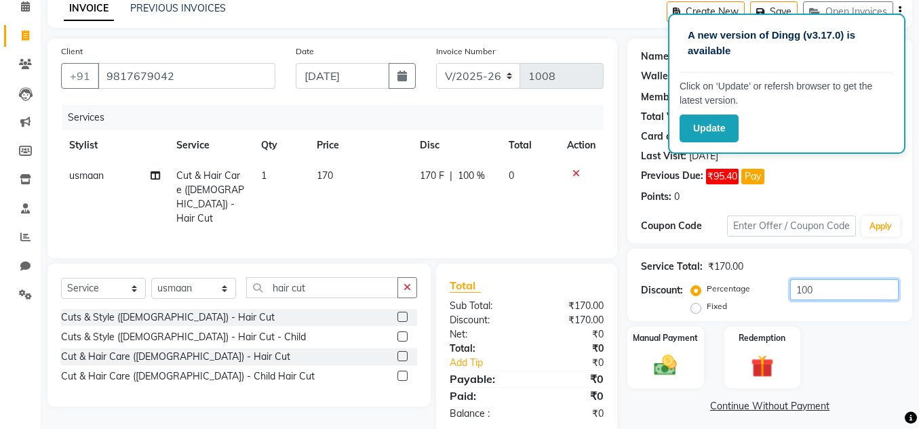
scroll to position [85, 0]
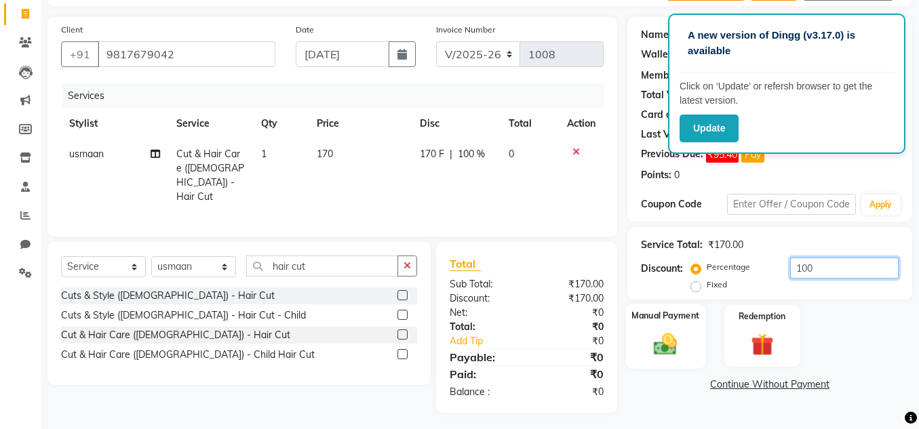
type input "100"
click at [679, 359] on div "Manual Payment" at bounding box center [665, 336] width 79 height 64
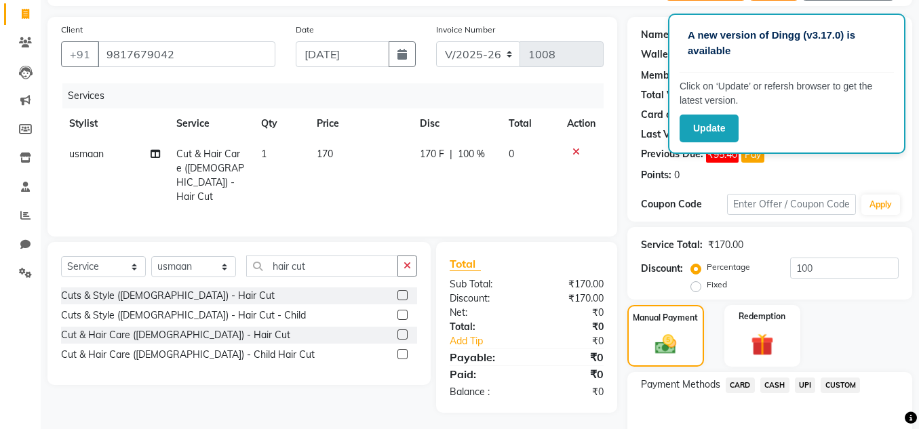
click at [803, 385] on span "UPI" at bounding box center [805, 386] width 21 height 16
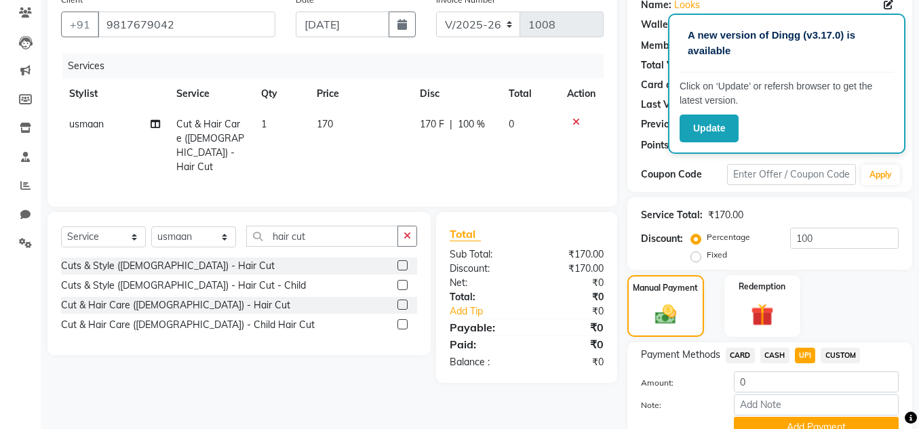
scroll to position [177, 0]
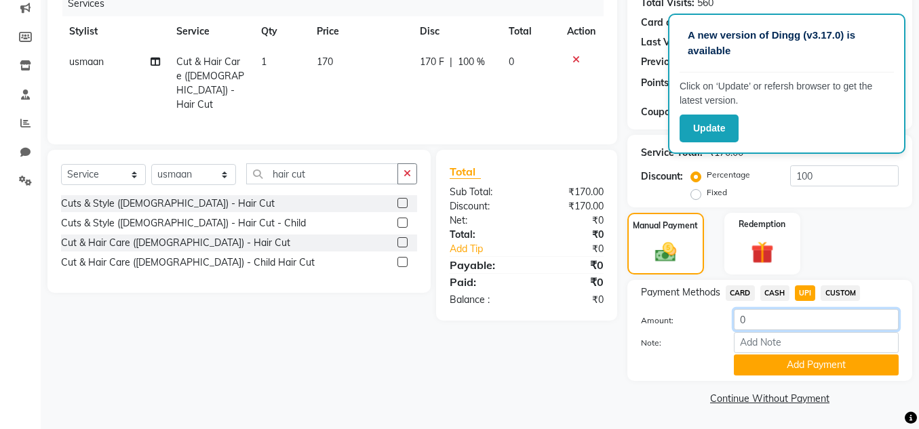
click at [748, 319] on input "0" at bounding box center [816, 319] width 165 height 21
type input "170"
click at [764, 366] on button "Add Payment" at bounding box center [816, 365] width 165 height 21
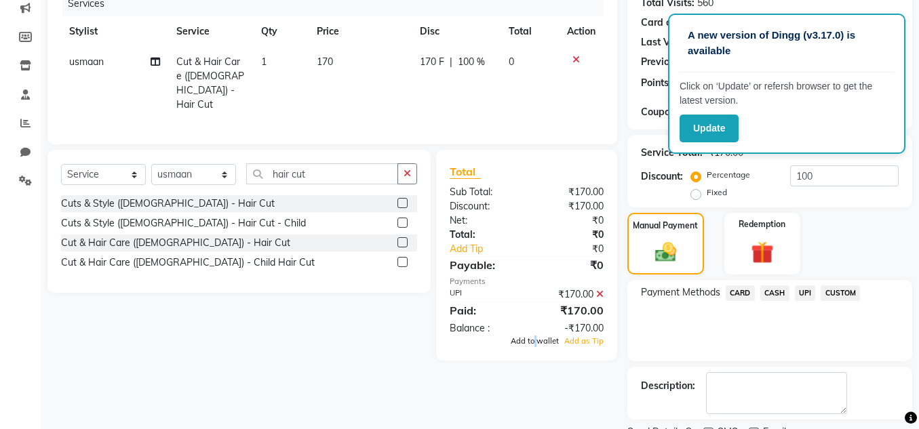
click at [537, 336] on span "Add to wallet" at bounding box center [534, 340] width 48 height 9
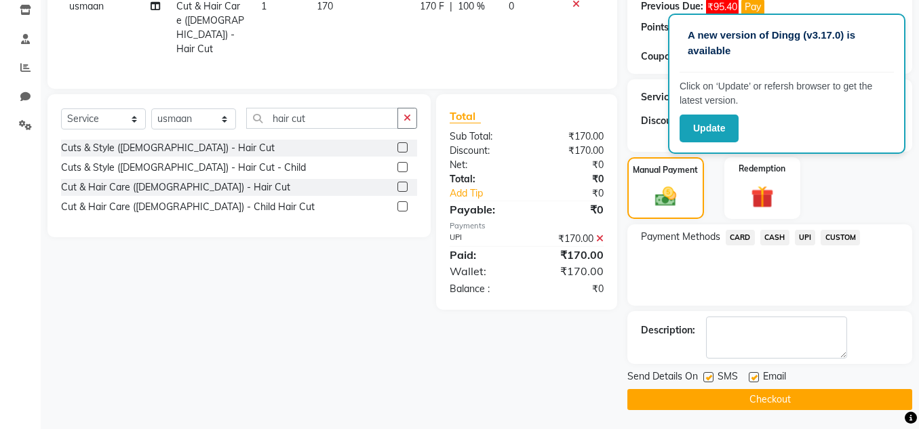
scroll to position [234, 0]
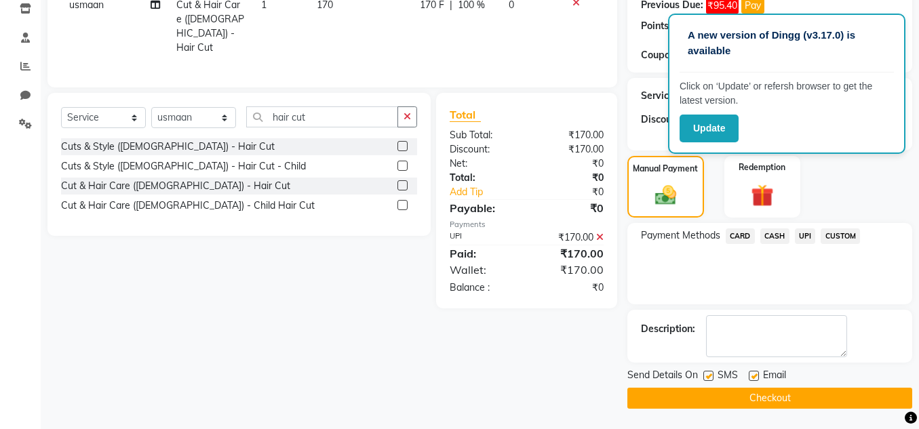
click at [687, 399] on button "Checkout" at bounding box center [769, 398] width 285 height 21
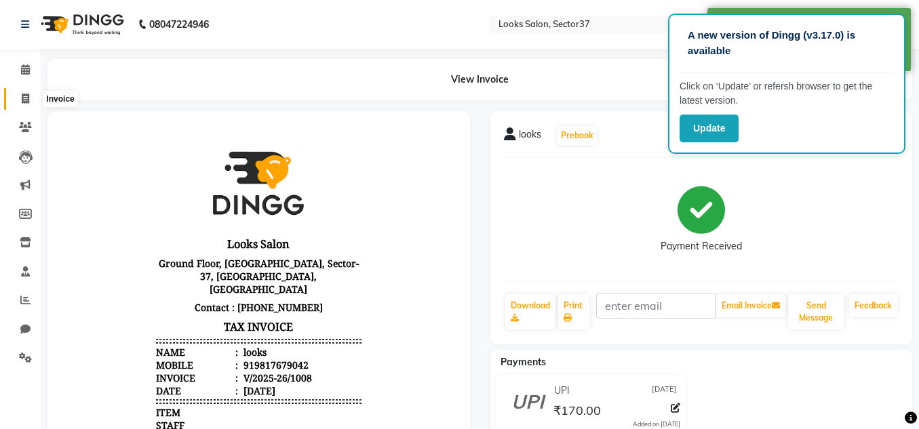
click at [24, 98] on icon at bounding box center [25, 99] width 7 height 10
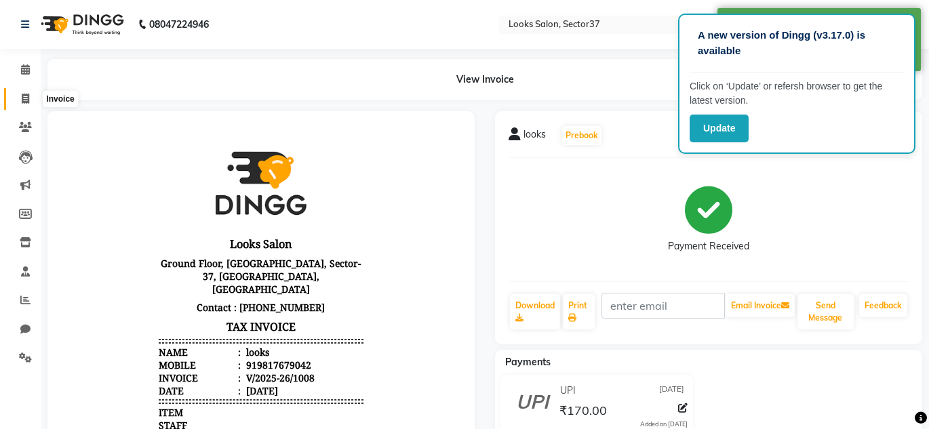
select select "4350"
select select "service"
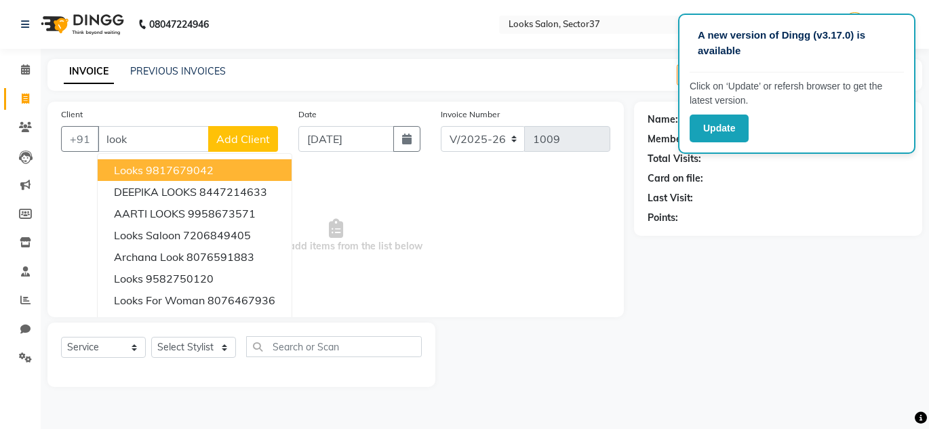
click at [175, 173] on ngb-highlight "9817679042" at bounding box center [180, 170] width 68 height 14
type input "9817679042"
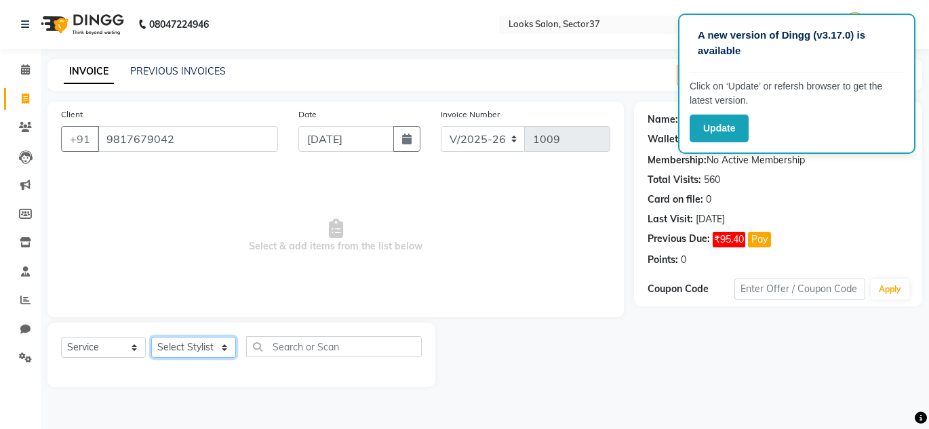
click at [215, 344] on select "Select Stylist [PERSON_NAME] [PERSON_NAME] [PERSON_NAME] [PERSON_NAME] [PERSON_…" at bounding box center [193, 347] width 85 height 21
select select "23737"
click at [151, 337] on select "Select Stylist [PERSON_NAME] [PERSON_NAME] [PERSON_NAME] [PERSON_NAME] [PERSON_…" at bounding box center [193, 347] width 85 height 21
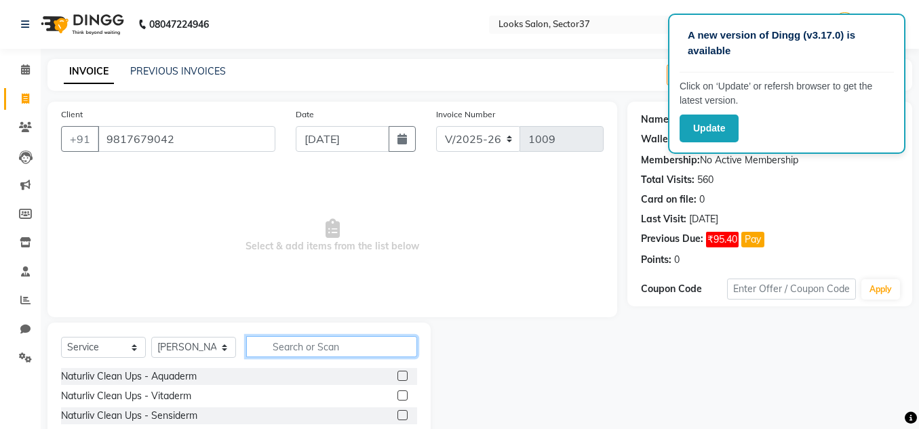
click at [284, 350] on input "text" at bounding box center [331, 346] width 171 height 21
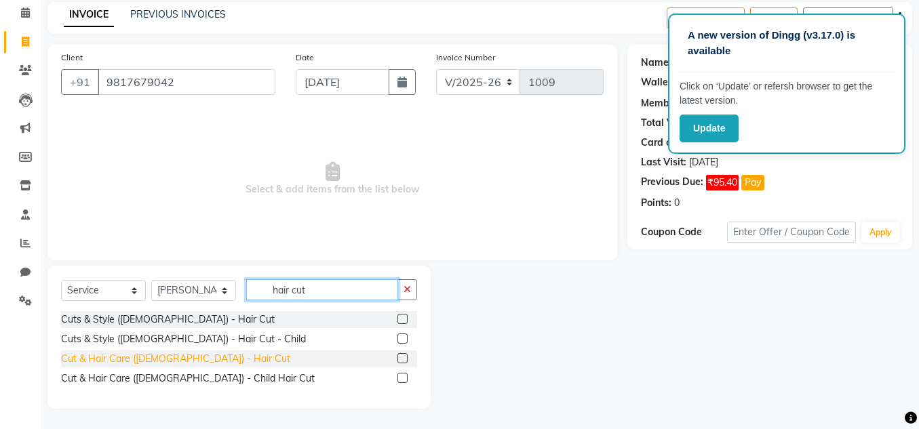
type input "hair cut"
click at [188, 364] on div "Cut & Hair Care ([DEMOGRAPHIC_DATA]) - Hair Cut" at bounding box center [175, 359] width 229 height 14
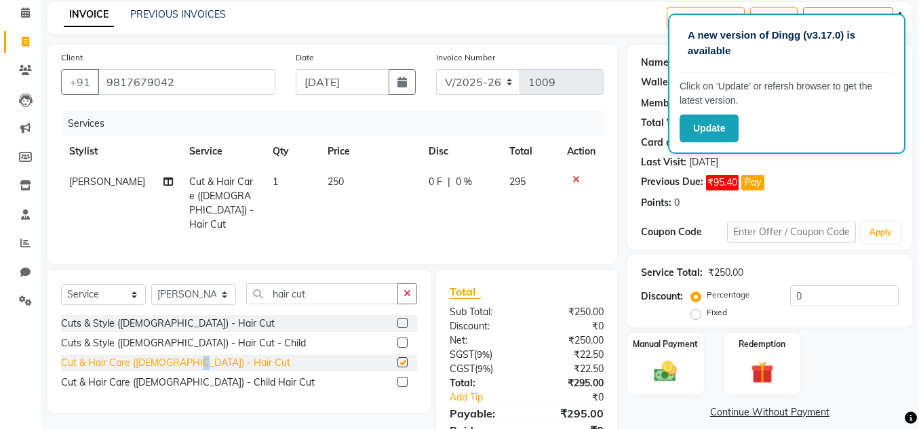
checkbox input "false"
click at [345, 178] on td "250" at bounding box center [369, 203] width 101 height 73
select select "23737"
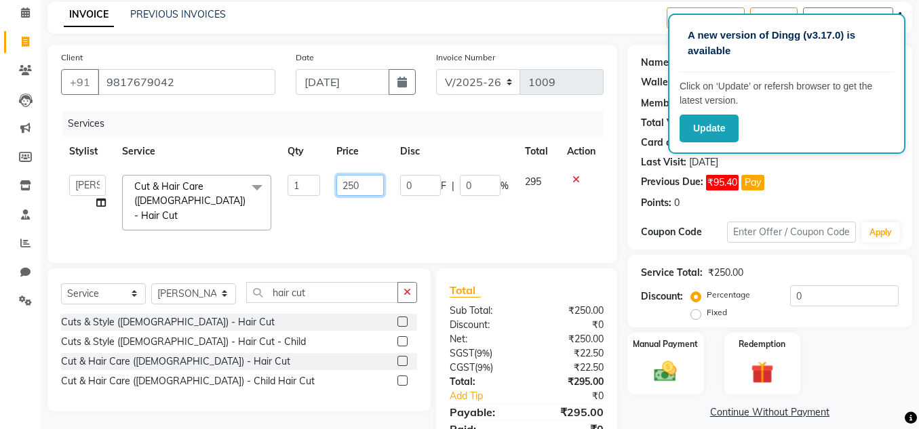
click at [359, 187] on input "250" at bounding box center [359, 185] width 47 height 21
type input "2"
type input "1"
type input "170"
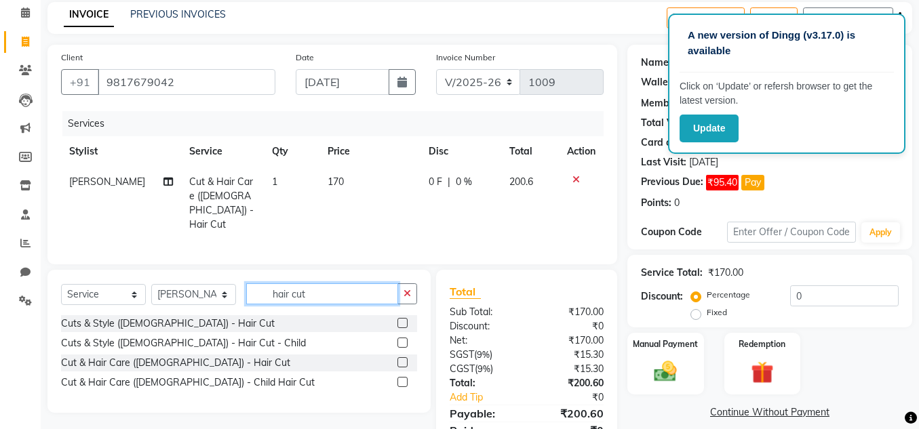
click at [317, 290] on input "hair cut" at bounding box center [322, 293] width 152 height 21
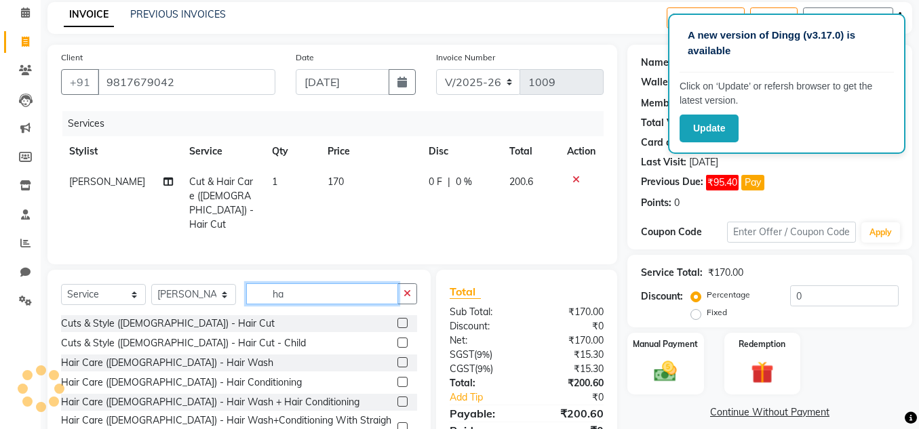
type input "h"
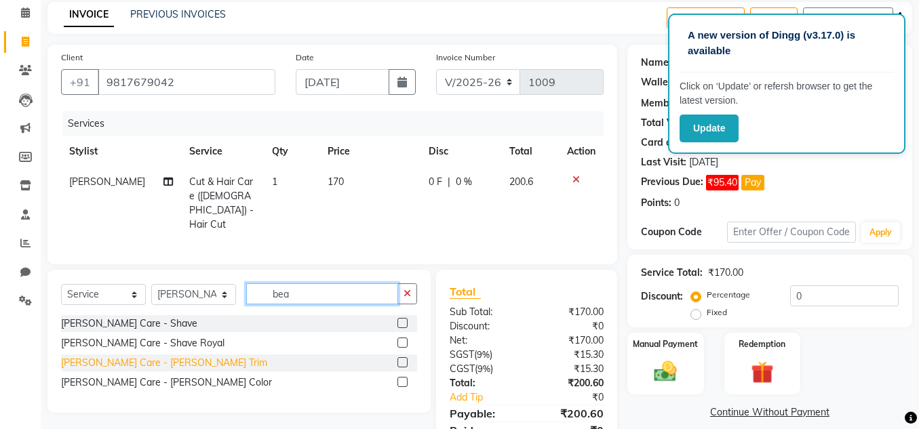
type input "bea"
click at [145, 357] on div "[PERSON_NAME] Care - [PERSON_NAME] Trim" at bounding box center [164, 363] width 206 height 14
checkbox input "false"
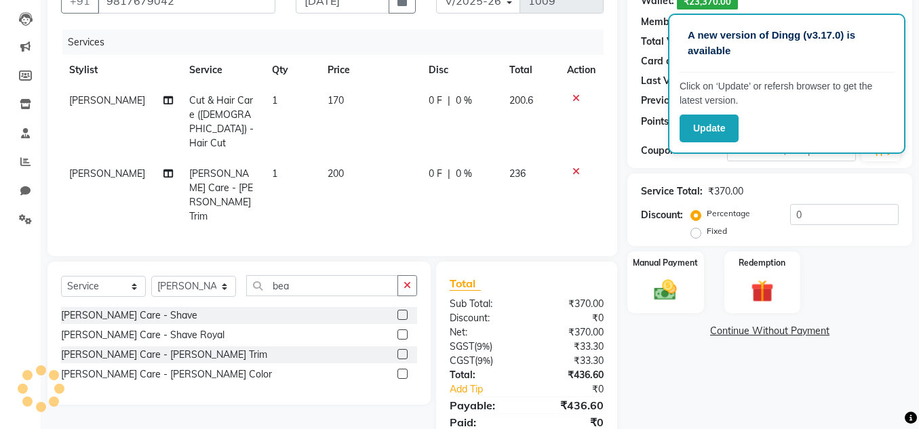
scroll to position [158, 0]
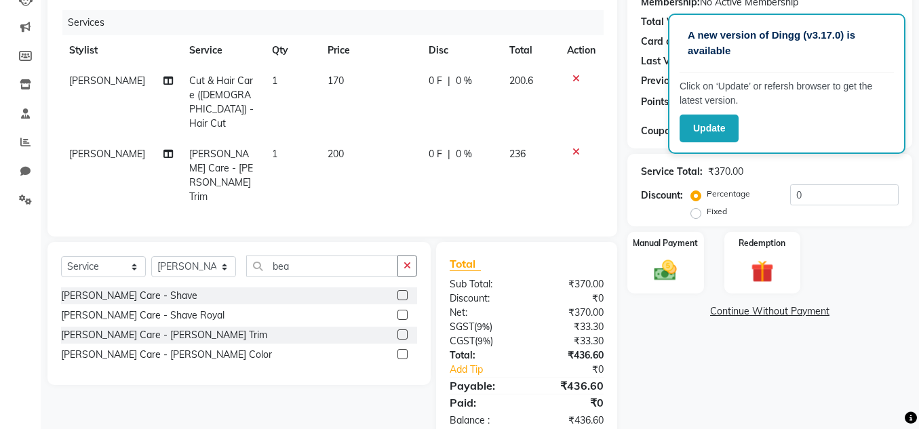
click at [337, 148] on span "200" at bounding box center [335, 154] width 16 height 12
select select "23737"
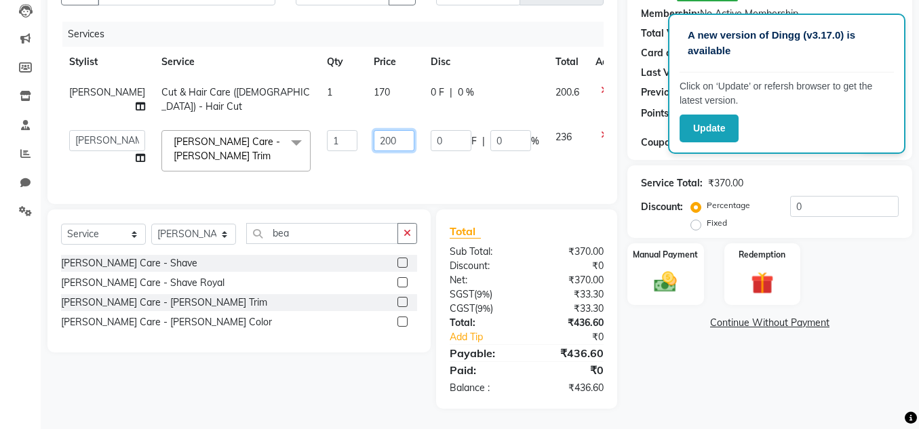
click at [374, 142] on input "200" at bounding box center [394, 140] width 41 height 21
type input "2"
type input "140"
drag, startPoint x: 434, startPoint y: 173, endPoint x: 454, endPoint y: 178, distance: 20.4
click at [443, 176] on div "Services Stylist Service Qty Price Disc Total Action [PERSON_NAME] Cut & Hair C…" at bounding box center [332, 106] width 542 height 169
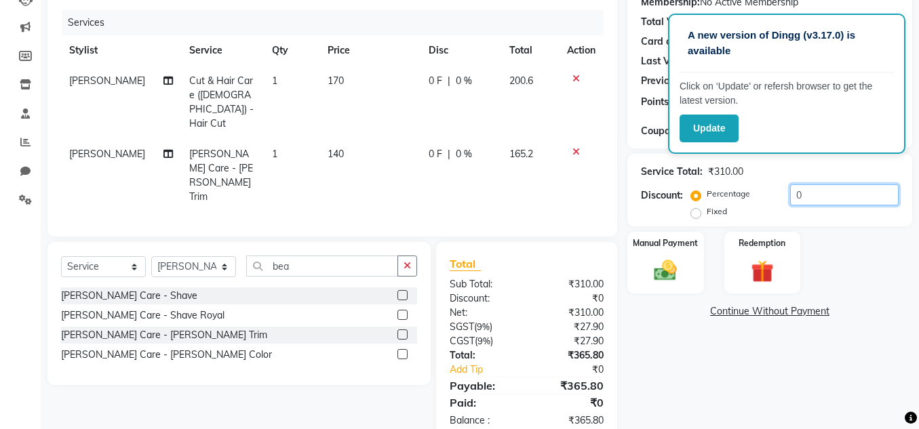
click at [808, 193] on input "0" at bounding box center [844, 194] width 108 height 21
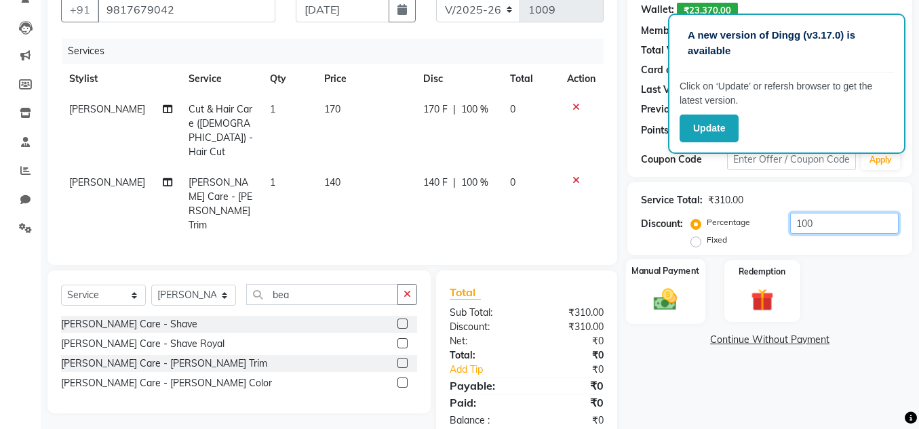
type input "100"
click at [693, 317] on div "Manual Payment" at bounding box center [665, 291] width 79 height 64
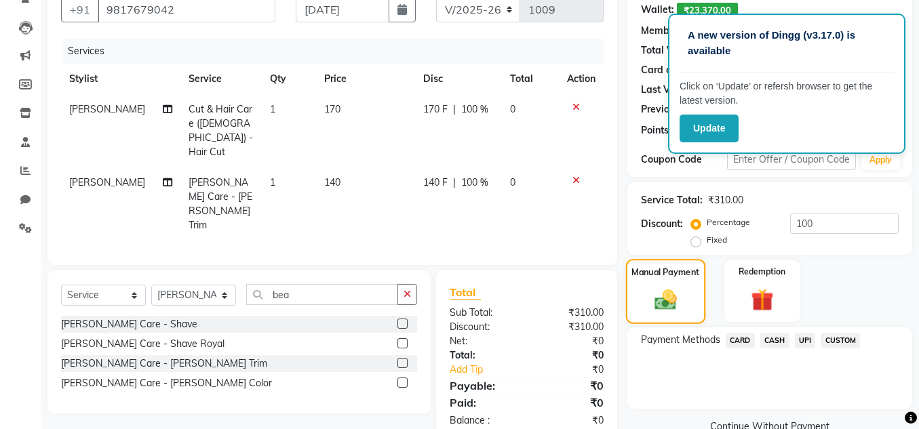
scroll to position [157, 0]
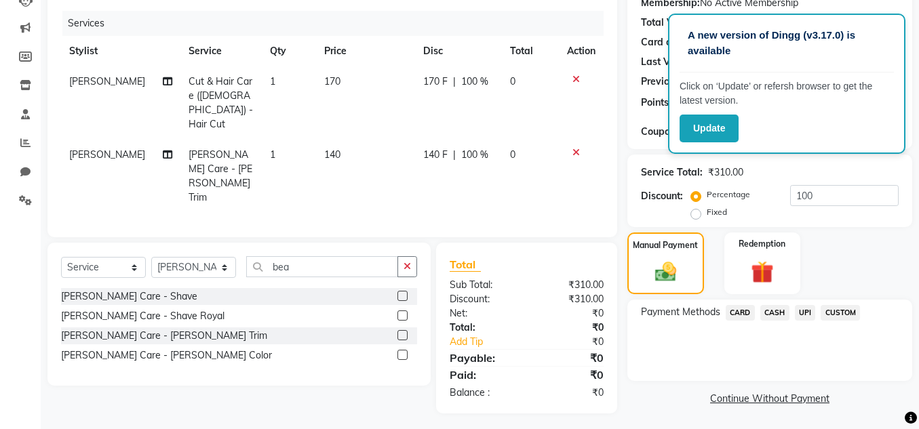
click at [806, 313] on span "UPI" at bounding box center [805, 313] width 21 height 16
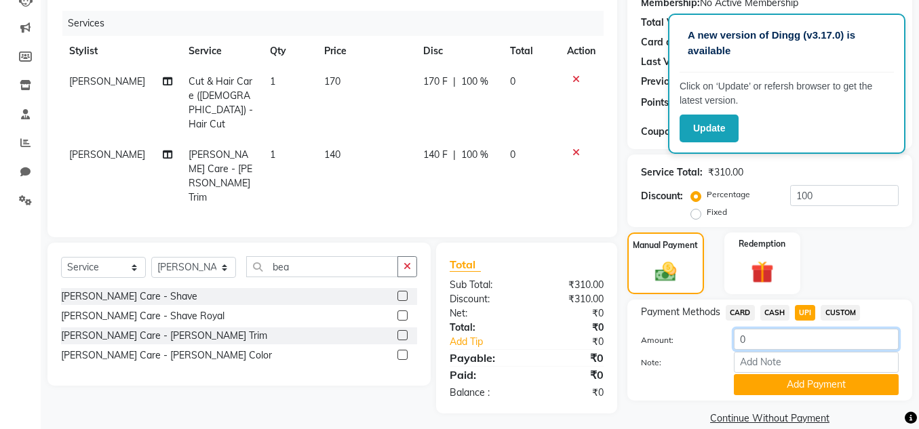
click at [752, 340] on input "0" at bounding box center [816, 339] width 165 height 21
type input "310"
click at [809, 386] on button "Add Payment" at bounding box center [816, 384] width 165 height 21
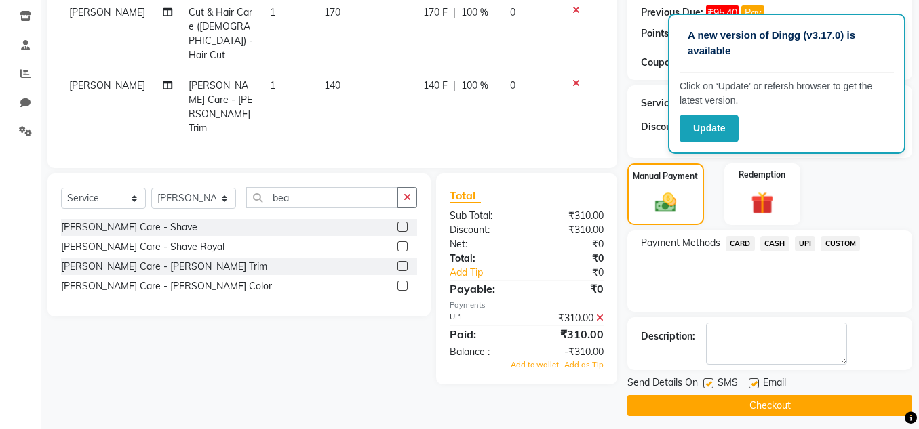
scroll to position [234, 0]
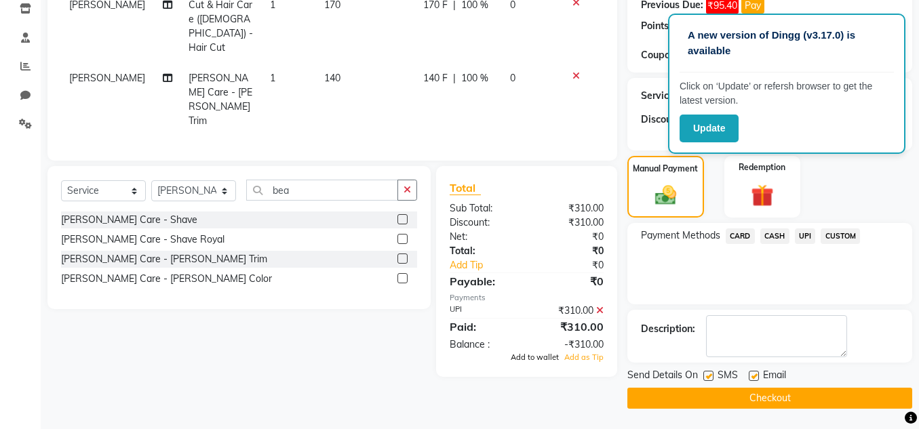
click at [542, 353] on span "Add to wallet" at bounding box center [534, 357] width 48 height 9
click at [683, 401] on button "Checkout" at bounding box center [769, 398] width 285 height 21
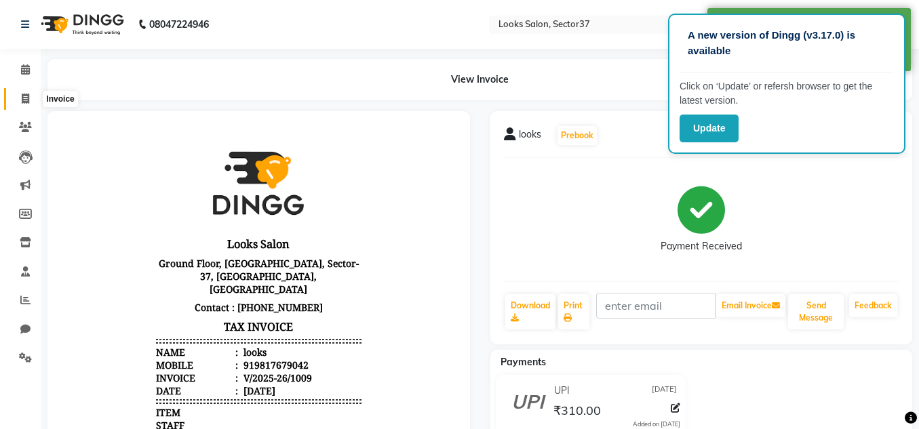
click at [27, 98] on icon at bounding box center [25, 99] width 7 height 10
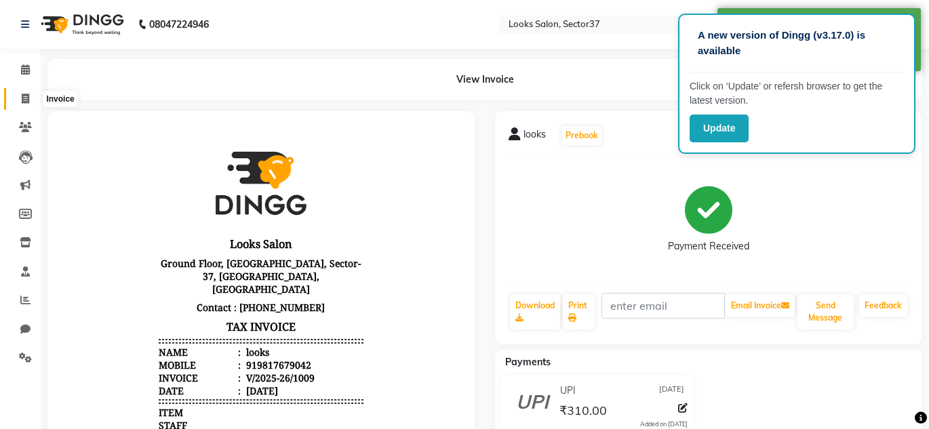
select select "4350"
select select "service"
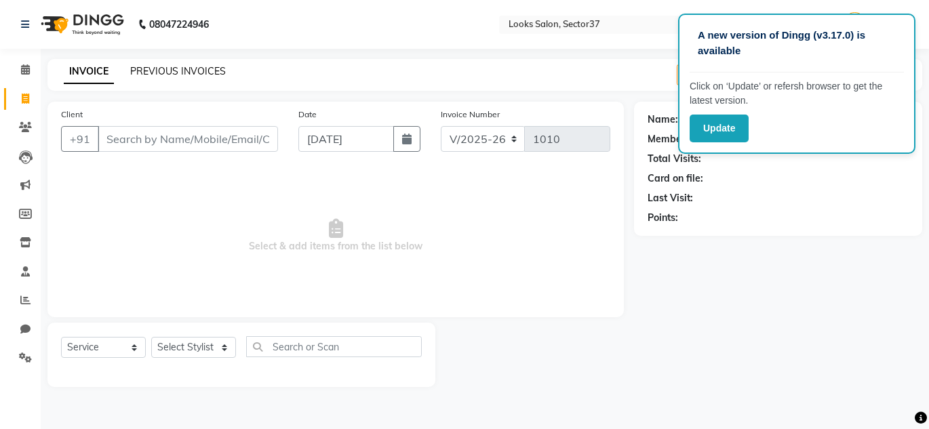
click at [153, 72] on link "PREVIOUS INVOICES" at bounding box center [178, 71] width 96 height 12
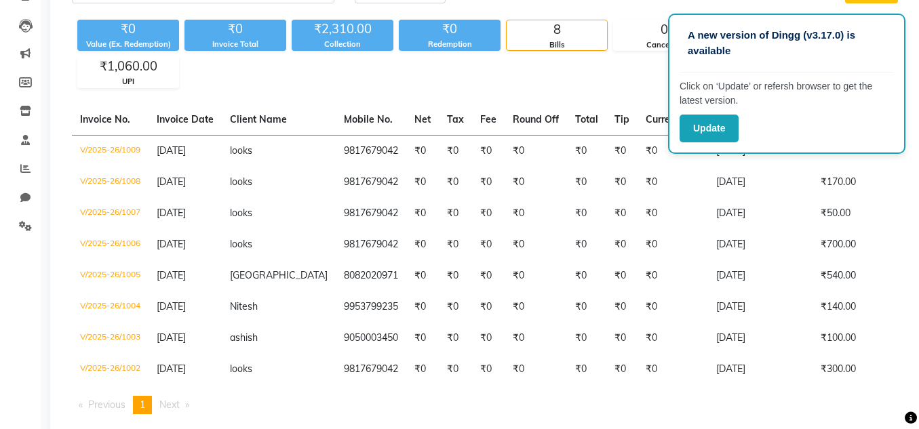
scroll to position [104, 0]
